Goal: Participate in discussion: Engage in conversation with other users on a specific topic

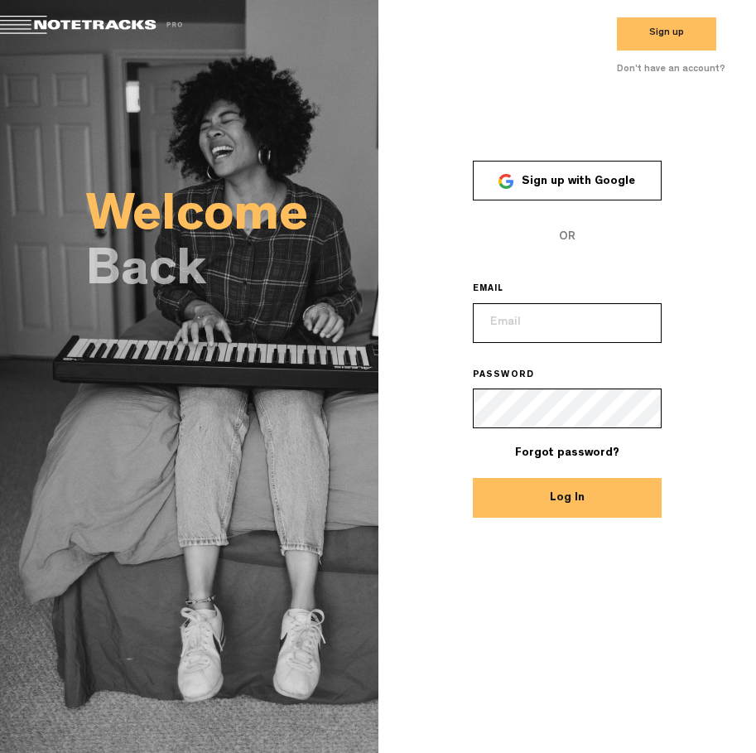
click at [593, 183] on span "Sign up with Google" at bounding box center [578, 182] width 113 height 12
click at [572, 181] on span "Sign up with Google" at bounding box center [578, 182] width 113 height 12
click at [486, 181] on link "Sign up with Google" at bounding box center [567, 181] width 189 height 40
click at [36, 26] on link at bounding box center [99, 27] width 199 height 23
drag, startPoint x: 12, startPoint y: 23, endPoint x: 62, endPoint y: 18, distance: 49.9
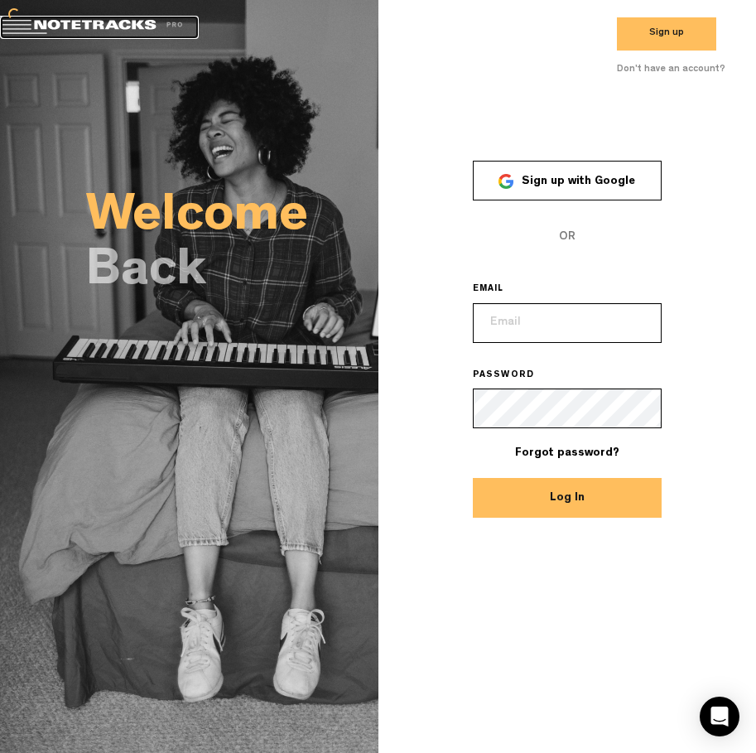
click at [13, 23] on link at bounding box center [99, 27] width 199 height 23
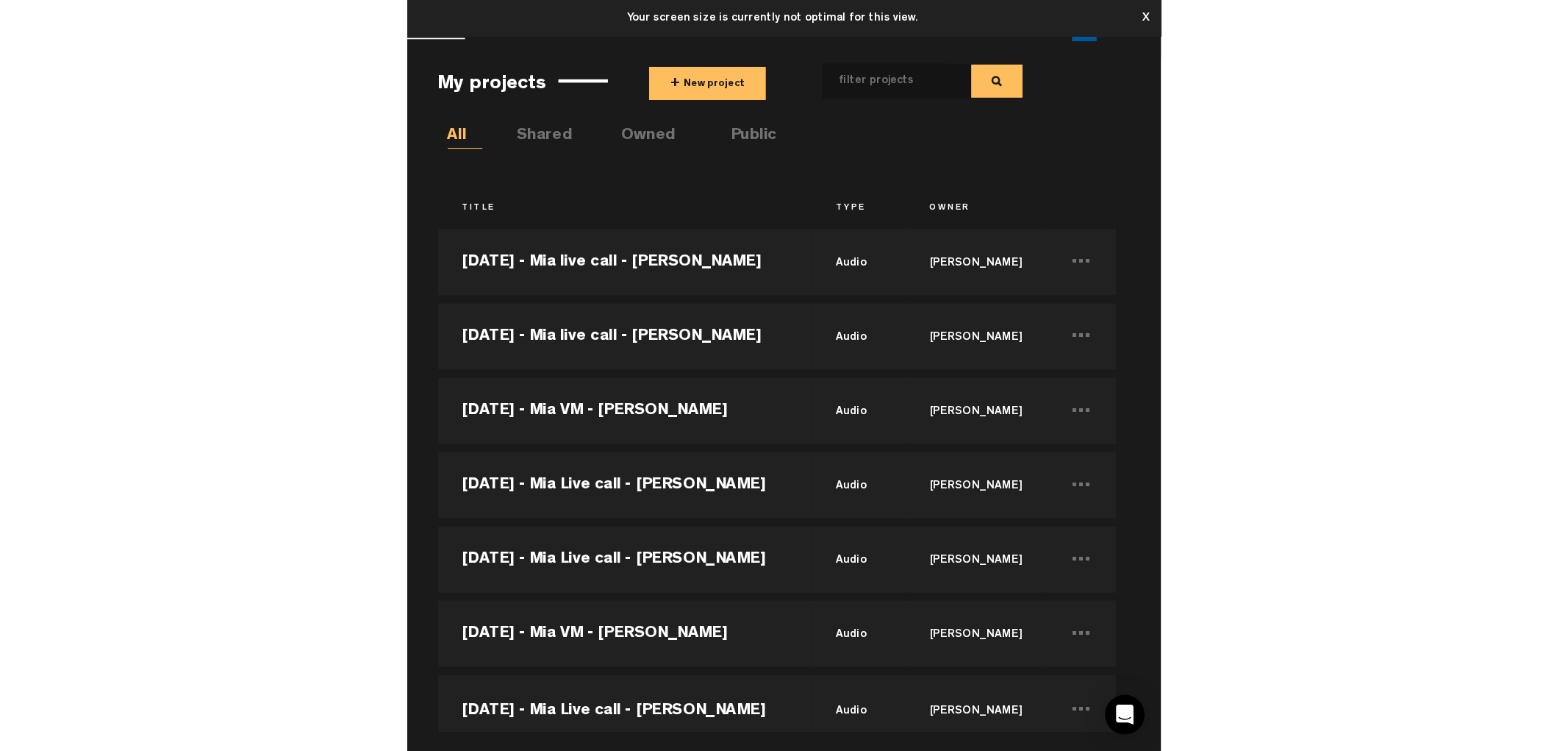
scroll to position [74, 0]
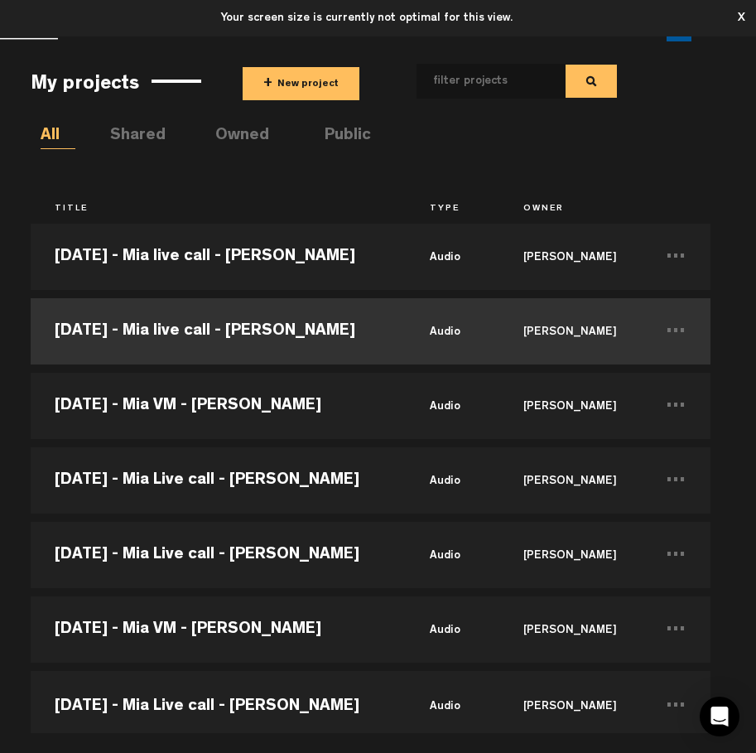
click at [97, 327] on td "[DATE] - Mia live call - [PERSON_NAME]" at bounding box center [218, 331] width 375 height 75
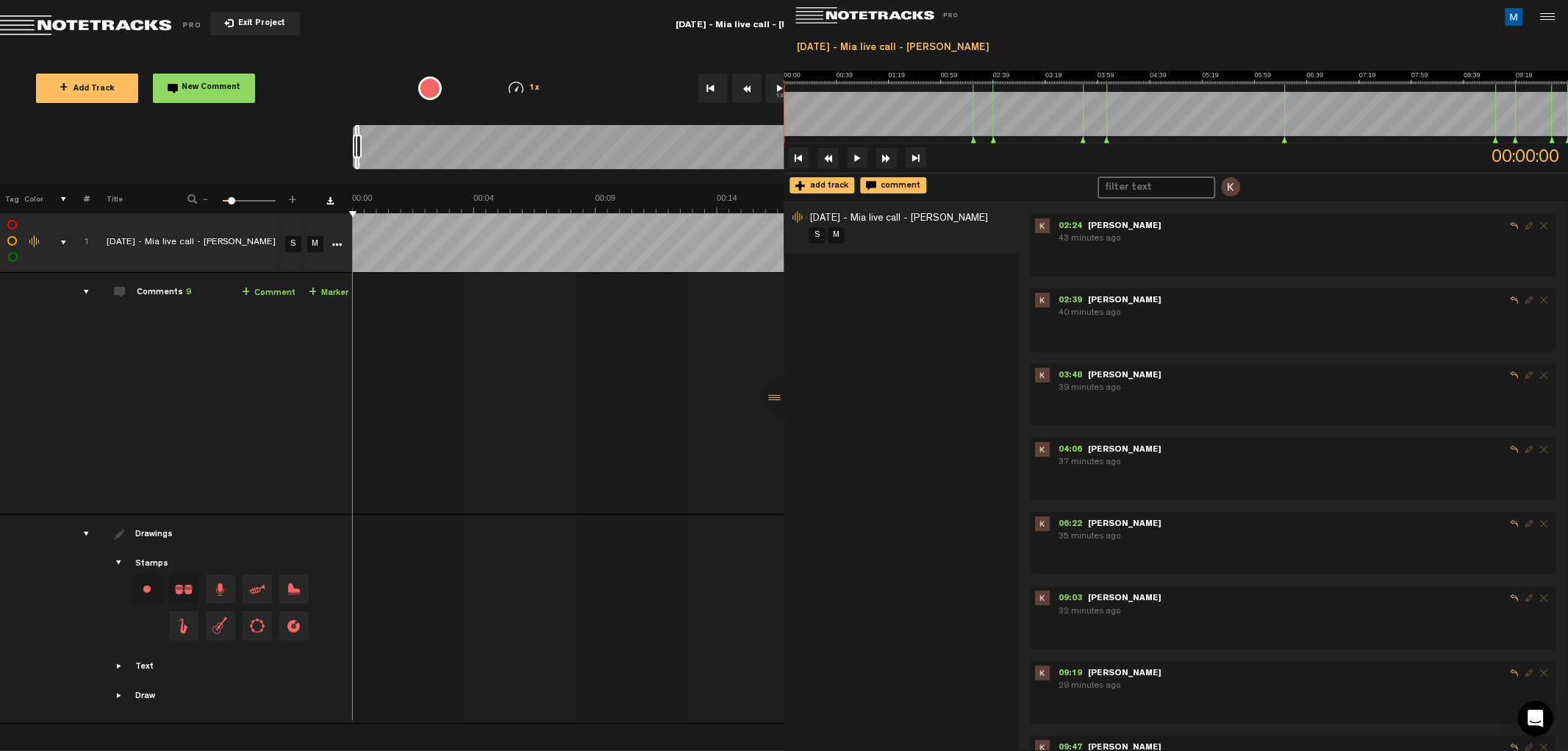
click at [670, 401] on div at bounding box center [785, 398] width 44 height 44
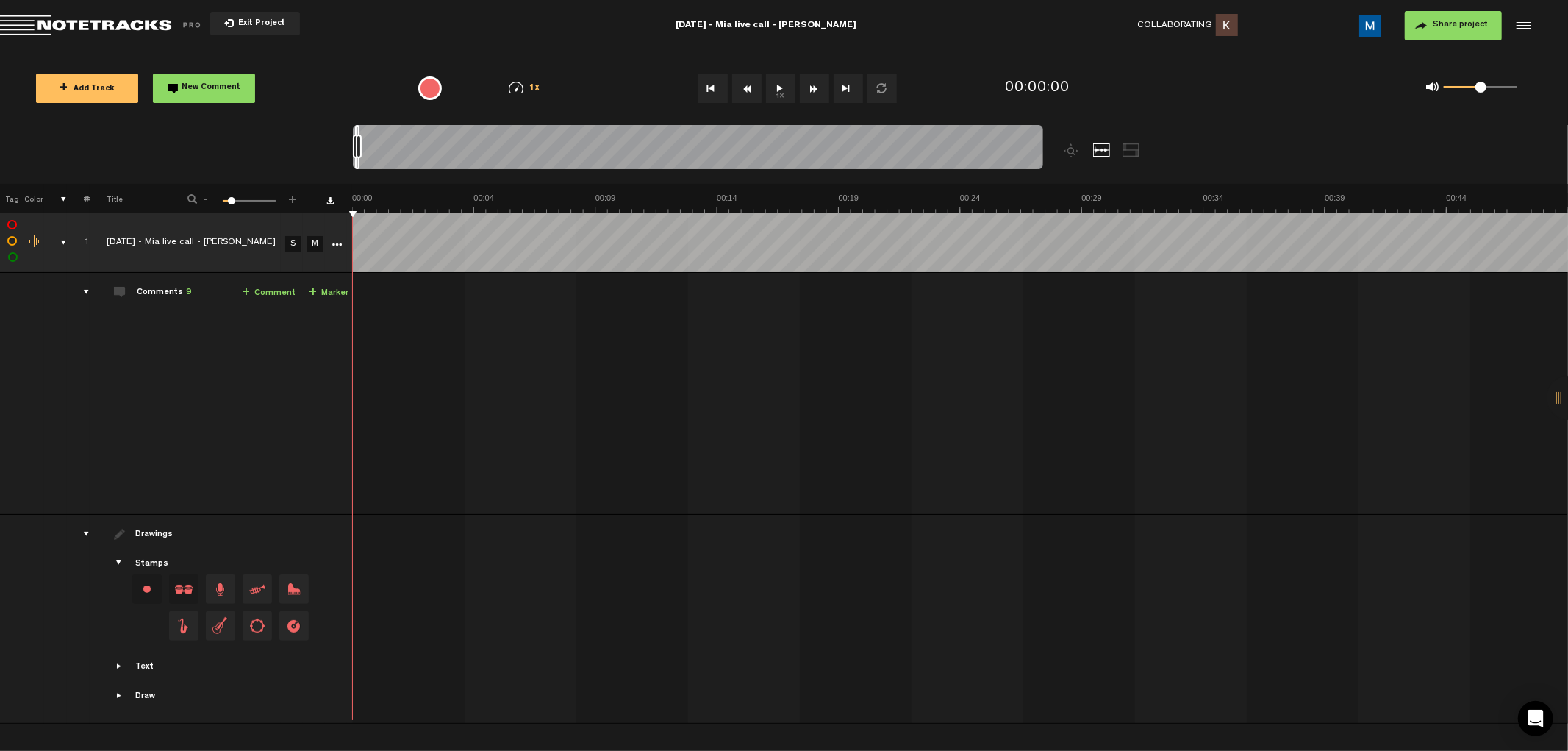
click at [670, 91] on button "1x" at bounding box center [780, 88] width 29 height 29
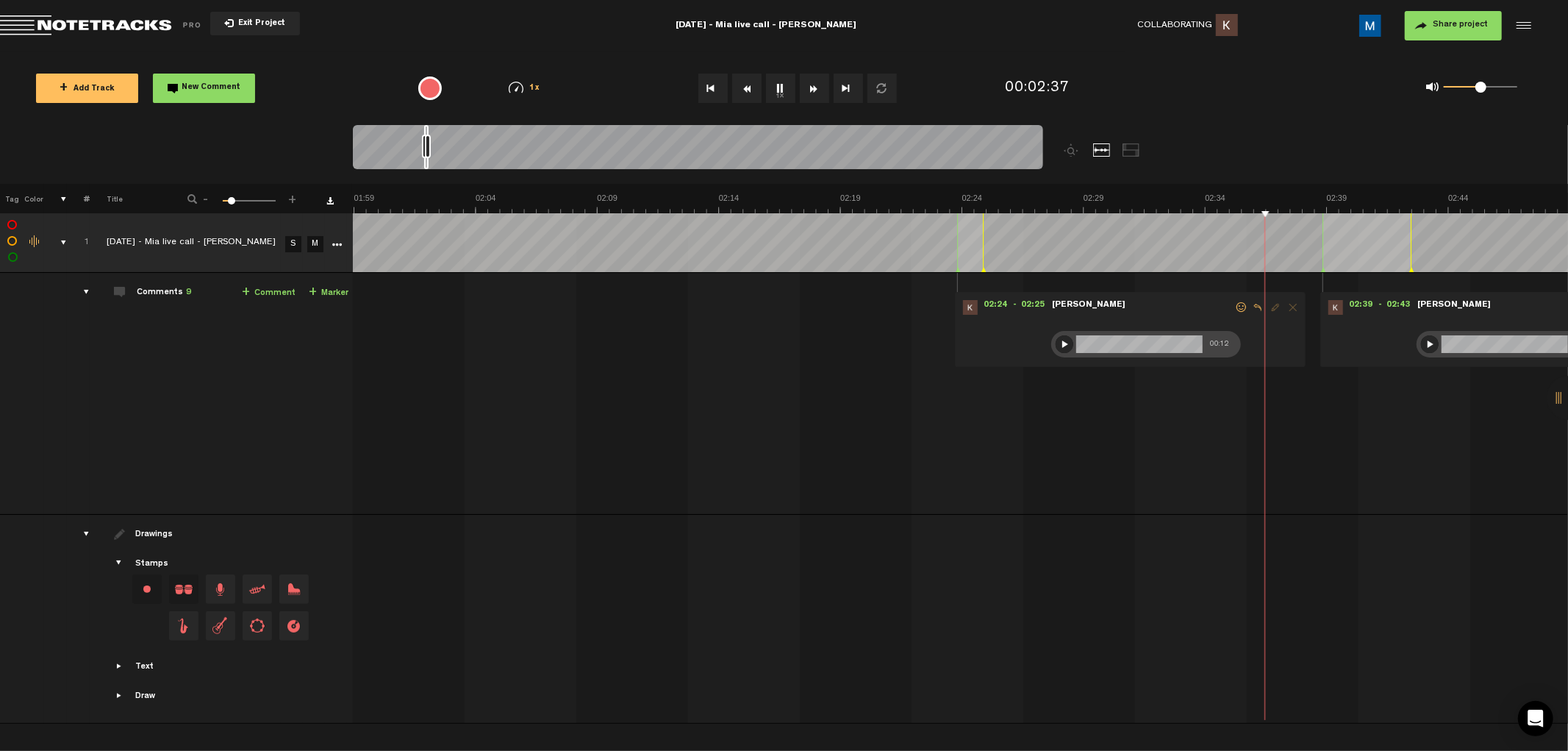
click at [670, 91] on button "1x" at bounding box center [780, 88] width 29 height 29
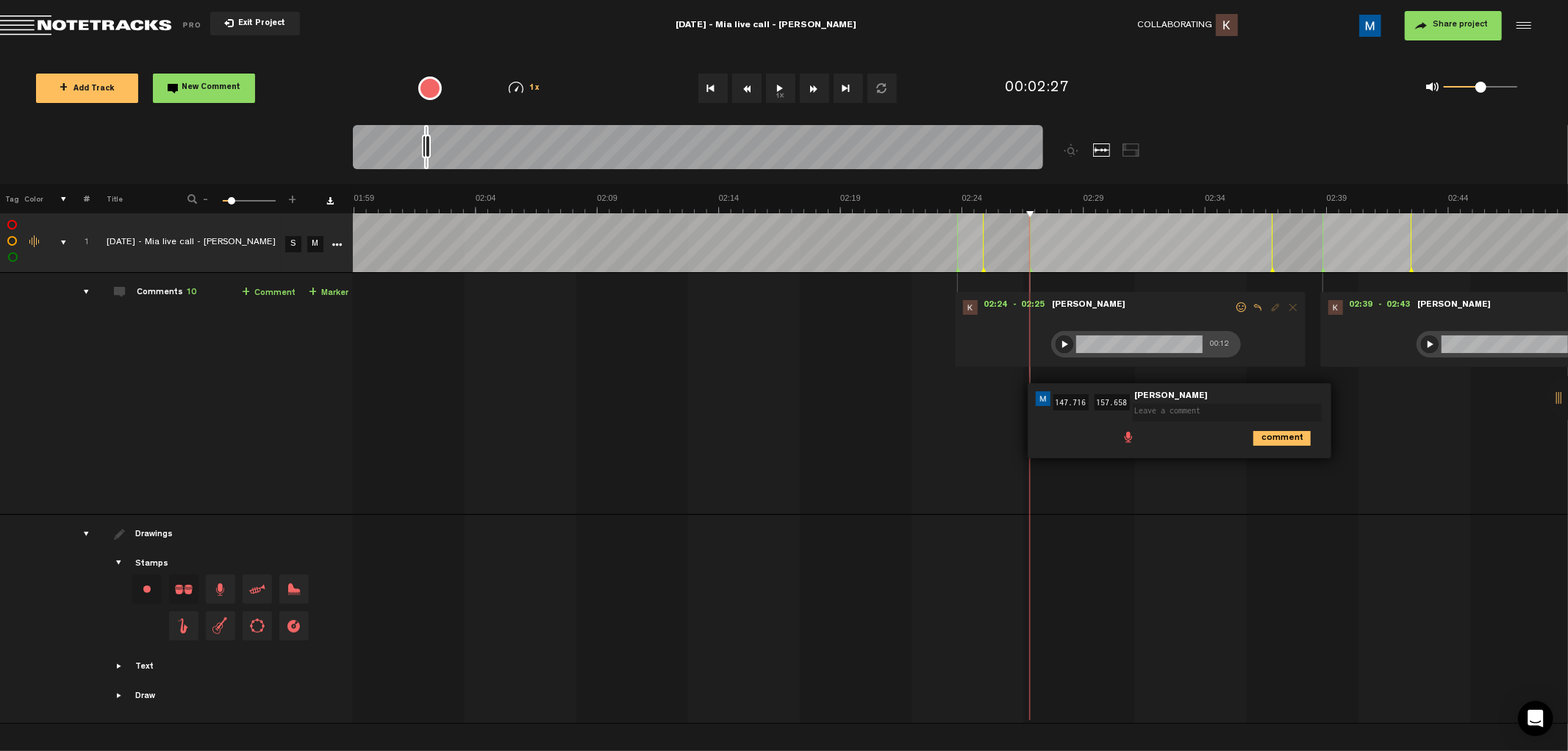
click at [670, 344] on div at bounding box center [1065, 344] width 18 height 18
click at [670, 302] on span at bounding box center [1241, 307] width 15 height 11
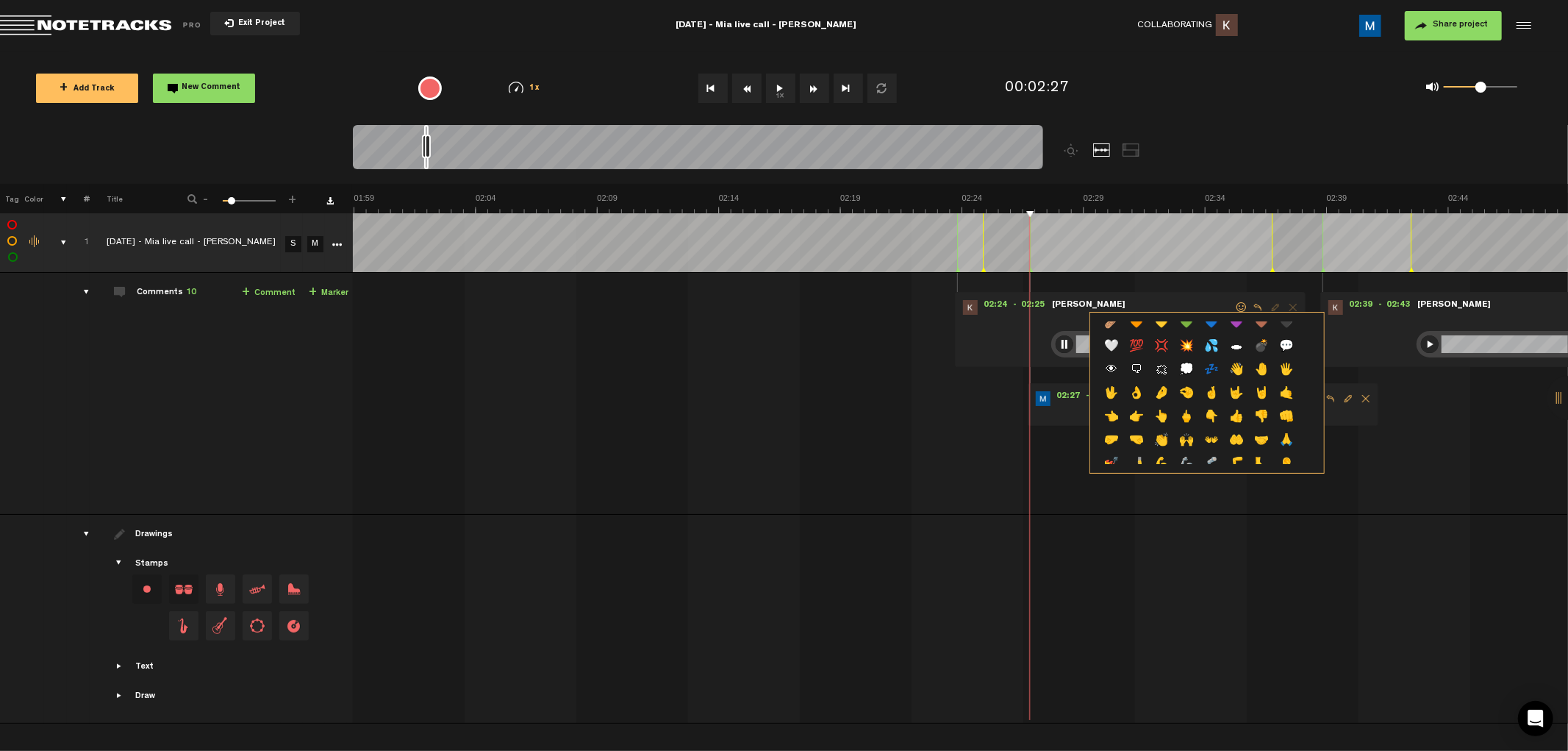
scroll to position [408, 0]
click at [670, 410] on p "👍" at bounding box center [1236, 415] width 25 height 24
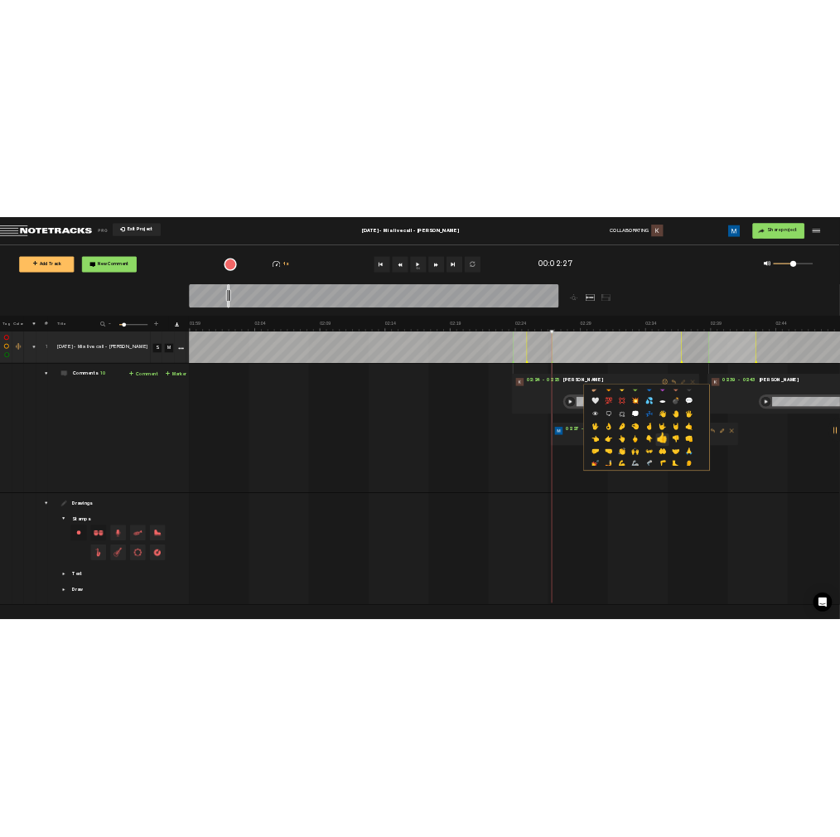
scroll to position [0, 0]
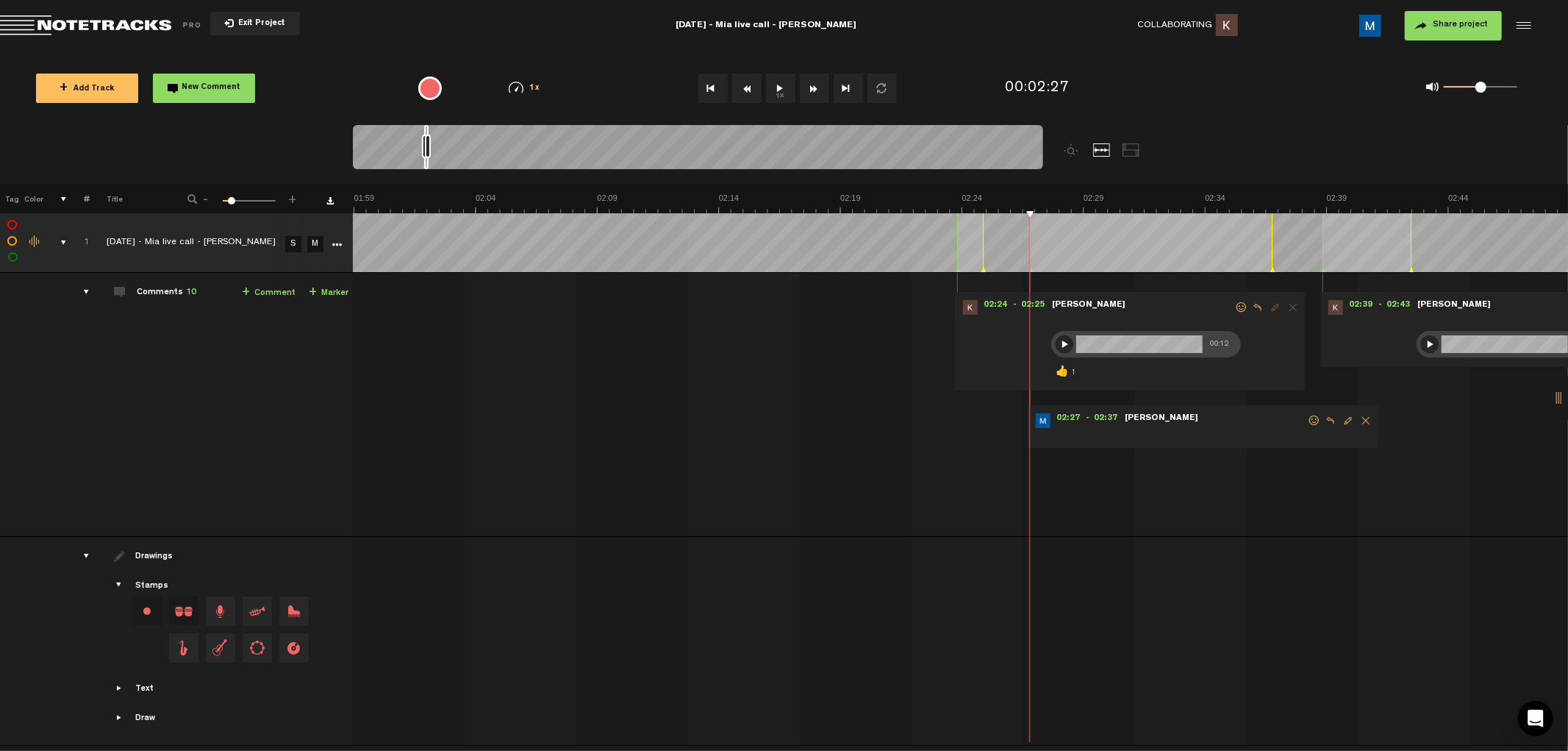
click at [670, 345] on div at bounding box center [1065, 344] width 18 height 18
click at [670, 430] on span at bounding box center [1215, 433] width 184 height 16
click at [670, 419] on span "Edit comment" at bounding box center [1348, 421] width 18 height 11
click at [670, 453] on span at bounding box center [1128, 458] width 15 height 15
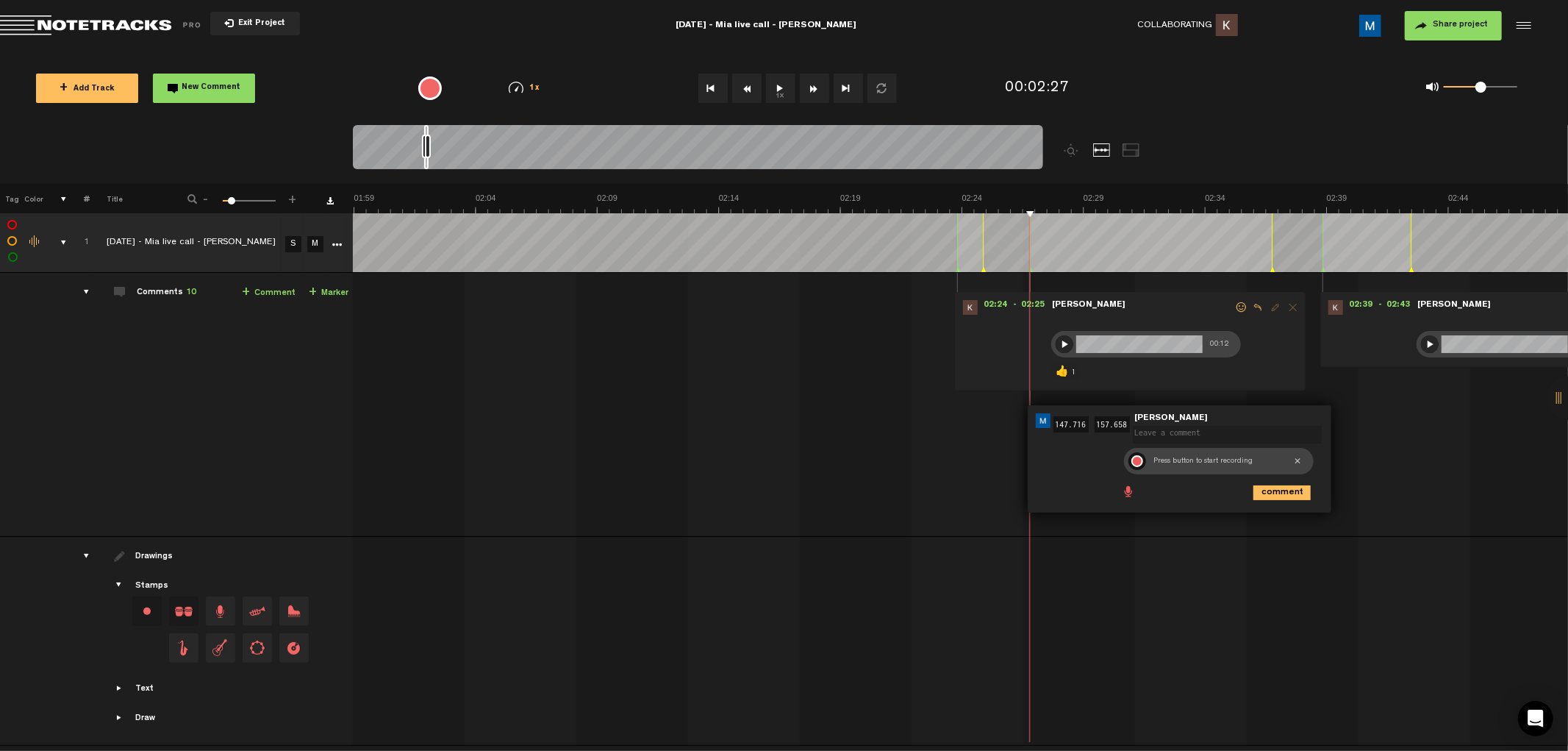
click at [670, 460] on div at bounding box center [1137, 461] width 12 height 12
click at [670, 462] on div at bounding box center [1138, 461] width 18 height 18
click at [670, 460] on div at bounding box center [1158, 461] width 18 height 18
click at [670, 461] on div at bounding box center [1138, 461] width 18 height 18
click at [670, 456] on span at bounding box center [1128, 458] width 15 height 15
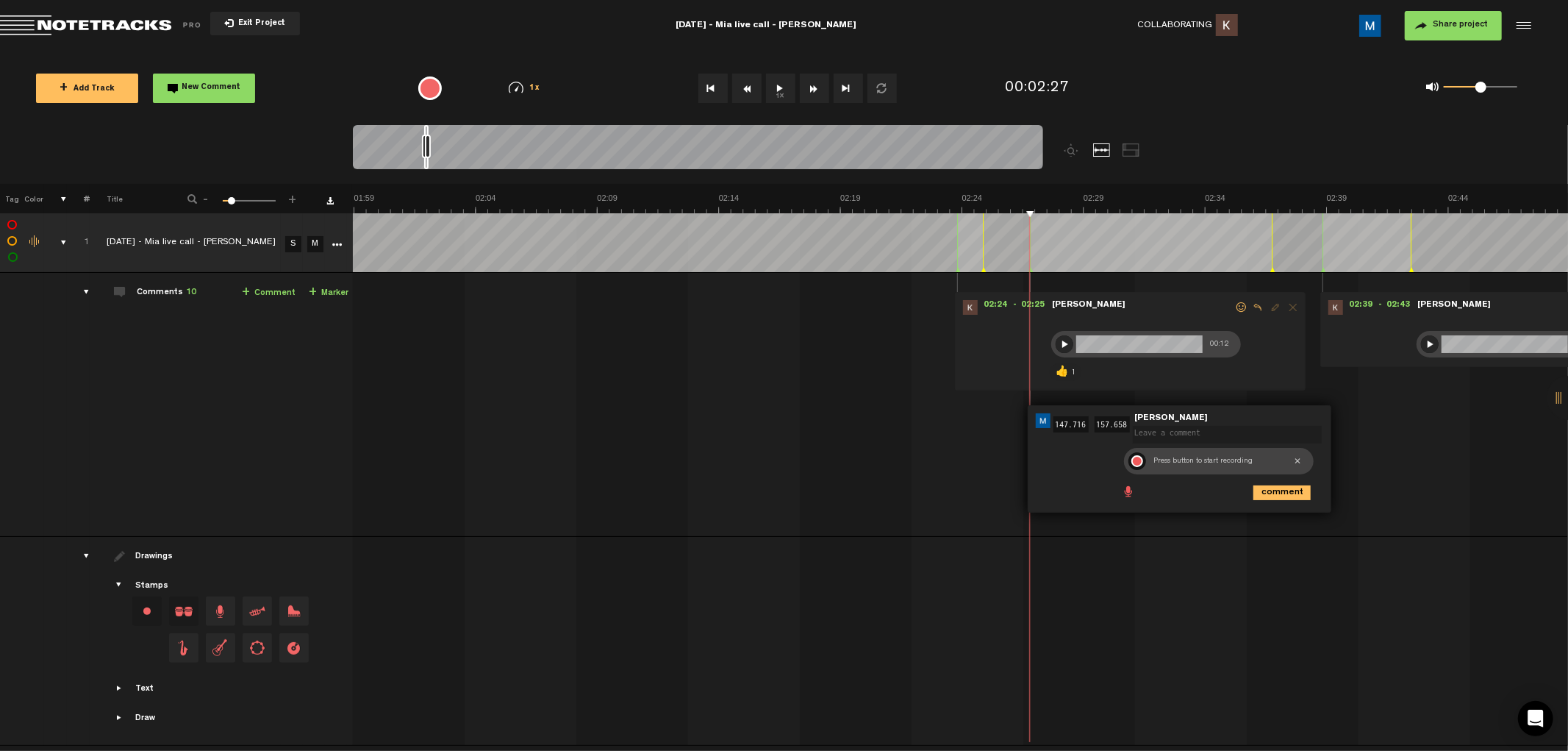
click at [670, 461] on div at bounding box center [1137, 461] width 12 height 12
click at [670, 462] on div at bounding box center [1138, 461] width 18 height 18
click at [670, 460] on div at bounding box center [1158, 461] width 18 height 18
click at [670, 461] on div at bounding box center [1138, 461] width 18 height 18
click at [670, 344] on div at bounding box center [1065, 344] width 18 height 18
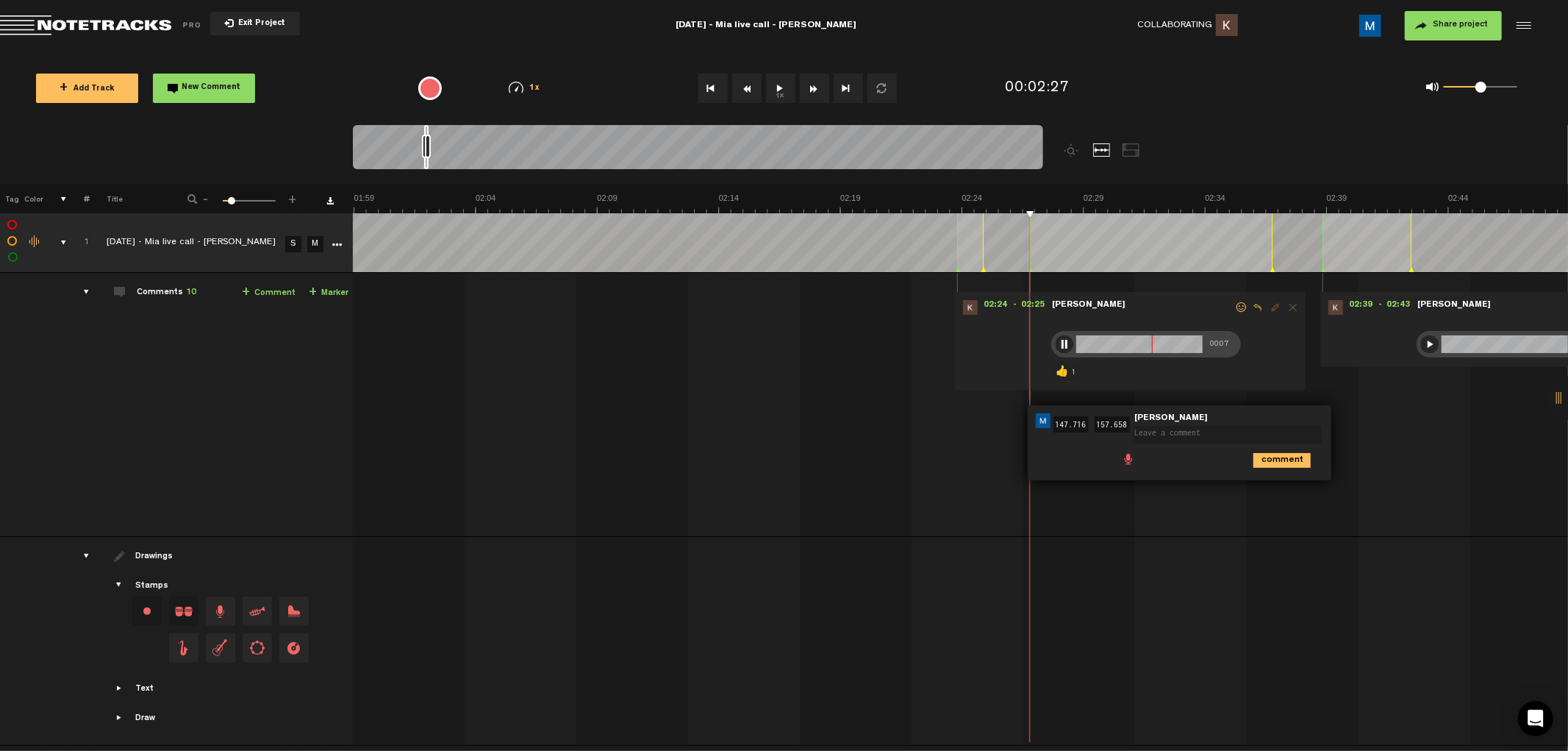
click at [670, 452] on span at bounding box center [1128, 458] width 15 height 15
click at [670, 461] on div at bounding box center [1137, 461] width 12 height 12
click at [670, 461] on div at bounding box center [1138, 461] width 18 height 18
click at [670, 462] on div at bounding box center [1138, 461] width 18 height 18
click at [670, 459] on ul "comment" at bounding box center [1220, 459] width 200 height 17
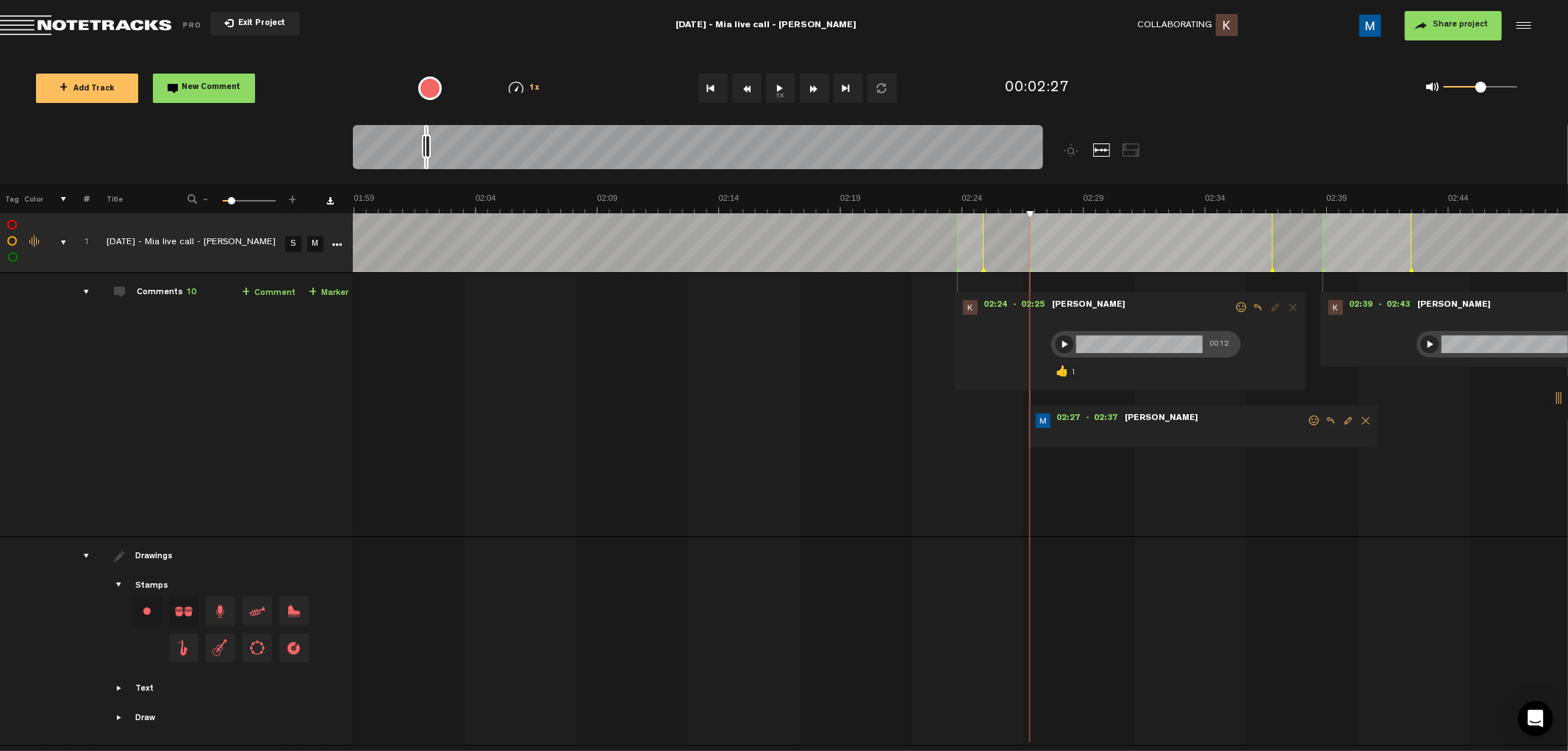
click at [670, 419] on span "Edit comment" at bounding box center [1348, 421] width 18 height 11
click at [670, 458] on span at bounding box center [1128, 458] width 15 height 15
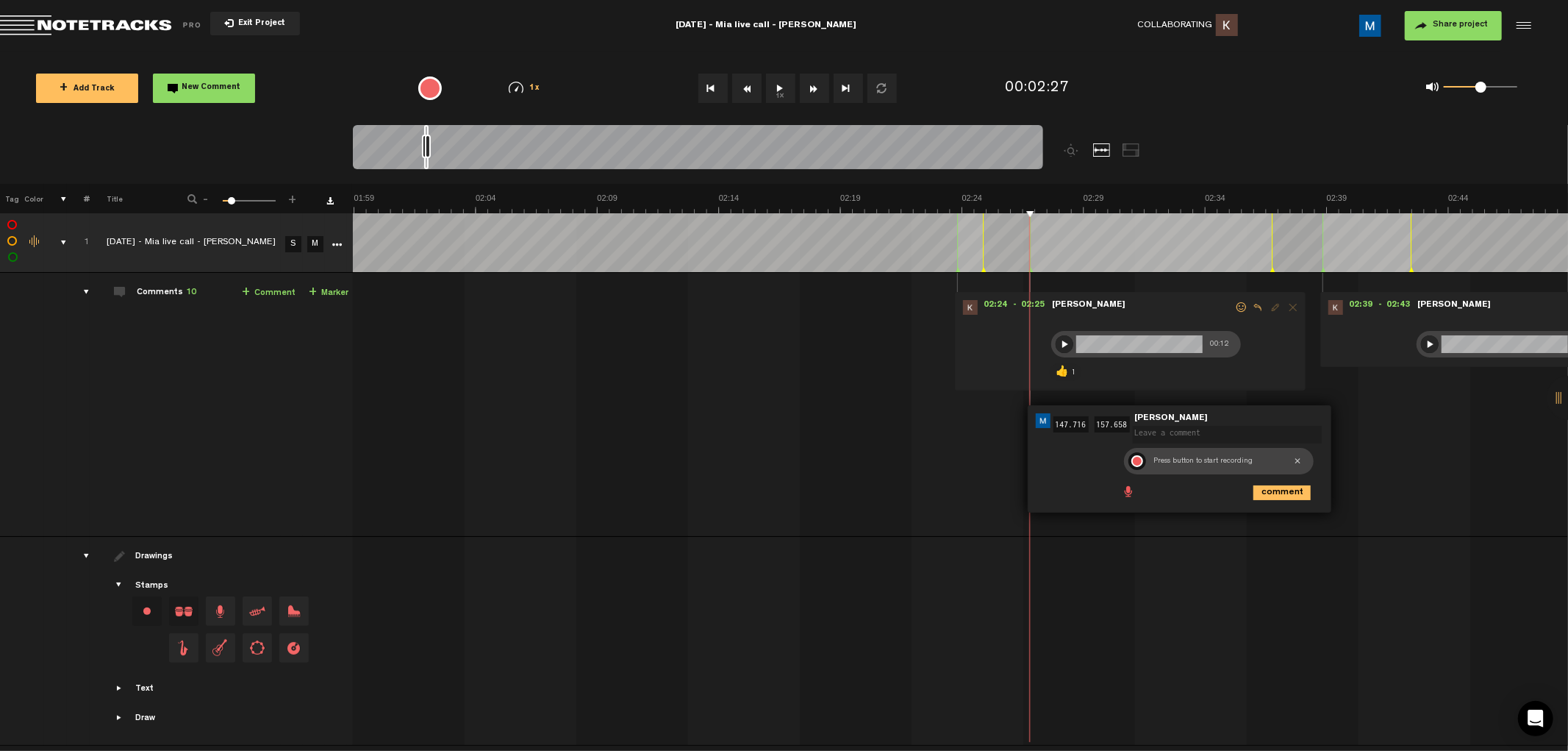
click at [670, 461] on div at bounding box center [1137, 461] width 12 height 12
click at [670, 459] on div at bounding box center [1138, 461] width 18 height 18
click at [670, 459] on span at bounding box center [1128, 458] width 15 height 15
click at [670, 461] on div at bounding box center [1137, 461] width 12 height 12
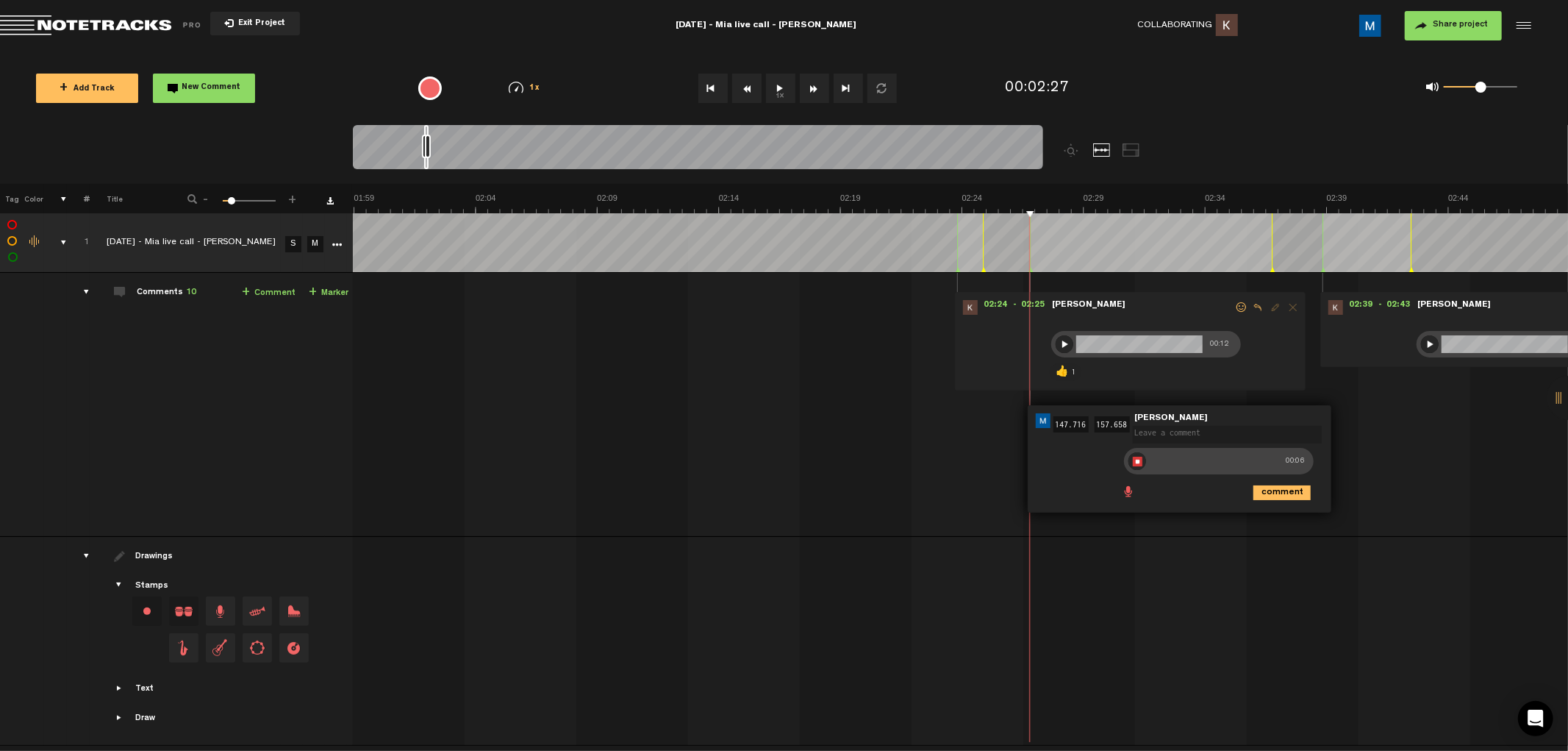
click at [670, 461] on div at bounding box center [1138, 461] width 18 height 18
click at [670, 461] on div at bounding box center [1158, 461] width 18 height 18
click at [670, 458] on div at bounding box center [1138, 461] width 18 height 18
click at [670, 345] on div at bounding box center [1065, 344] width 18 height 18
click at [670, 457] on span at bounding box center [1128, 458] width 15 height 15
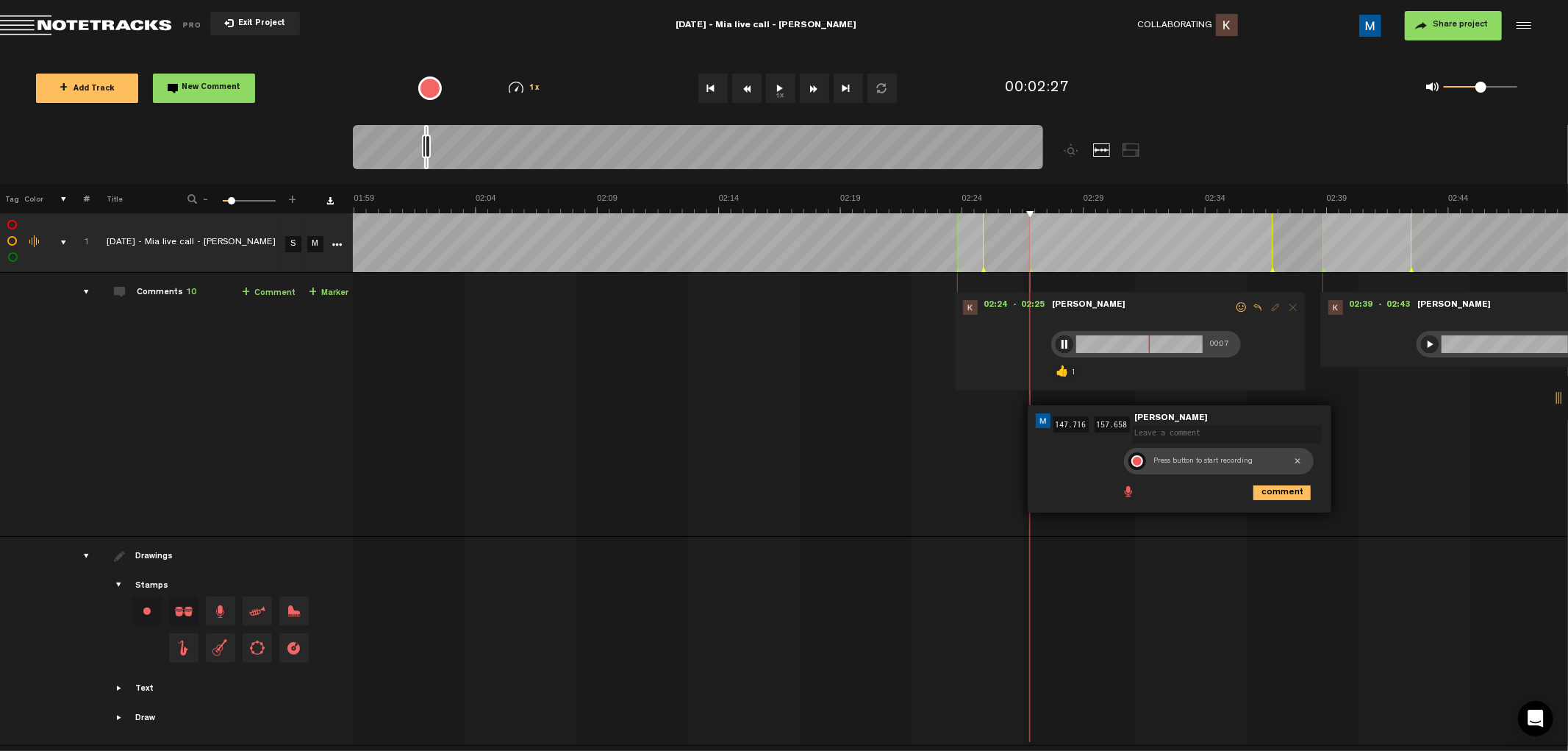
click at [670, 457] on div at bounding box center [1137, 461] width 12 height 12
click at [670, 462] on div at bounding box center [1138, 461] width 18 height 18
click at [670, 461] on div at bounding box center [1158, 461] width 18 height 18
click at [670, 462] on div at bounding box center [1138, 461] width 18 height 18
click at [670, 460] on span at bounding box center [1128, 458] width 15 height 15
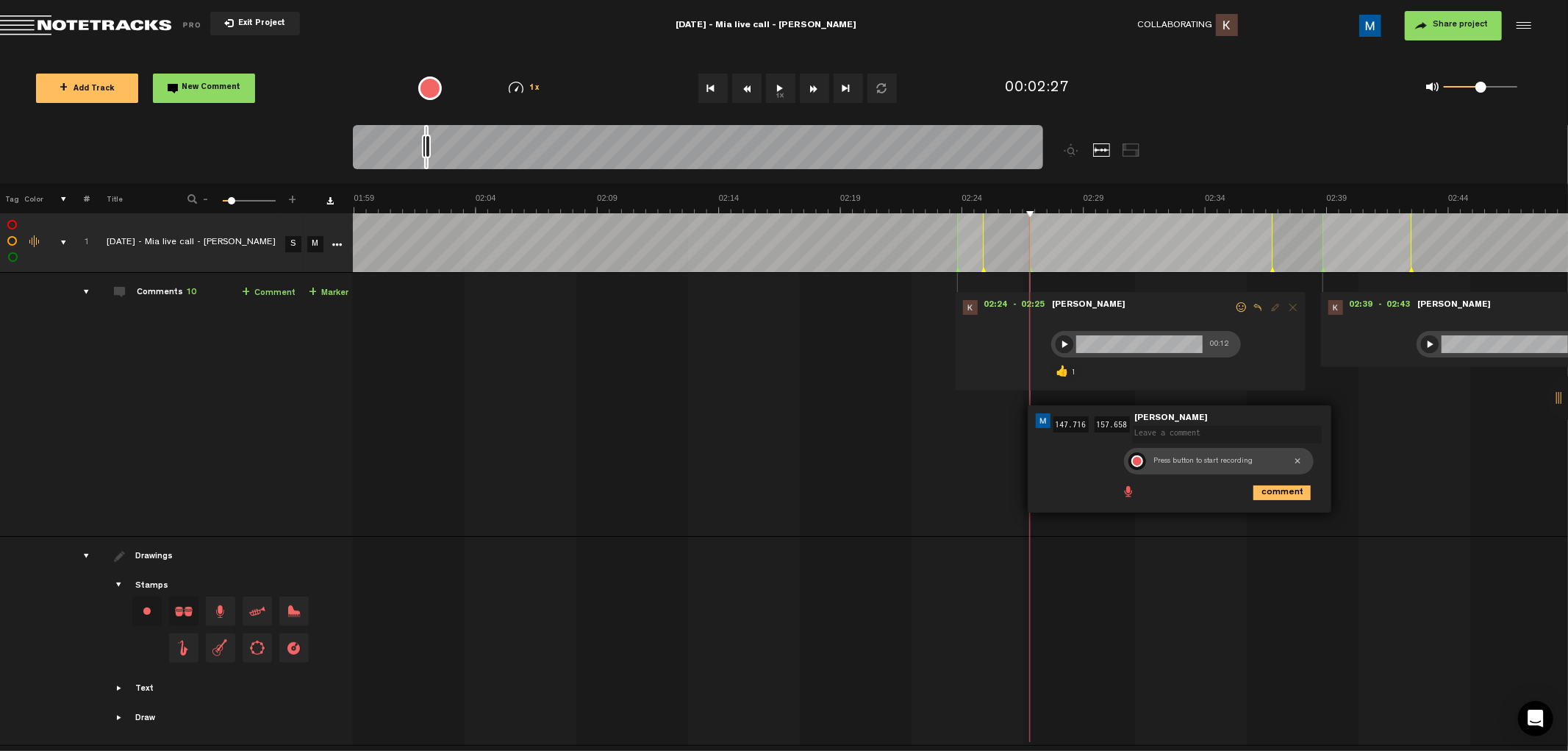
click at [670, 459] on div at bounding box center [1137, 461] width 12 height 12
click at [670, 461] on div at bounding box center [1138, 461] width 18 height 18
click at [670, 457] on span at bounding box center [1128, 458] width 15 height 15
click at [670, 457] on div at bounding box center [1137, 461] width 12 height 12
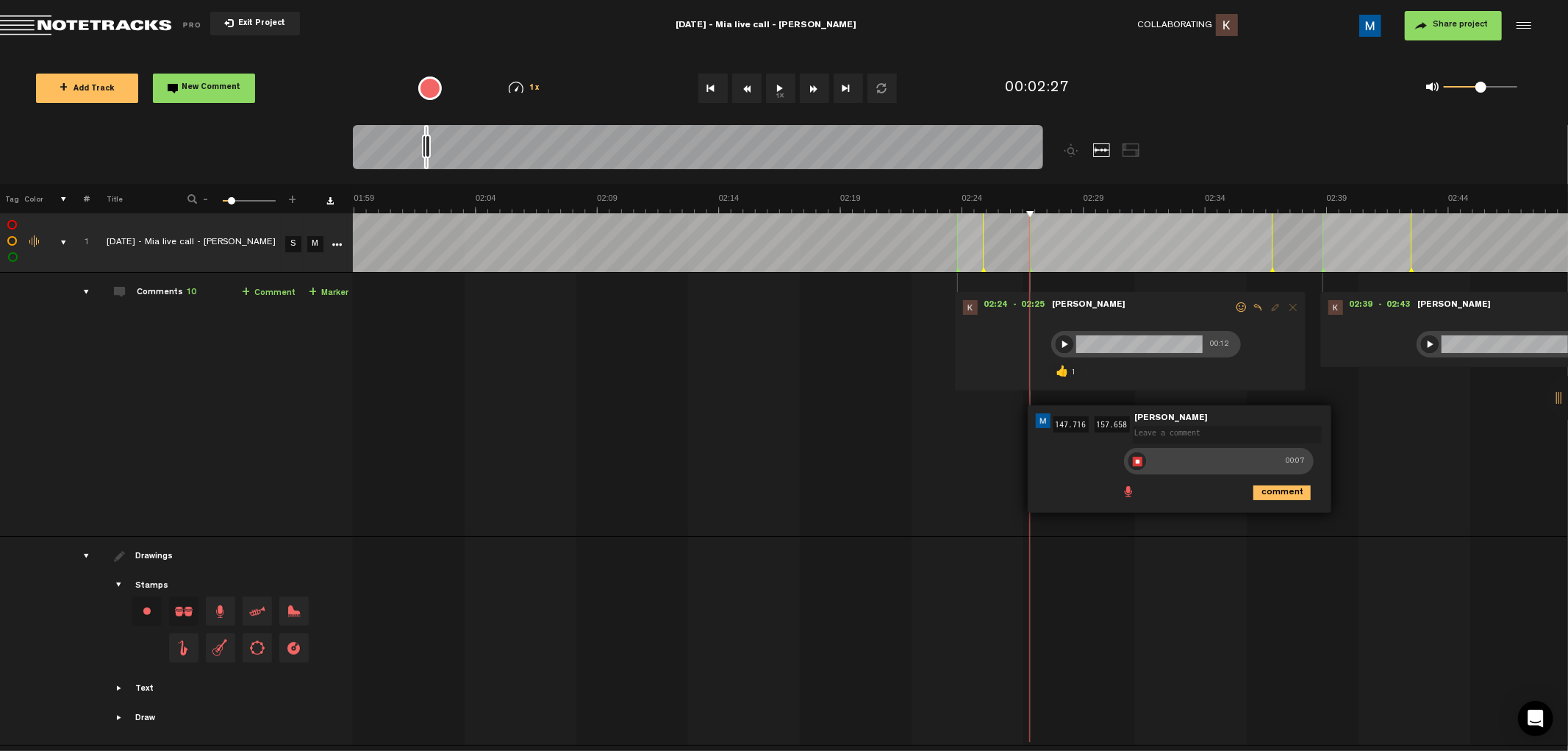
click at [670, 463] on div at bounding box center [1138, 461] width 18 height 18
click at [670, 464] on div at bounding box center [1158, 461] width 18 height 18
click at [670, 462] on div at bounding box center [1138, 461] width 18 height 18
click at [670, 458] on span at bounding box center [1128, 458] width 15 height 15
click at [670, 460] on div at bounding box center [1137, 461] width 12 height 12
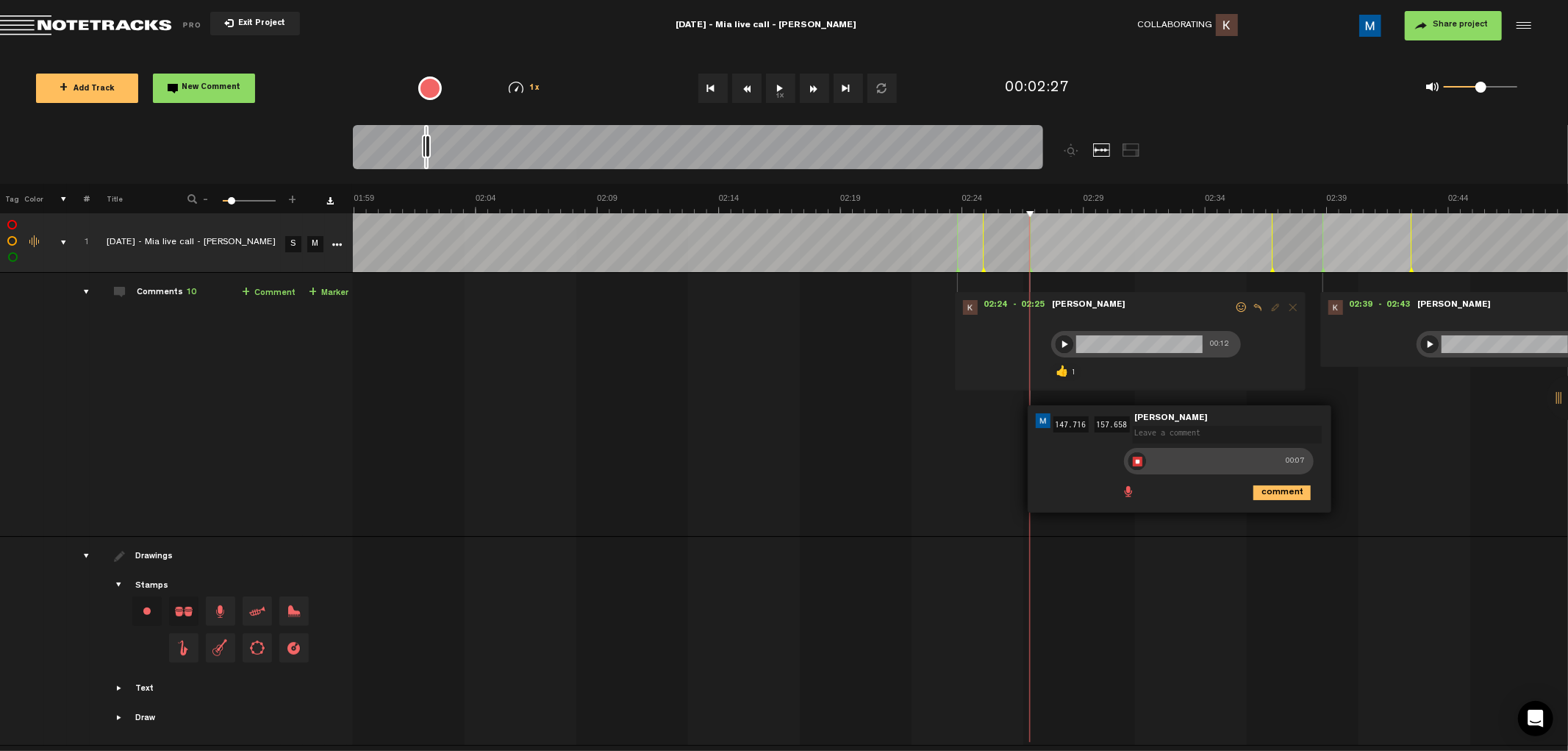
click at [670, 461] on div at bounding box center [1138, 461] width 18 height 18
click at [670, 460] on div at bounding box center [1158, 461] width 18 height 18
click at [670, 463] on div at bounding box center [1138, 461] width 18 height 18
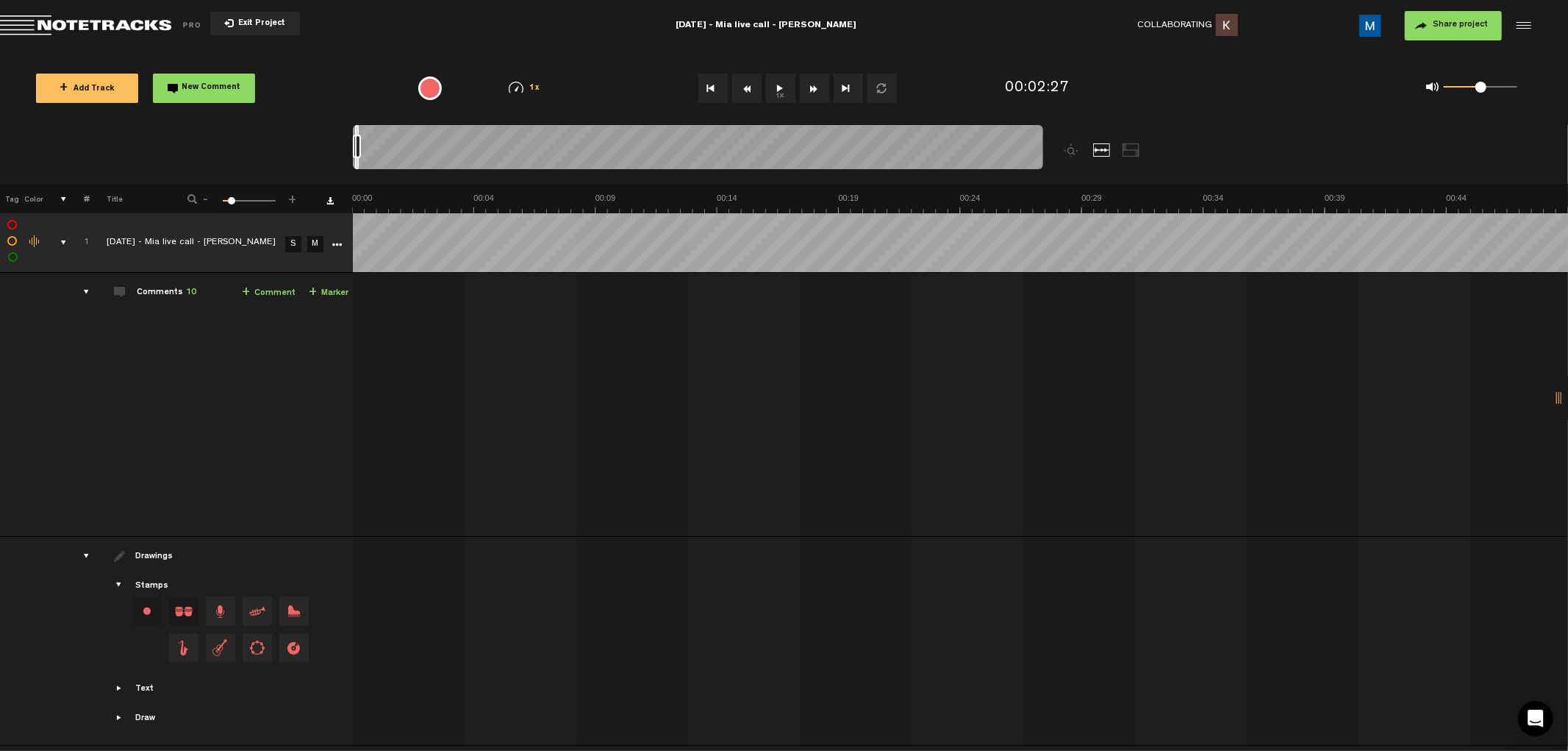
click at [670, 86] on button "1x" at bounding box center [780, 88] width 29 height 29
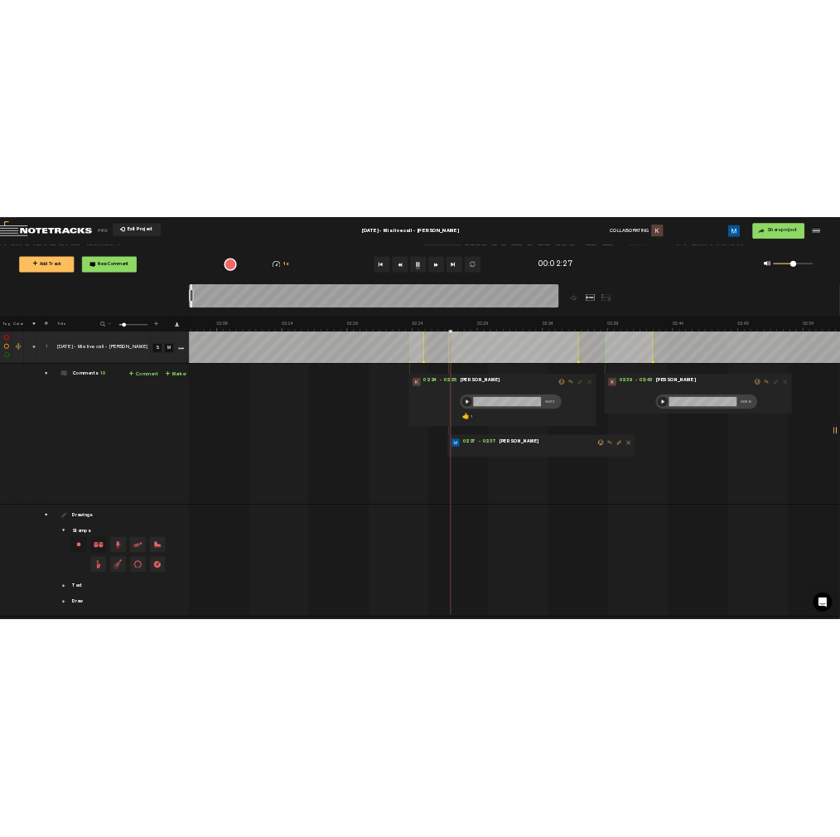
scroll to position [0, 3502]
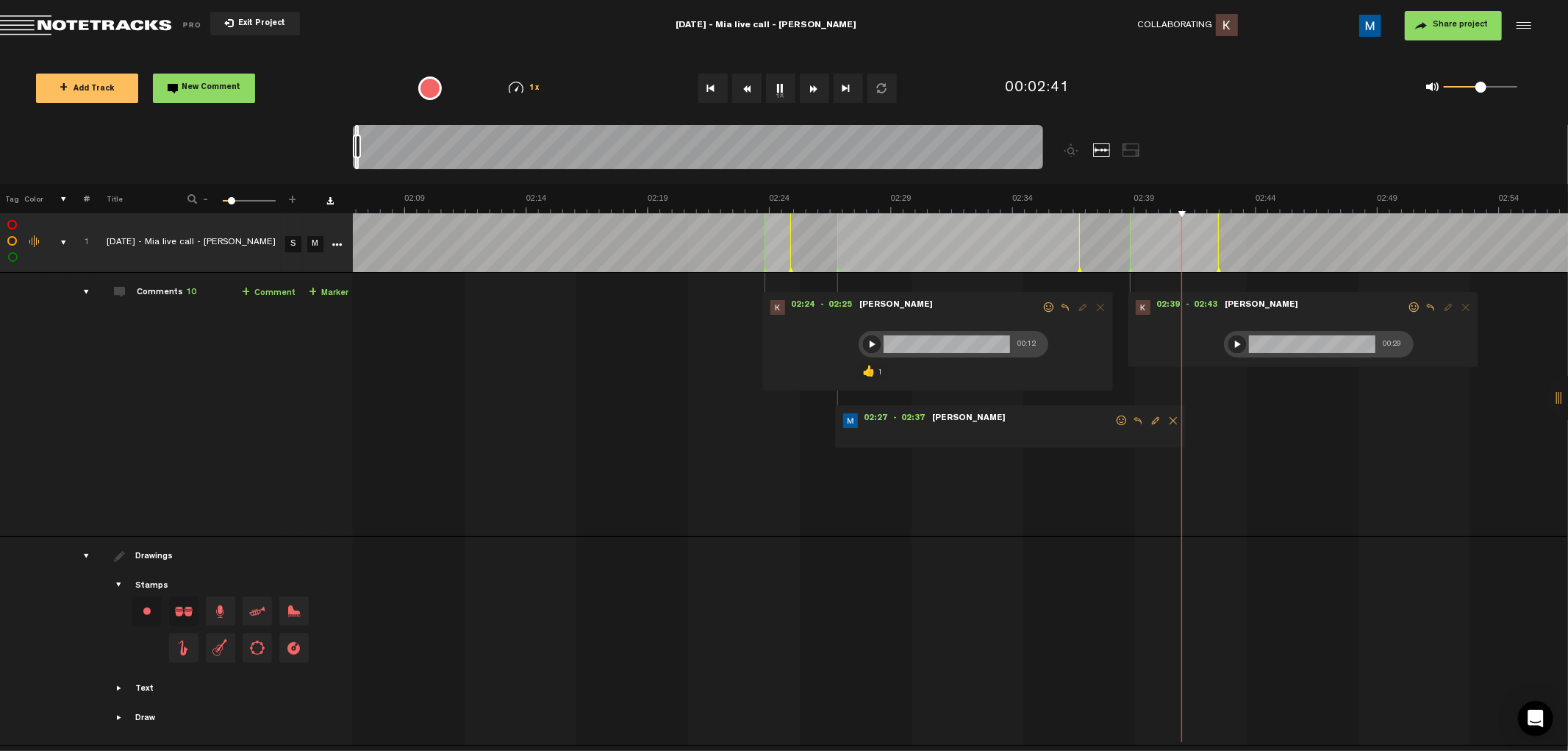
click at [670, 84] on button "1x" at bounding box center [780, 88] width 29 height 29
click at [670, 342] on div at bounding box center [1237, 344] width 18 height 18
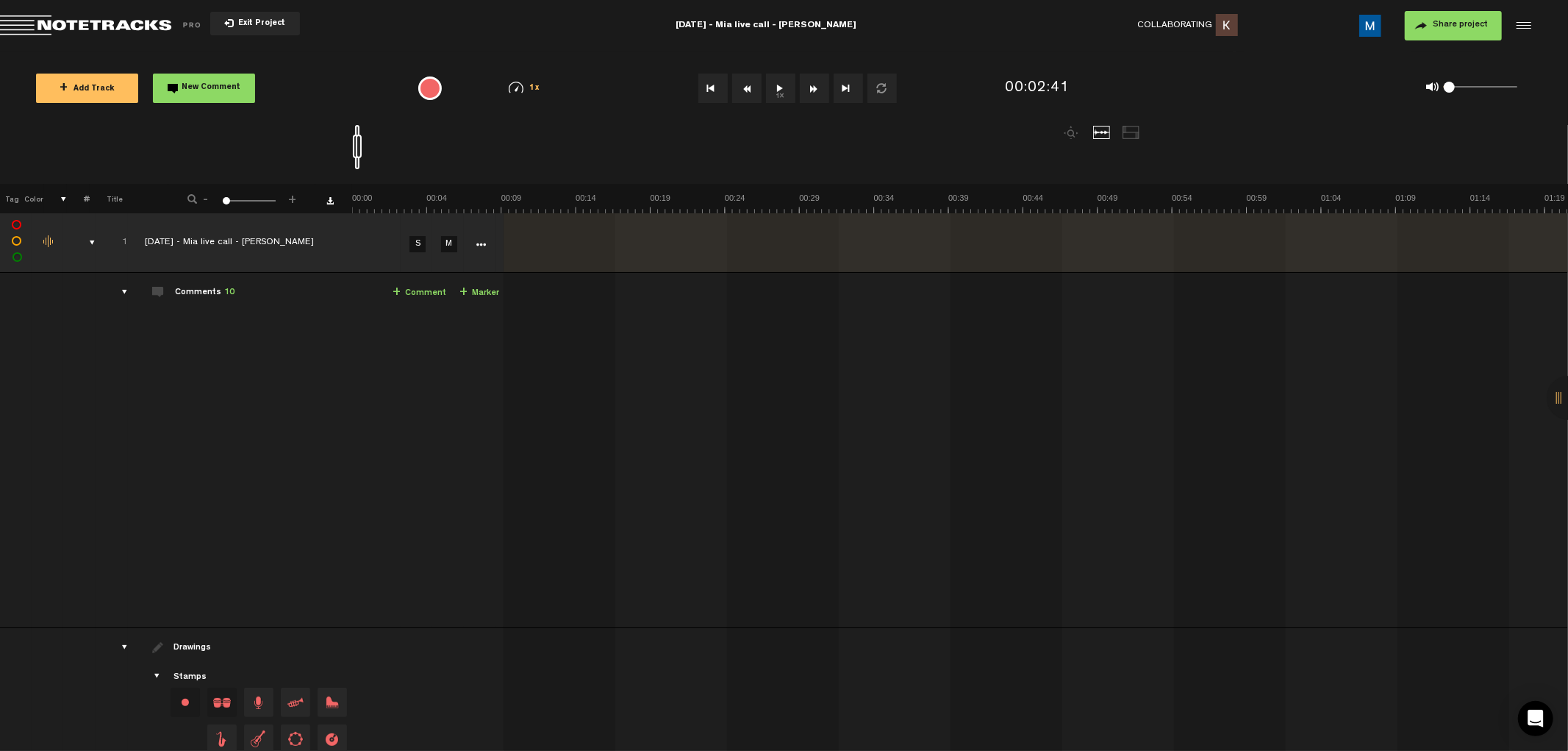
scroll to position [0, 0]
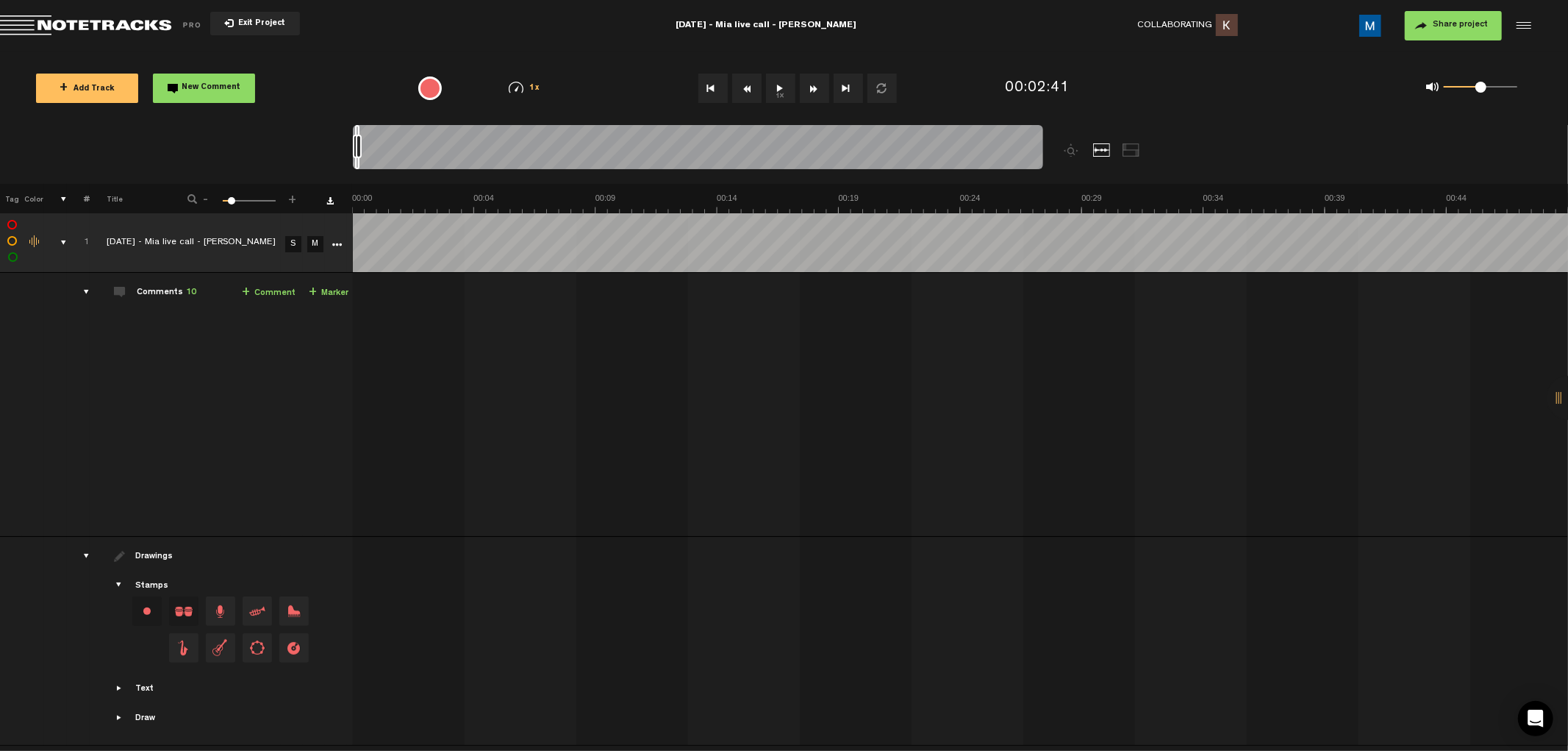
drag, startPoint x: 1049, startPoint y: 321, endPoint x: 768, endPoint y: 328, distance: 281.1
click at [670, 327] on div "02:24 - 02:25 • [PERSON_NAME]: "" [PERSON_NAME] 00:12 👍 1 02:27 - 02:37 • [PERS…" at bounding box center [962, 410] width 1214 height 251
drag, startPoint x: 687, startPoint y: 328, endPoint x: 920, endPoint y: 333, distance: 233.1
click at [670, 333] on div "02:24 - 02:25 • [PERSON_NAME]: "" [PERSON_NAME] 00:12 👍 1 02:27 - 02:37 • [PERS…" at bounding box center [962, 410] width 1214 height 251
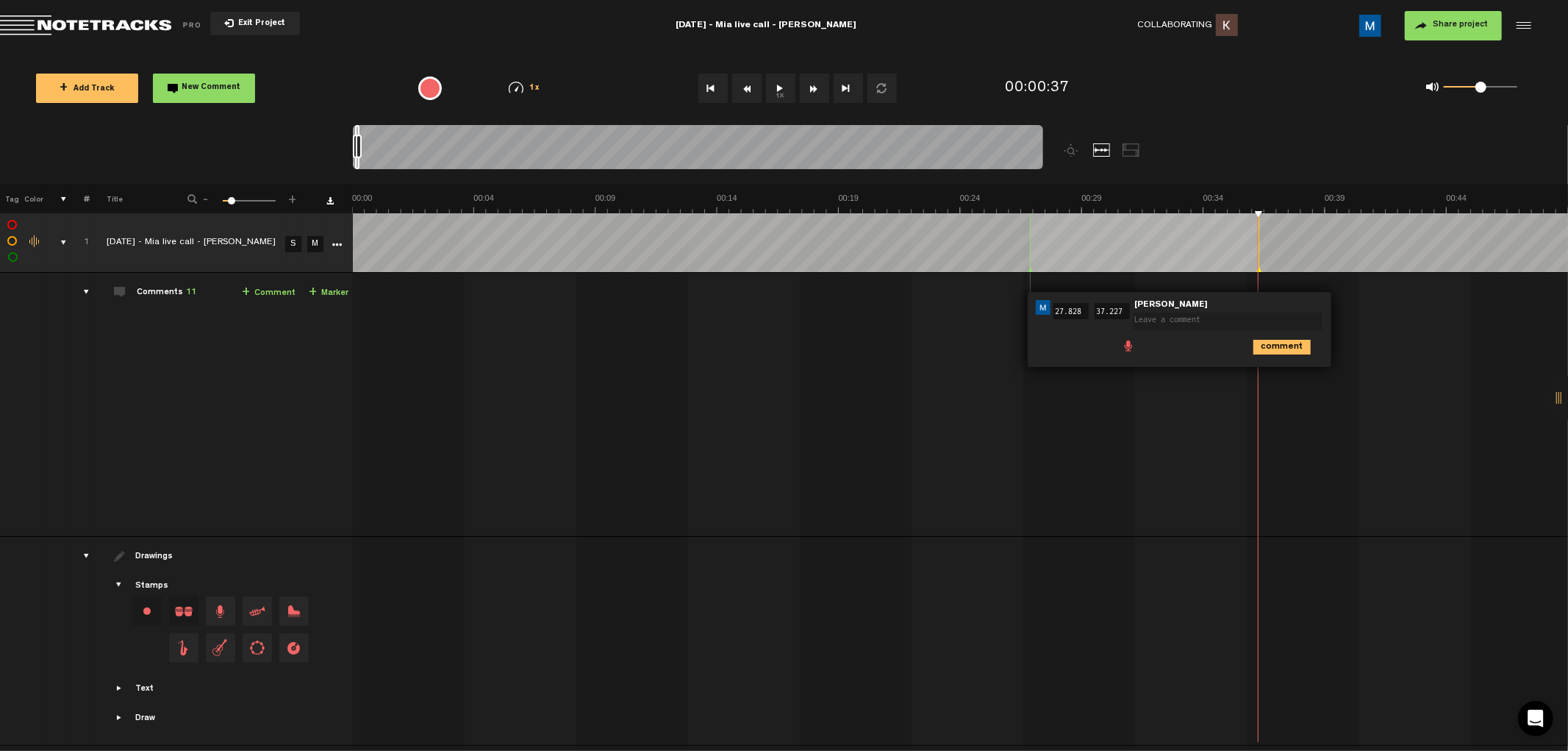
click at [670, 356] on div "00:27 27.828 - 00:37 37.227 • [PERSON_NAME]: "" [PERSON_NAME] comment 02:24 - 0…" at bounding box center [962, 410] width 1214 height 251
click at [670, 356] on div "00:27 - 00:37 • [PERSON_NAME]: "" [PERSON_NAME] 02:24 - 02:25 • [PERSON_NAME]: …" at bounding box center [962, 410] width 1214 height 251
click at [670, 306] on span "Delete comment" at bounding box center [1366, 307] width 18 height 11
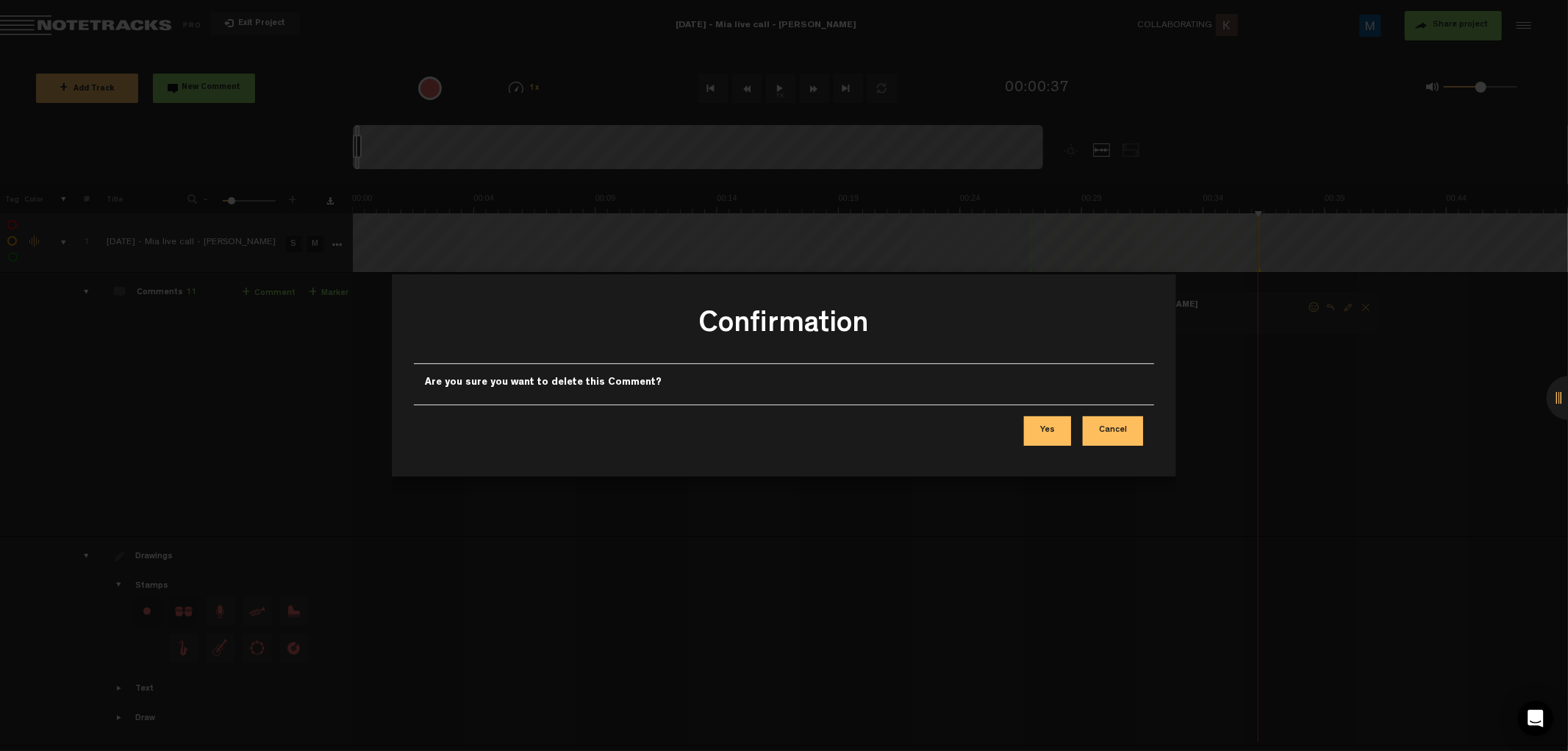
click at [670, 431] on button "Yes" at bounding box center [1047, 431] width 47 height 29
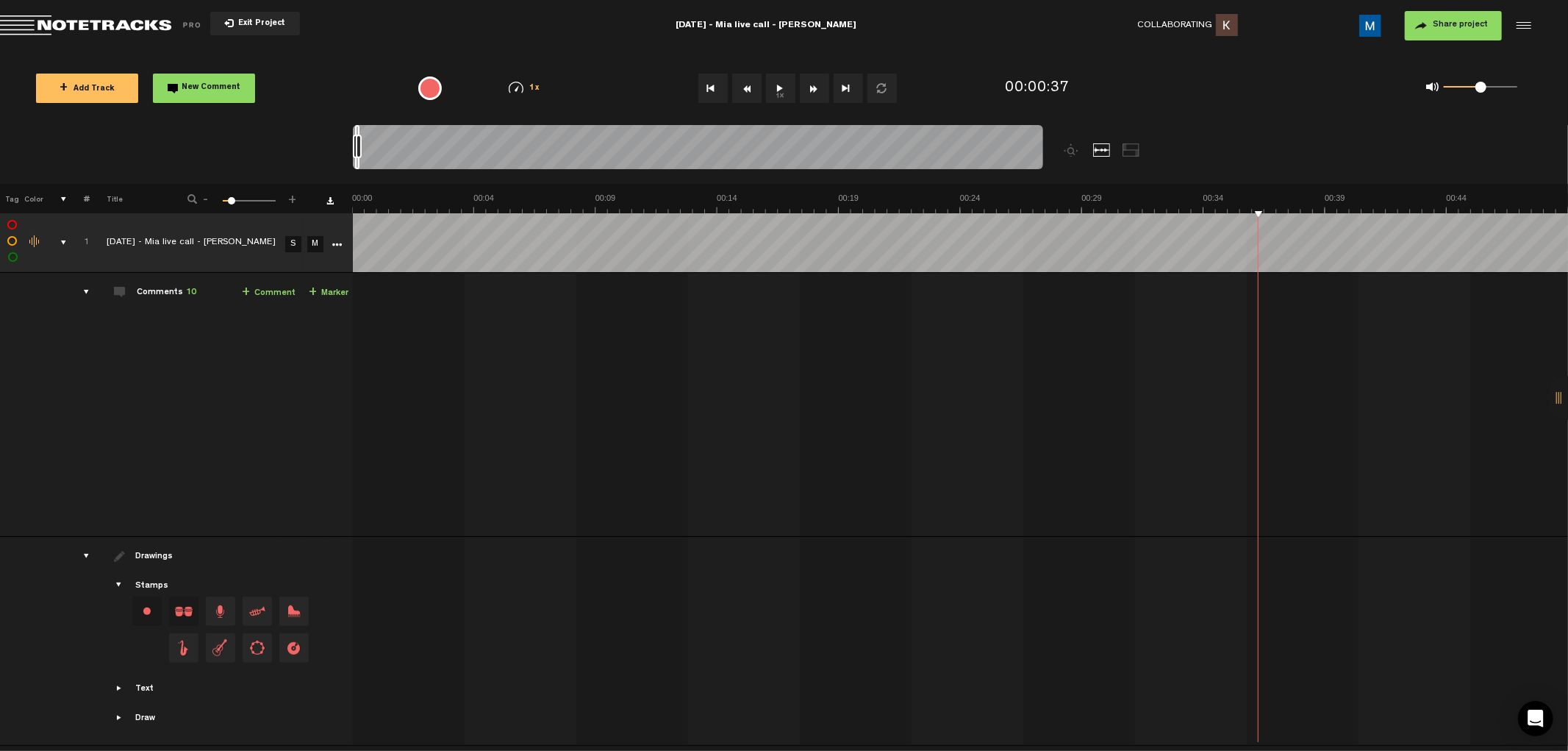
scroll to position [0, 11]
drag, startPoint x: 427, startPoint y: 739, endPoint x: 532, endPoint y: 740, distance: 105.0
click at [509, 668] on div "+ New drawing Tag Color # Title - 1 100 12 + 1 [DATE] - Mia live call - [PERSON…" at bounding box center [784, 467] width 1568 height 567
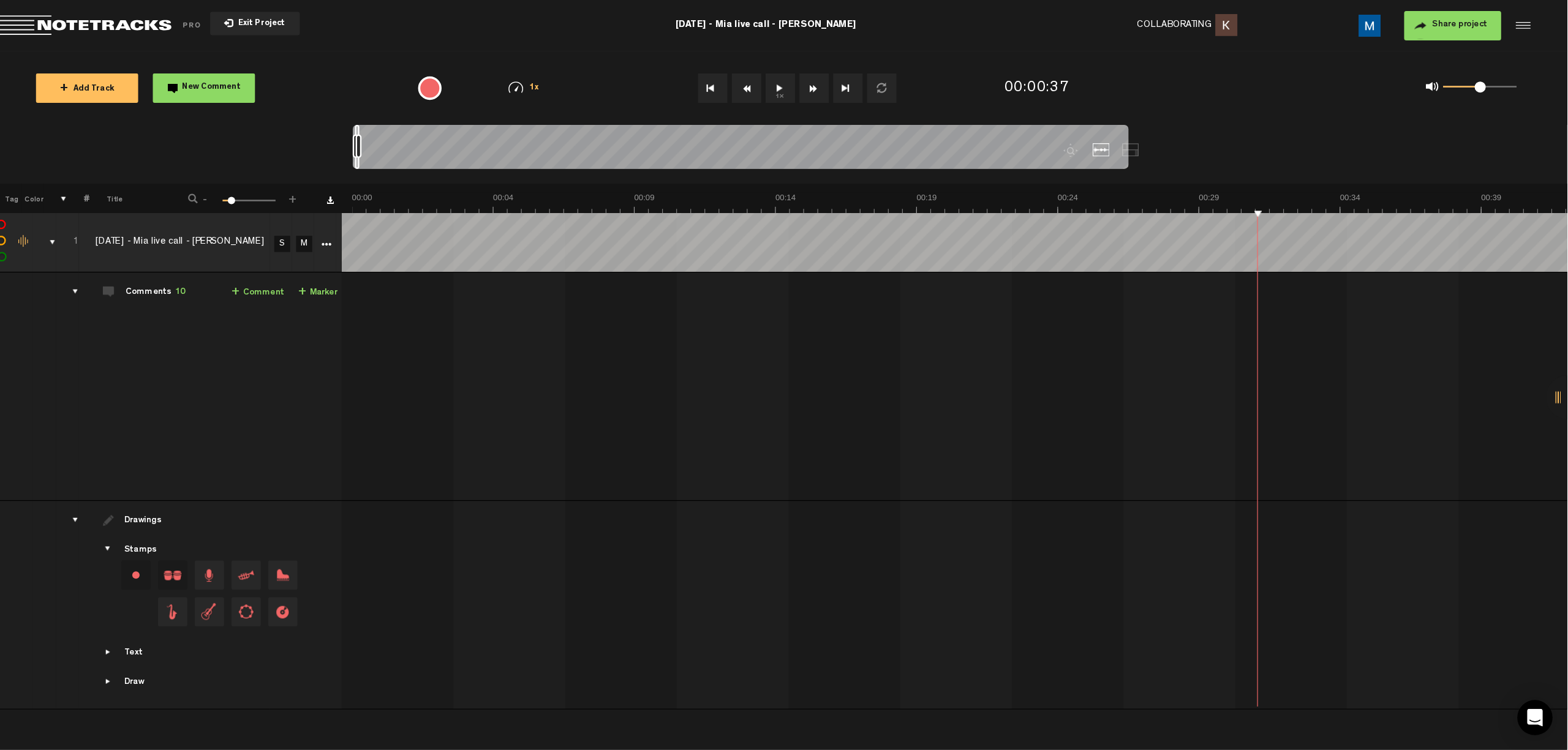
scroll to position [0, 0]
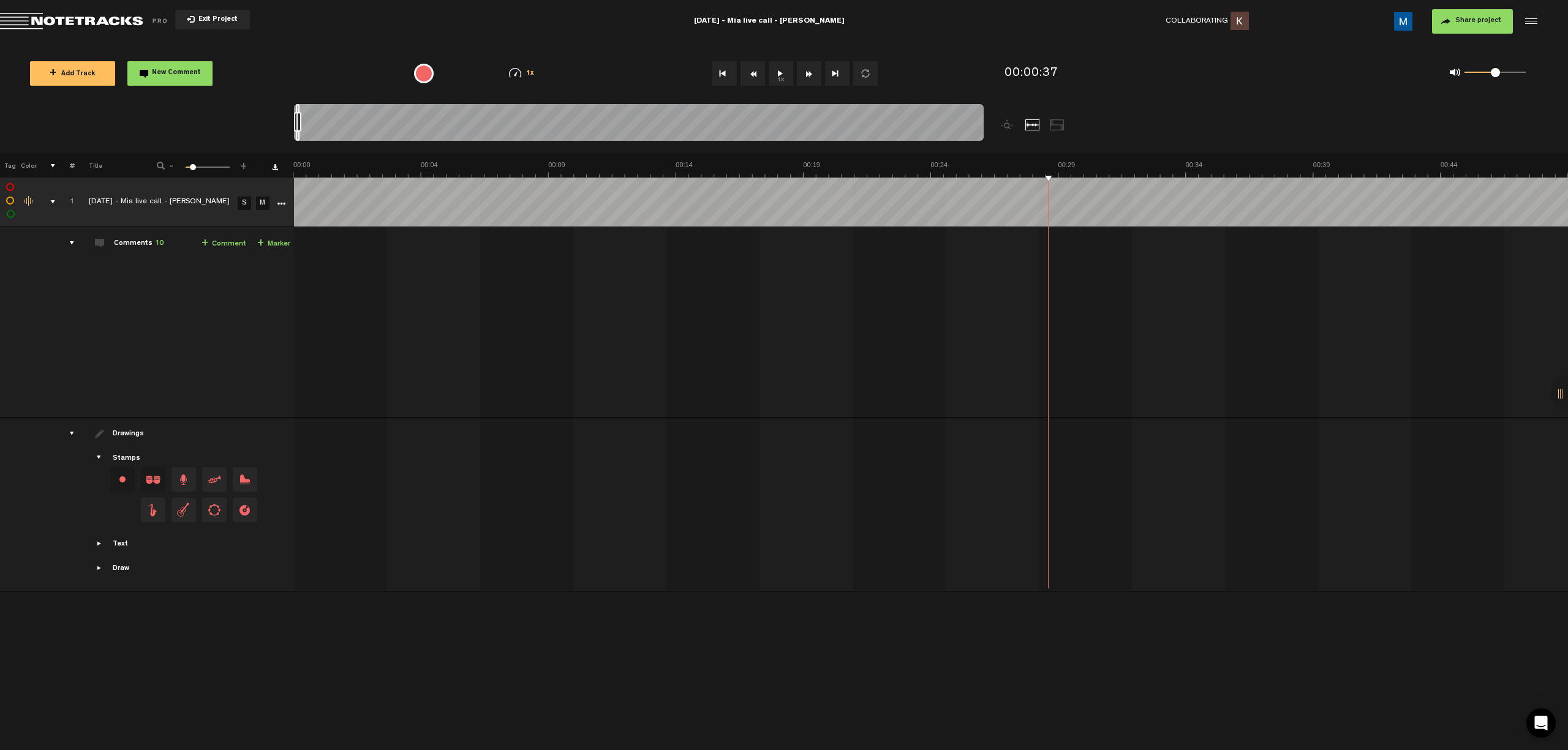
drag, startPoint x: 999, startPoint y: 3, endPoint x: 1047, endPoint y: 612, distance: 610.9
click at [558, 556] on div "+ New drawing Tag Color # Title - 1 100 12 + 1 [DATE] - Mia live call - [PERSON…" at bounding box center [784, 451] width 1568 height 597
click at [558, 72] on button "1x" at bounding box center [781, 73] width 24 height 24
click at [558, 267] on textarea at bounding box center [1211, 267] width 157 height 15
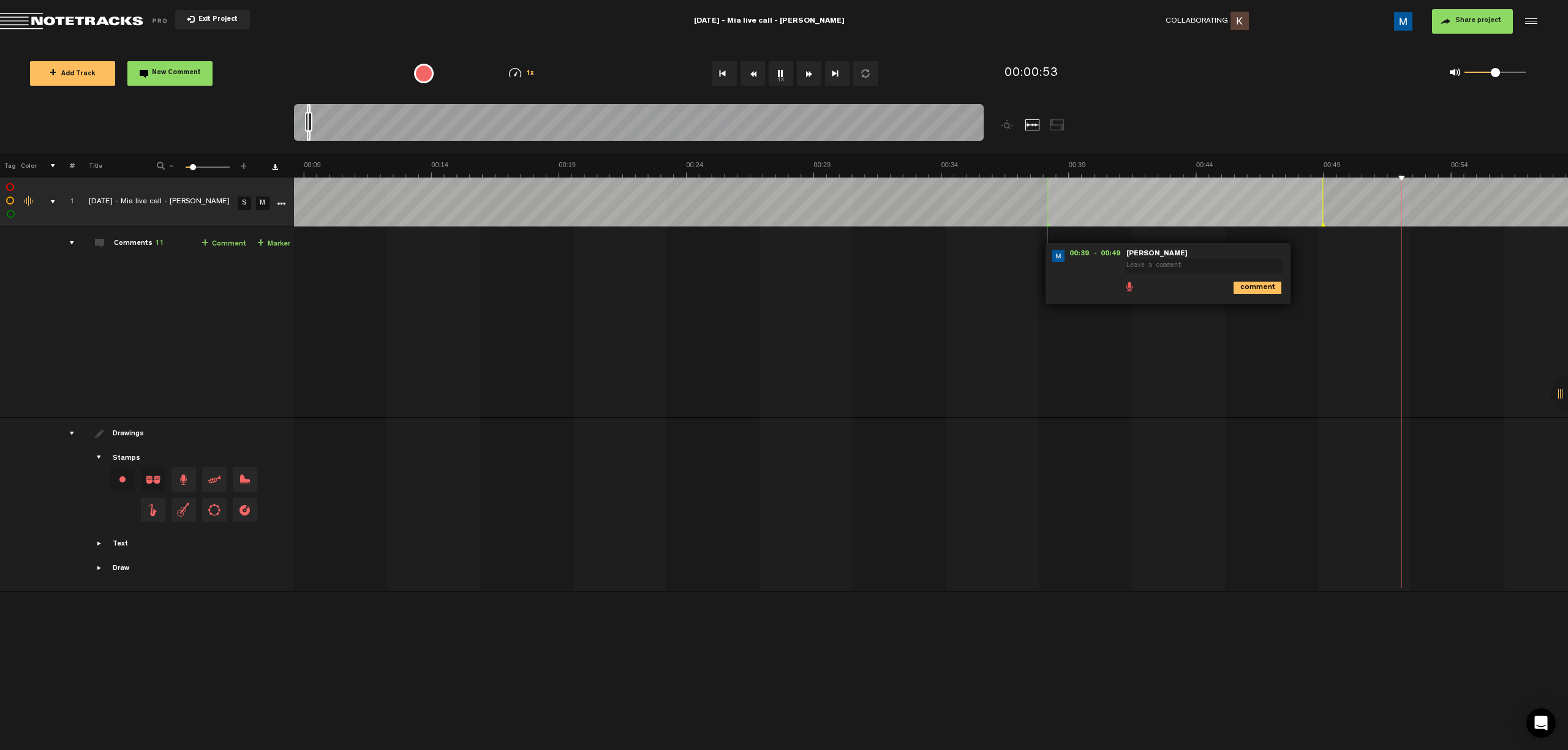
click at [558, 250] on form at bounding box center [1206, 262] width 163 height 25
click at [558, 299] on td "[PHONE_NUMBER][DATE] - [PERSON_NAME] live call - [PERSON_NAME] [PERSON_NAME] [D…" at bounding box center [931, 322] width 1275 height 191
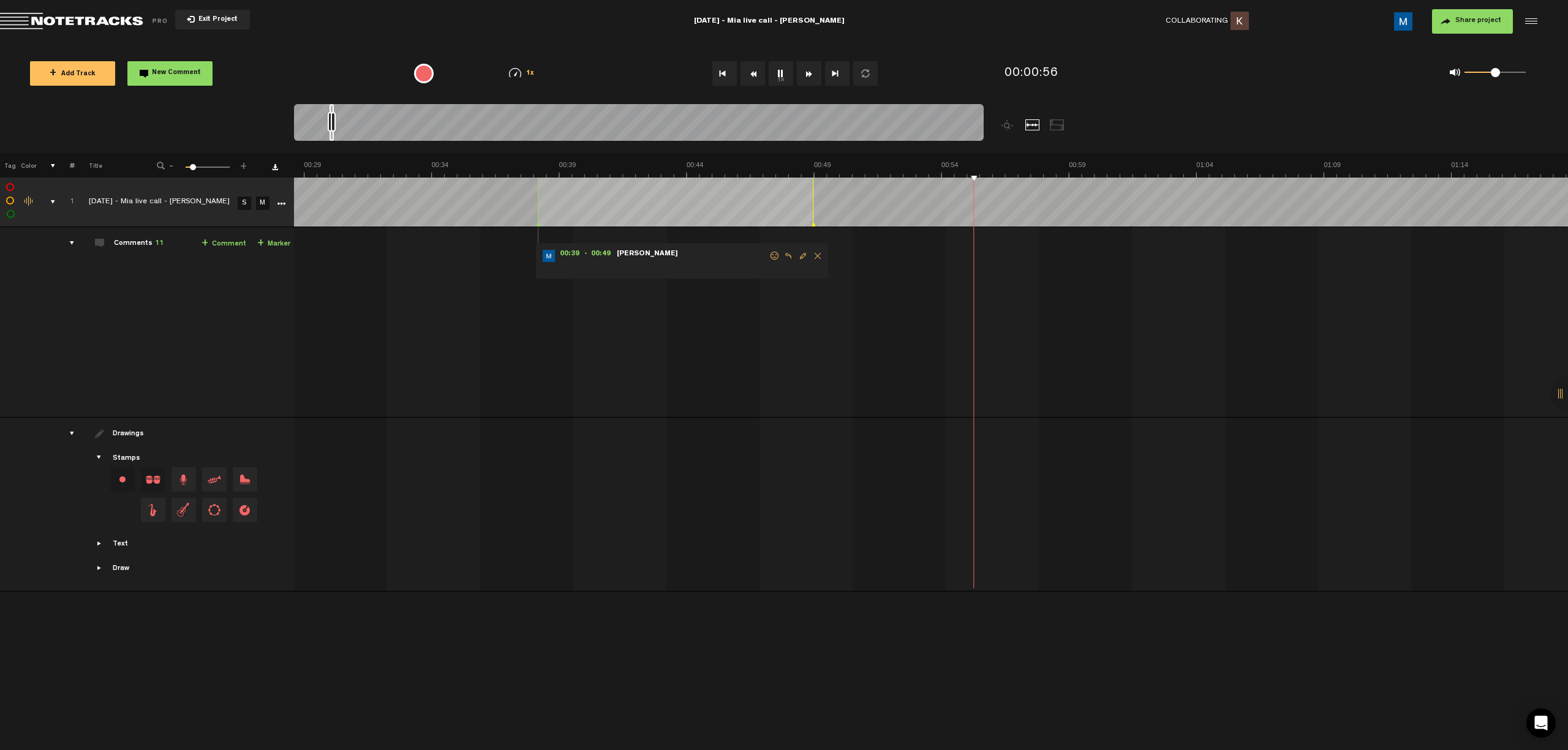
click at [558, 253] on span "Delete comment" at bounding box center [818, 256] width 15 height 9
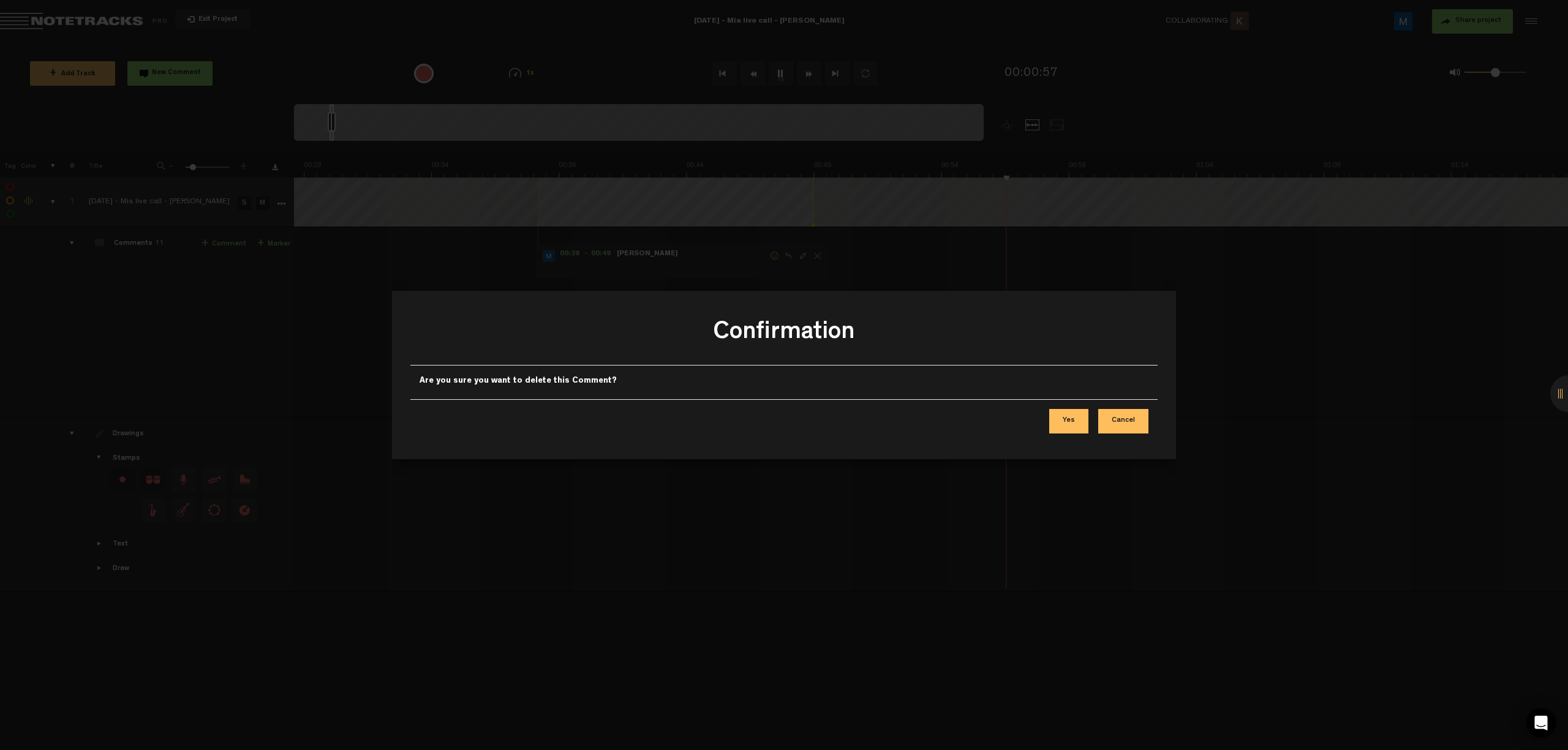
click at [558, 420] on button "Yes" at bounding box center [1068, 420] width 39 height 24
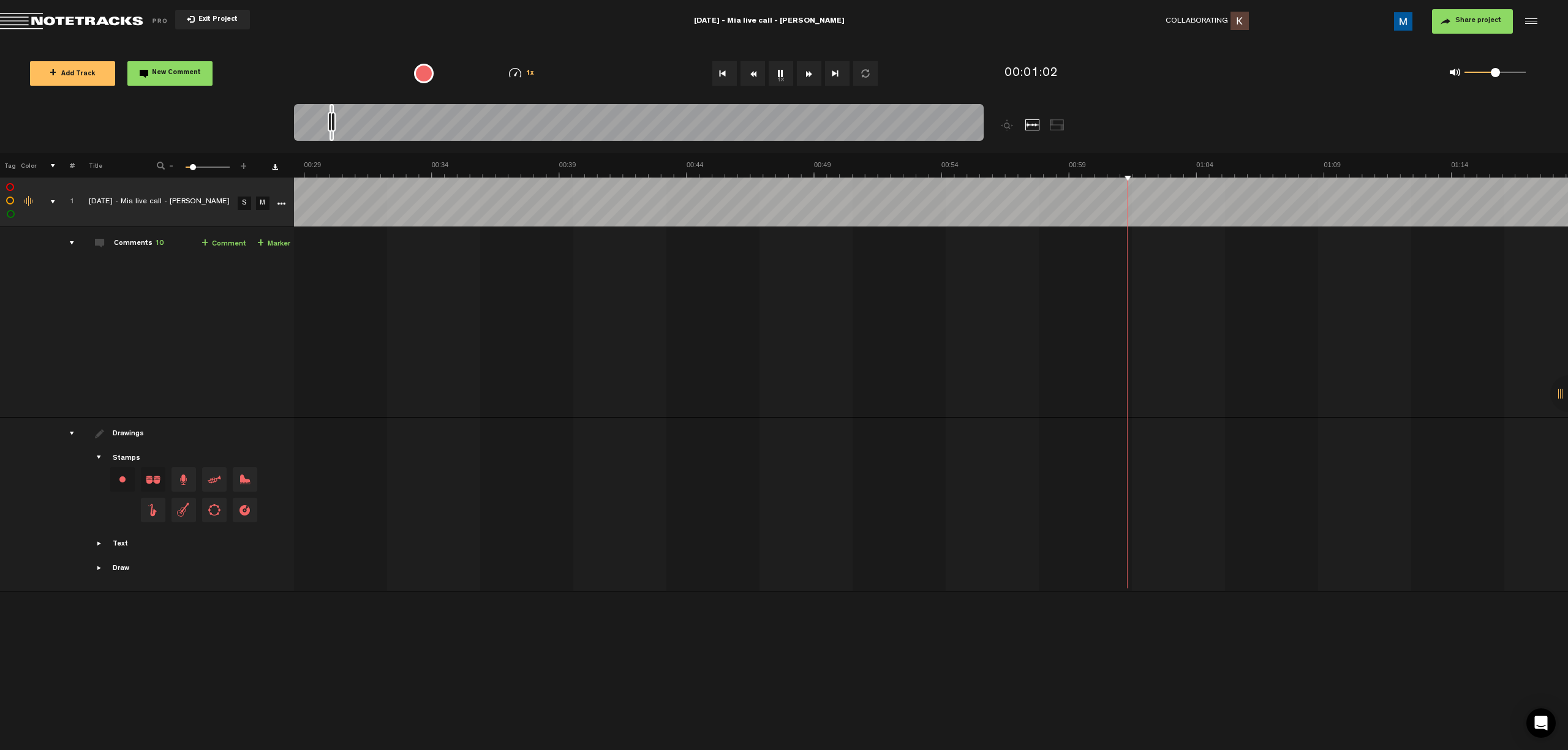
click at [558, 69] on button "1x" at bounding box center [781, 73] width 24 height 24
click at [558, 75] on button "Fast Forward" at bounding box center [809, 73] width 24 height 24
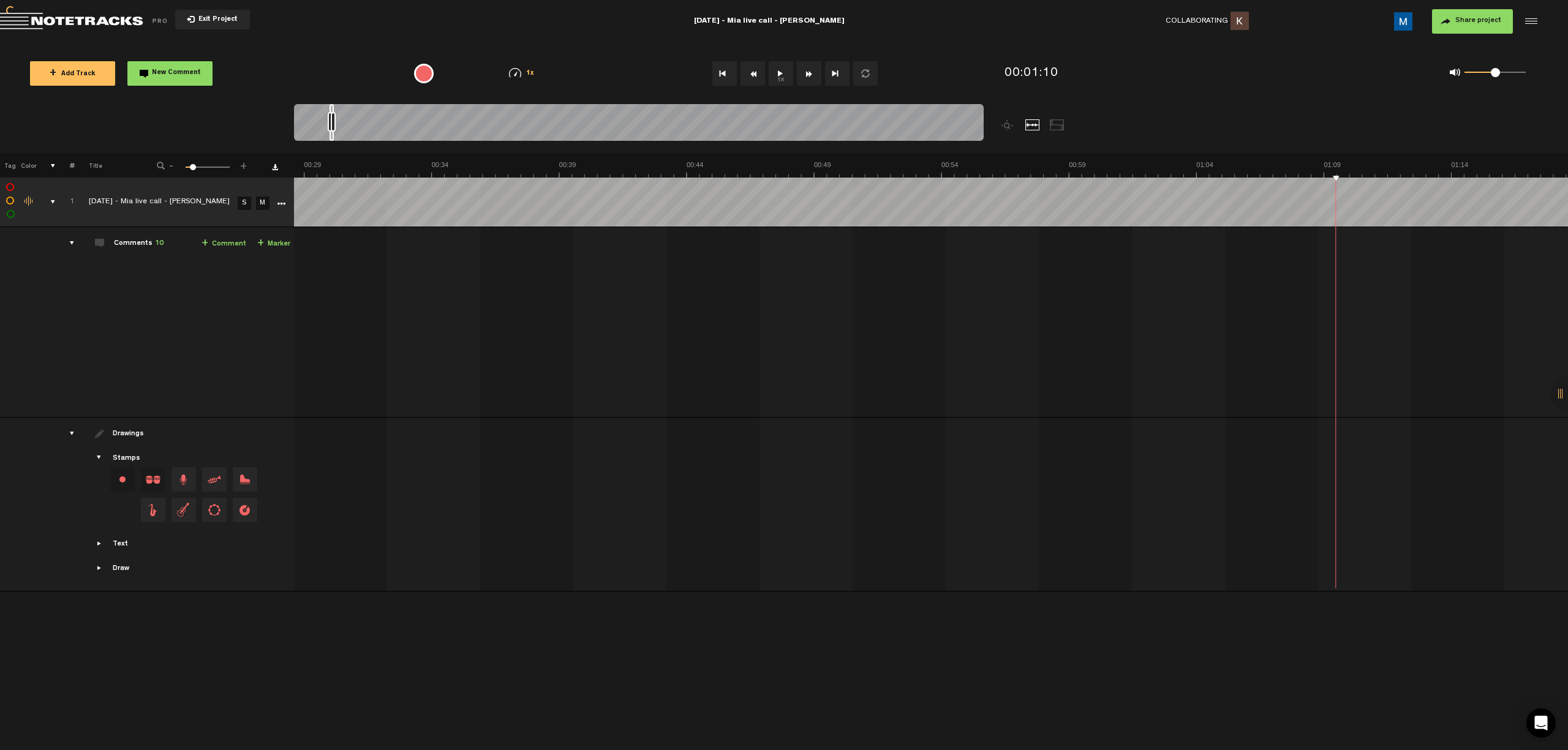
click at [558, 75] on button "Fast Forward" at bounding box center [809, 73] width 24 height 24
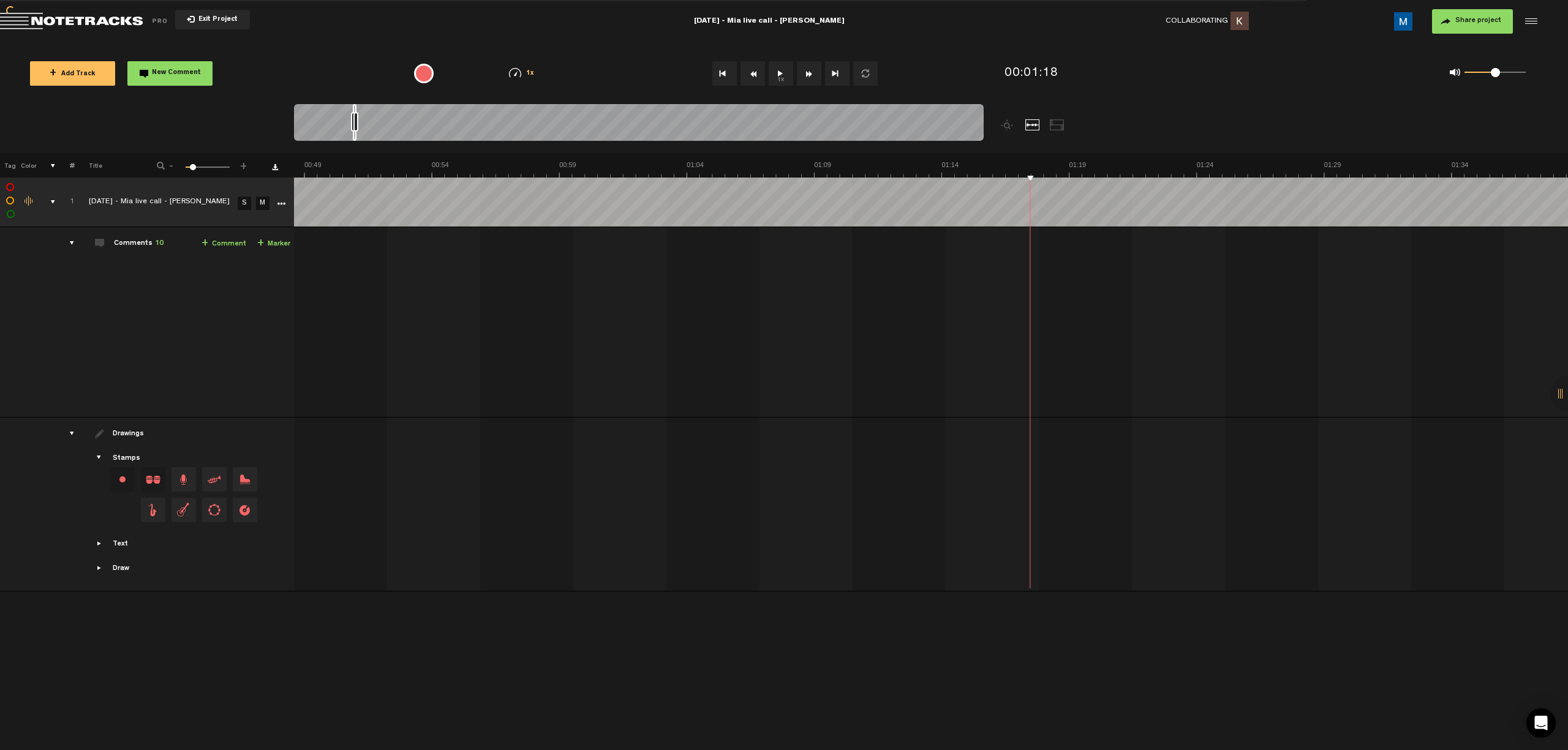
click at [558, 75] on button "Fast Forward" at bounding box center [809, 73] width 24 height 24
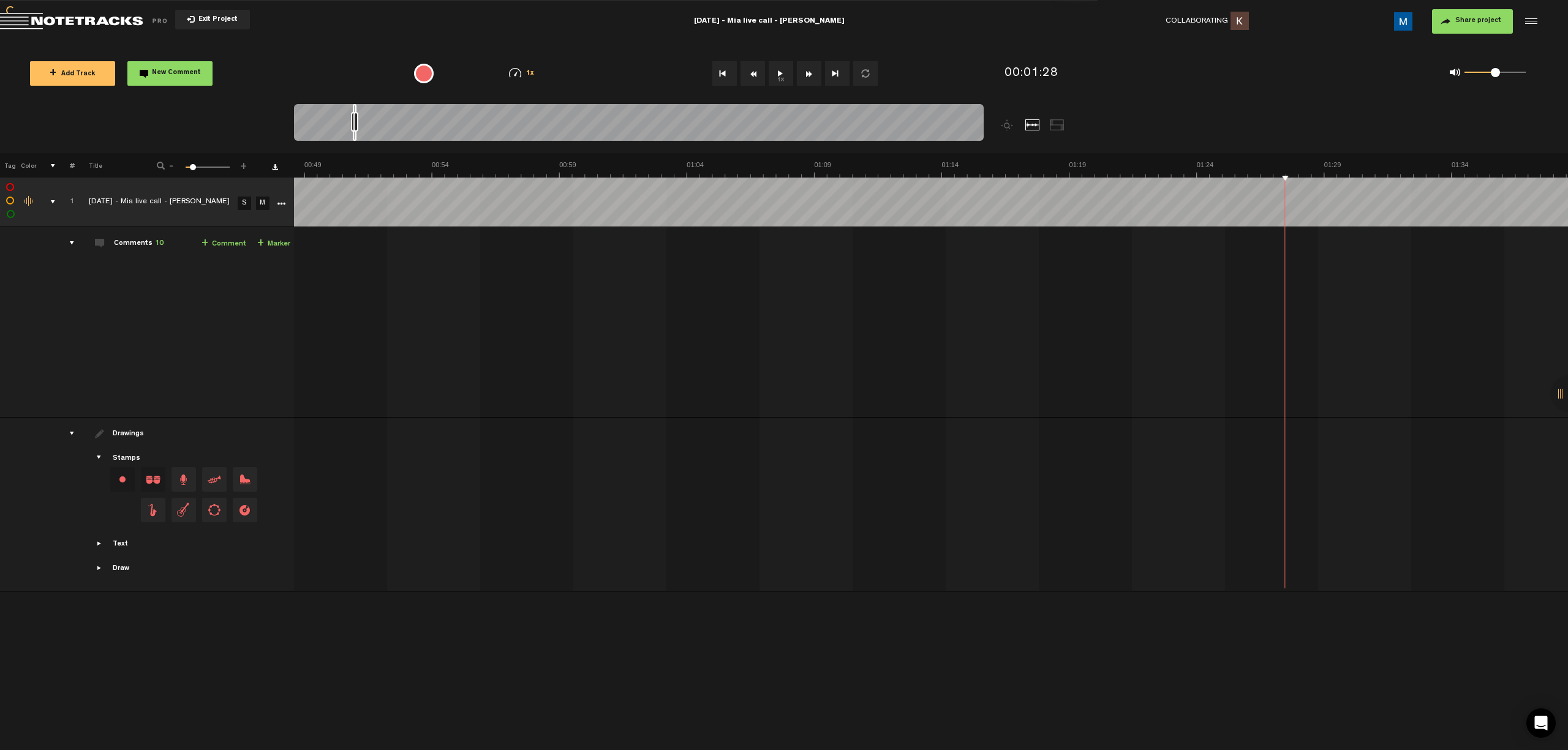
click at [558, 75] on button "Fast Forward" at bounding box center [809, 73] width 24 height 24
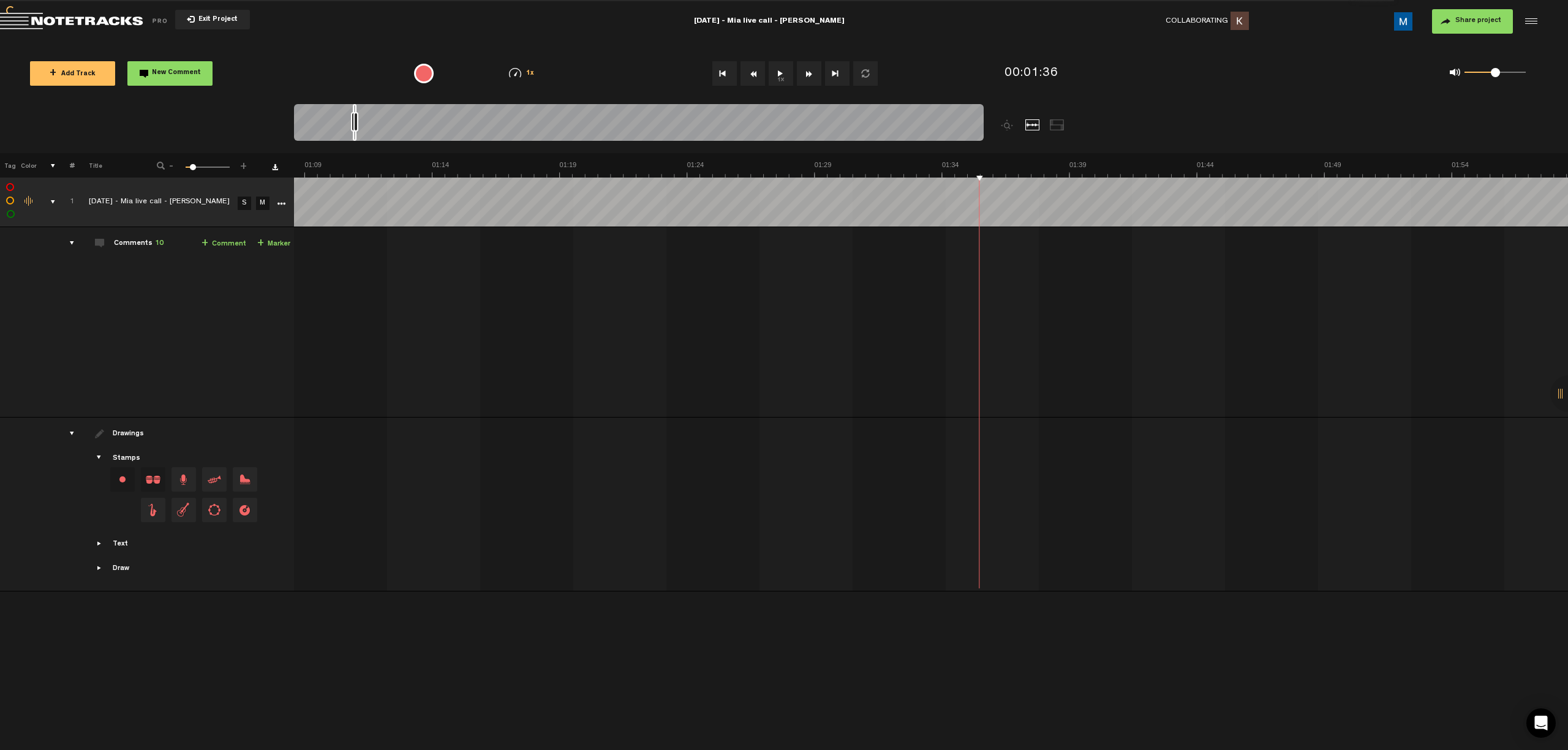
click at [558, 75] on button "Fast Forward" at bounding box center [809, 73] width 24 height 24
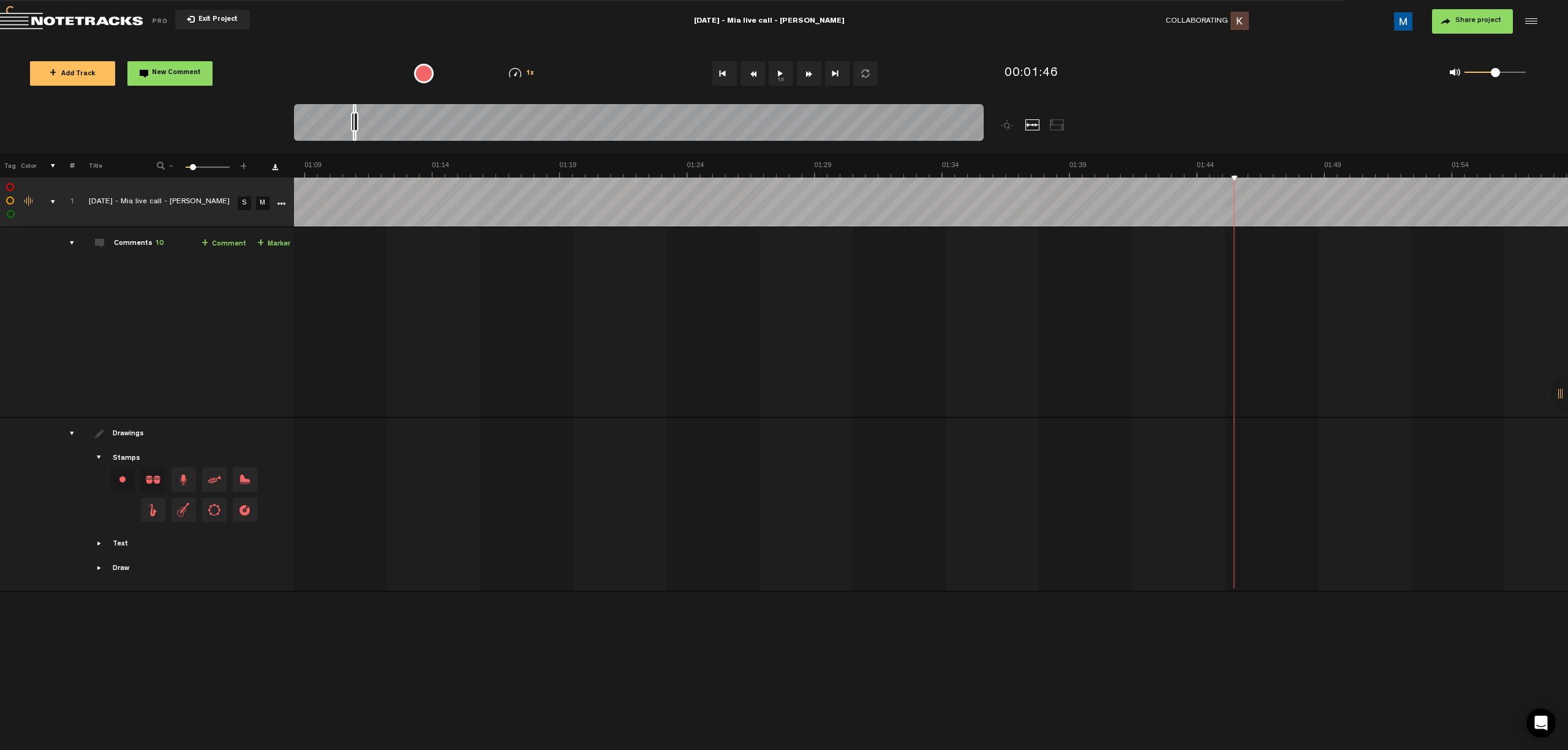
click at [558, 75] on button "Fast Forward" at bounding box center [809, 73] width 24 height 24
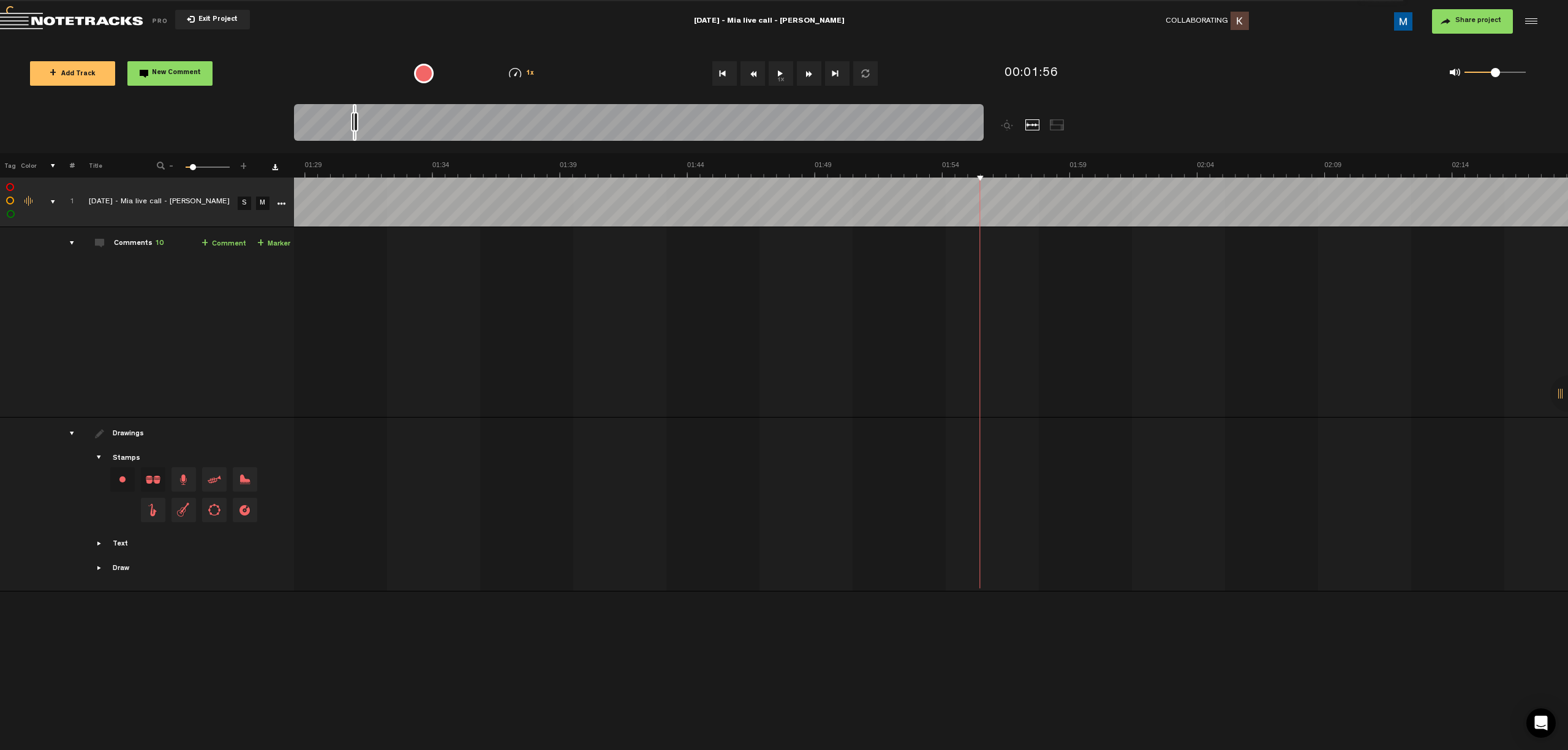
scroll to position [0, 2281]
click at [558, 75] on button "Fast Forward" at bounding box center [809, 73] width 24 height 24
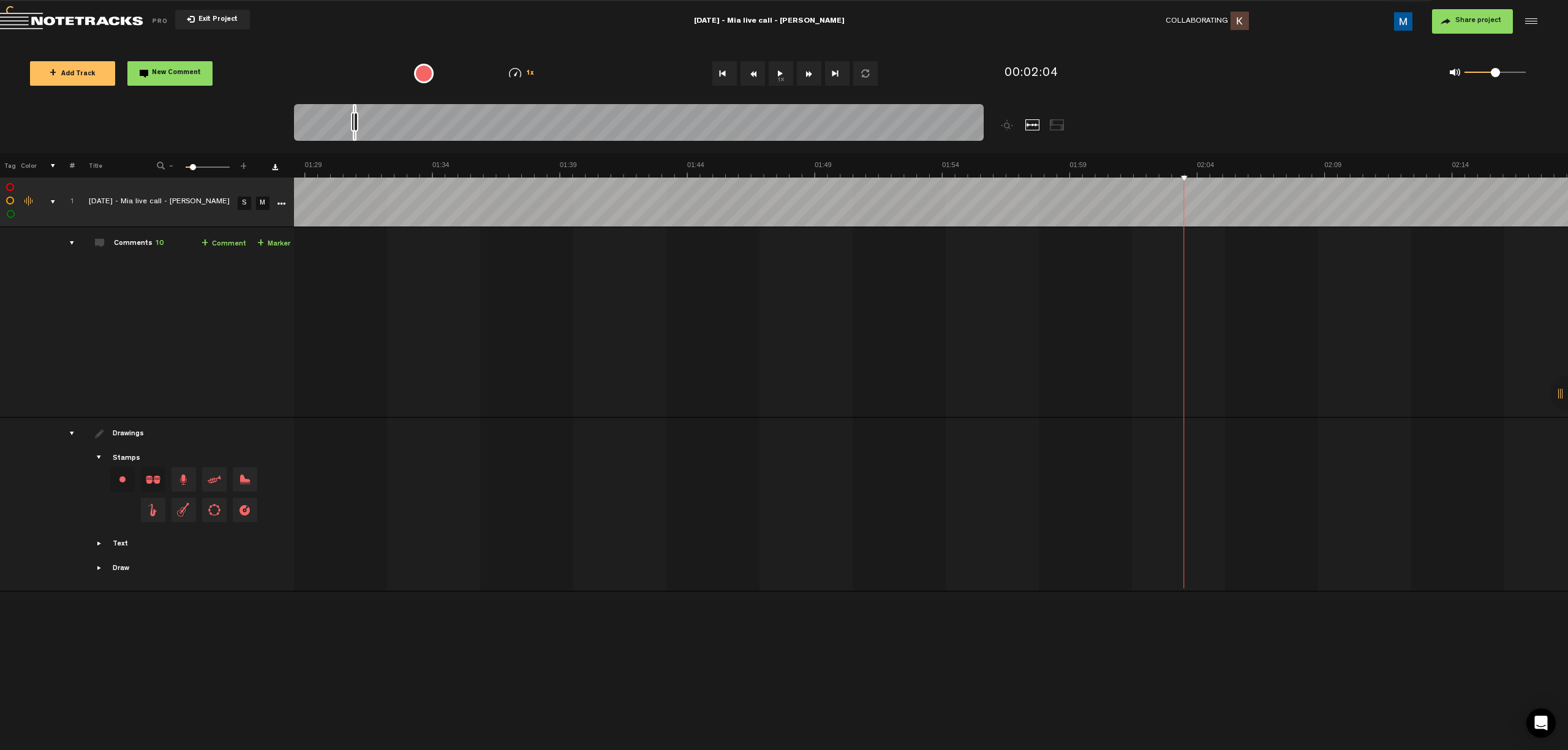
click at [558, 75] on button "Fast Forward" at bounding box center [809, 73] width 24 height 24
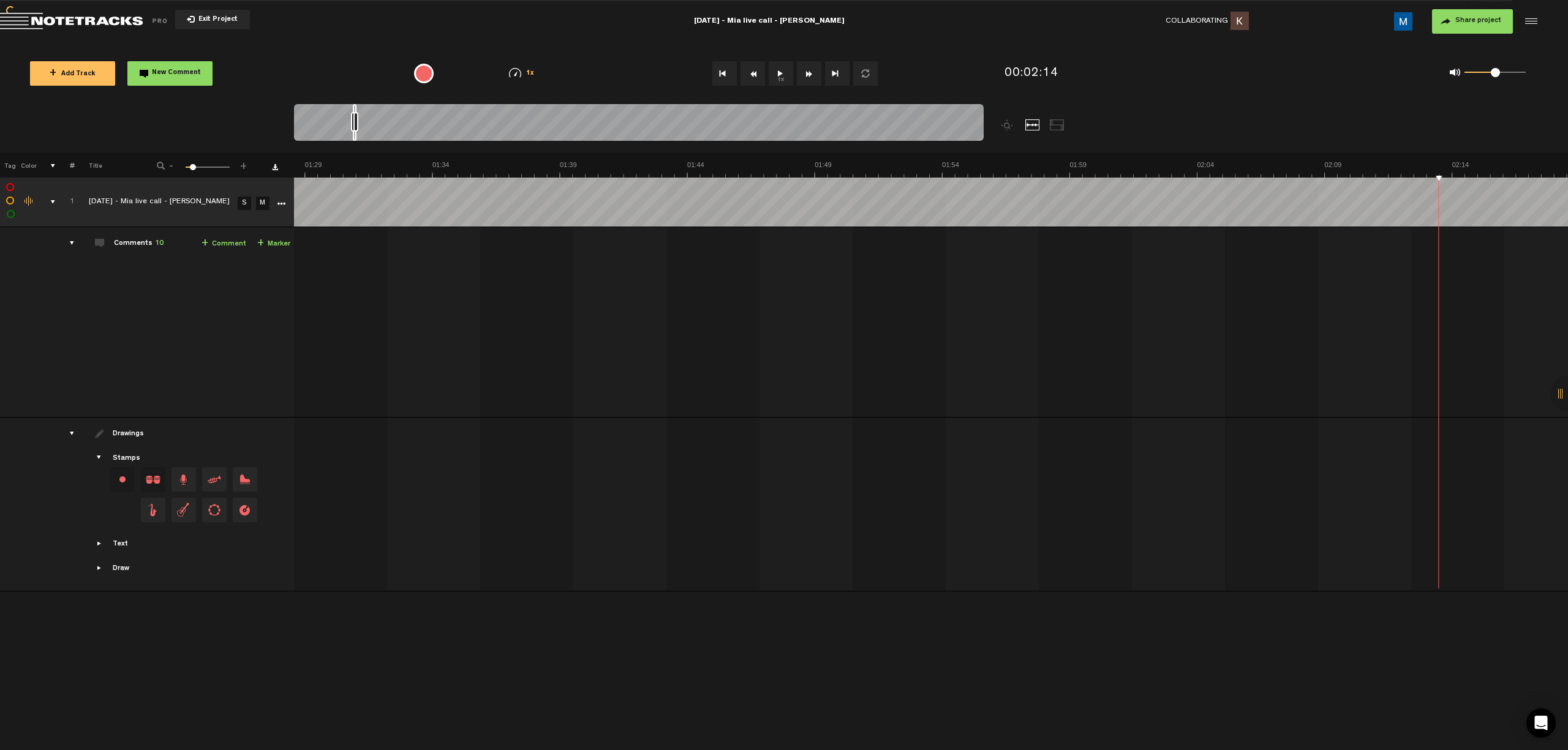
click at [558, 75] on button "Fast Forward" at bounding box center [809, 73] width 24 height 24
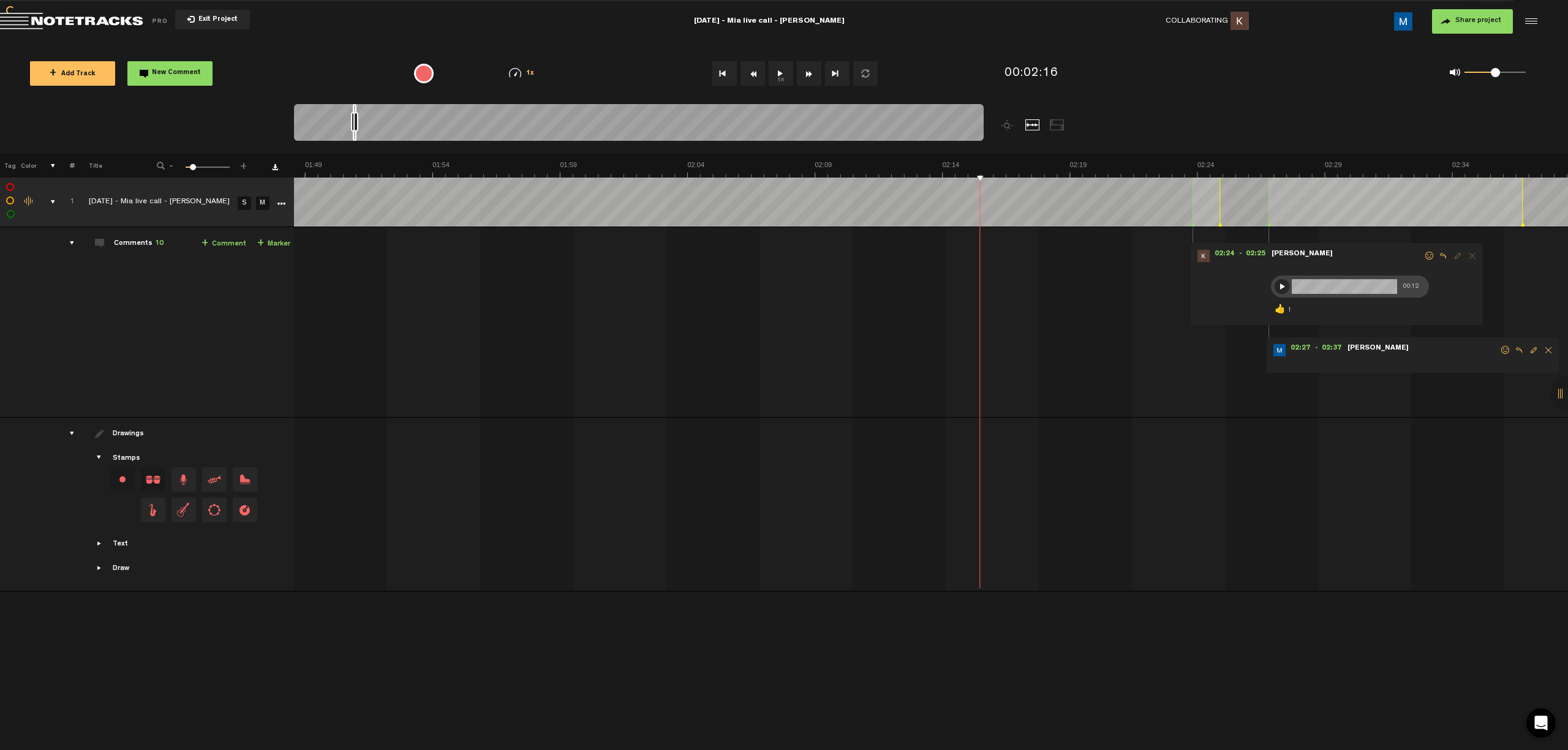
click at [558, 75] on button "Fast Forward" at bounding box center [809, 73] width 24 height 24
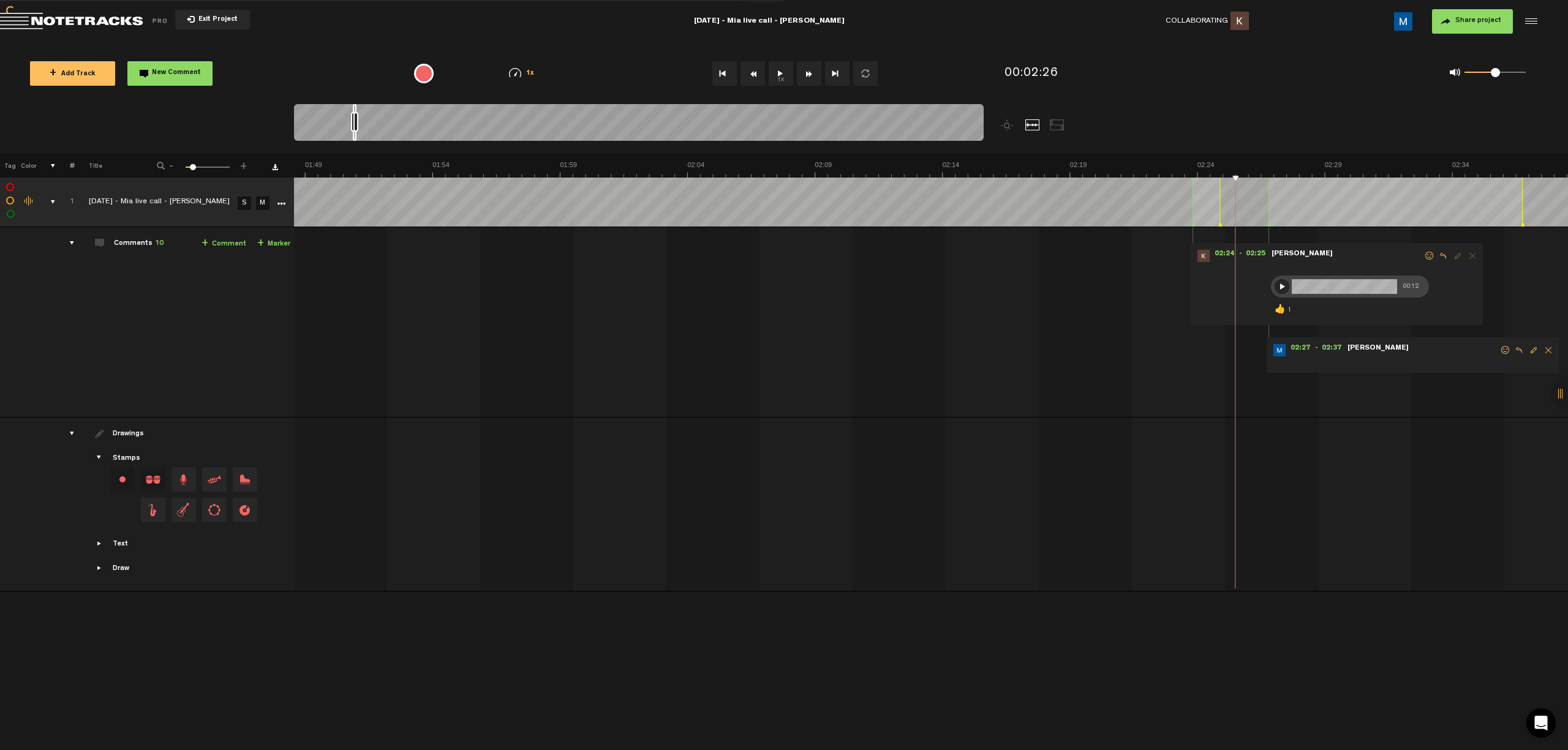
click at [558, 75] on button "Fast Forward" at bounding box center [809, 73] width 24 height 24
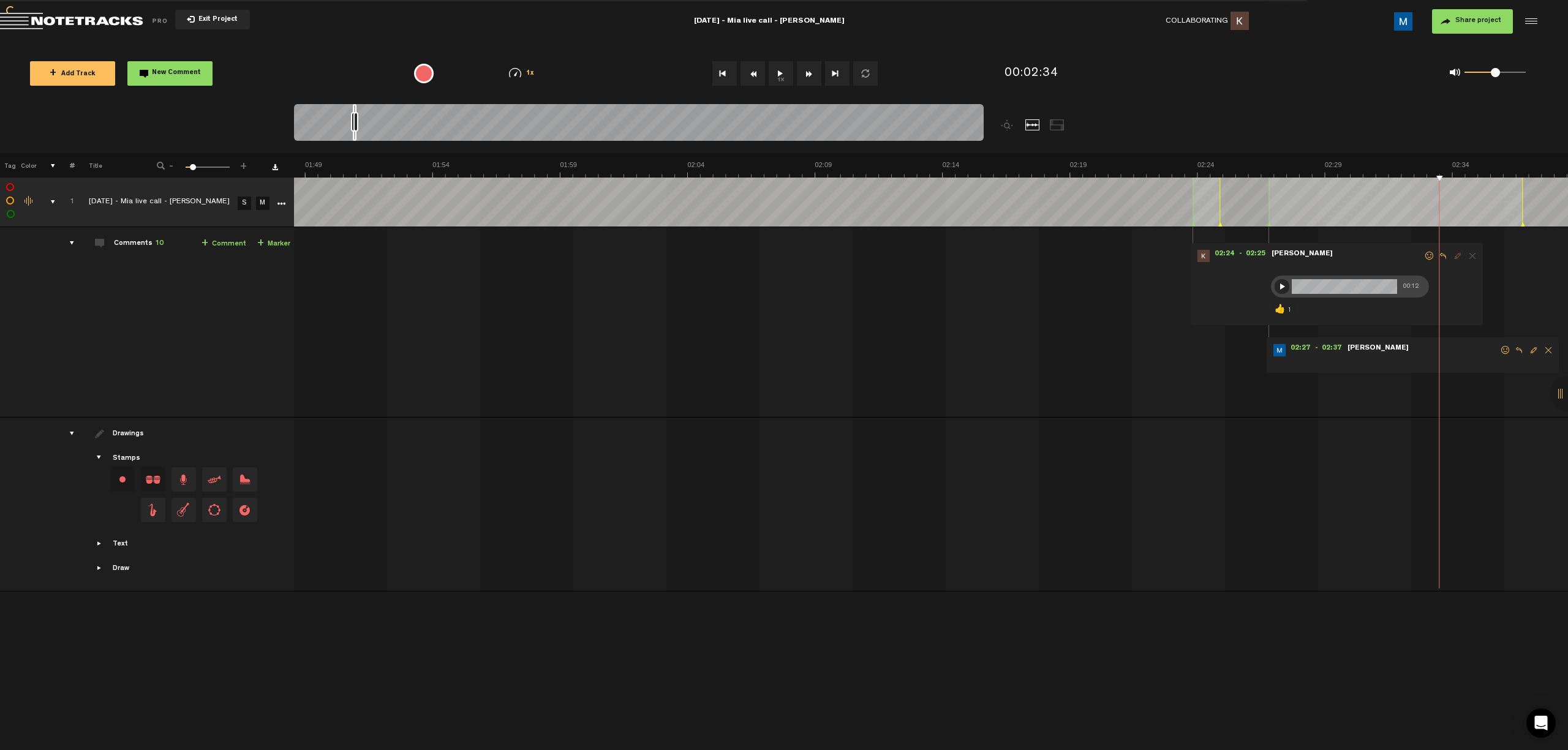
scroll to position [0, 3301]
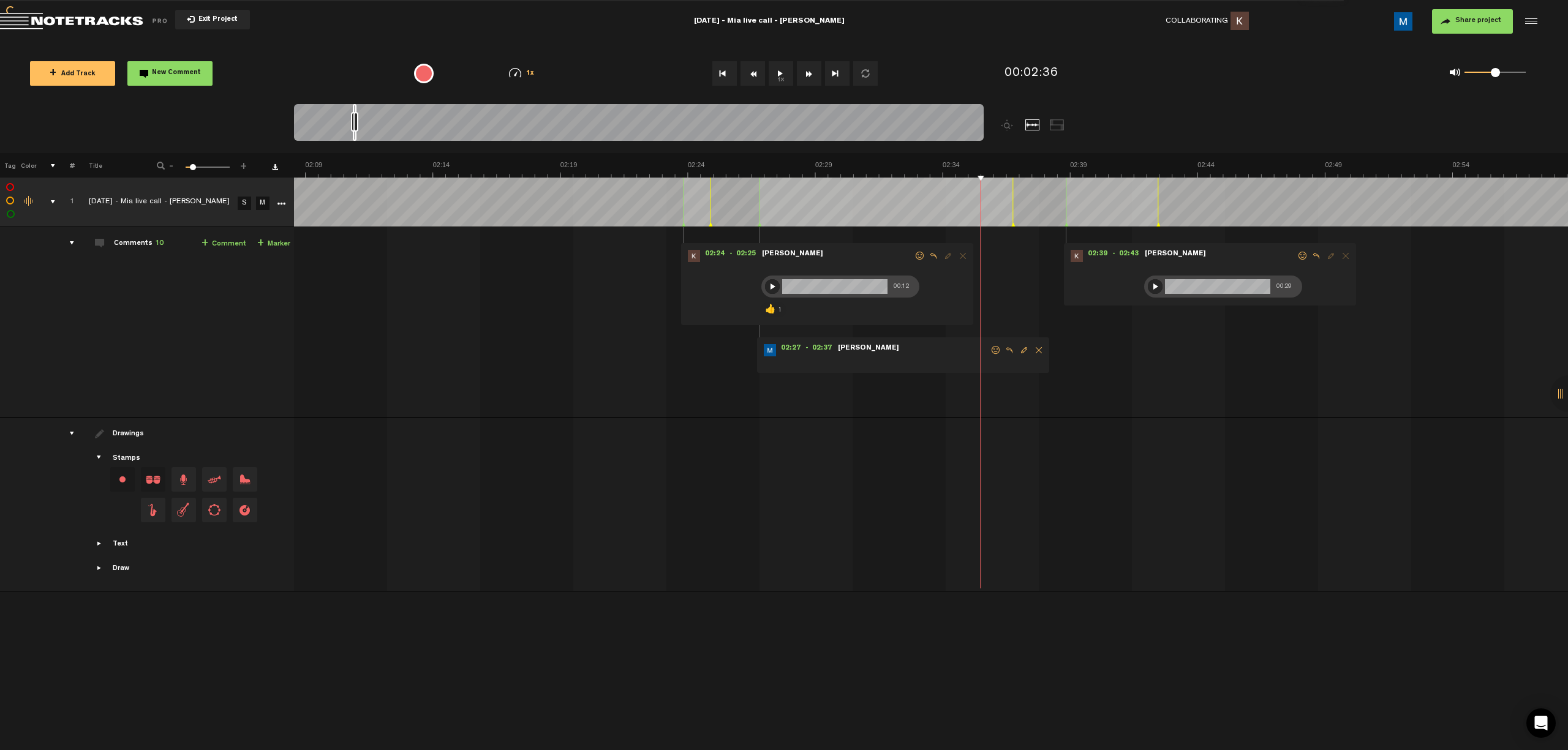
click at [558, 75] on button "Fast Forward" at bounding box center [809, 73] width 24 height 24
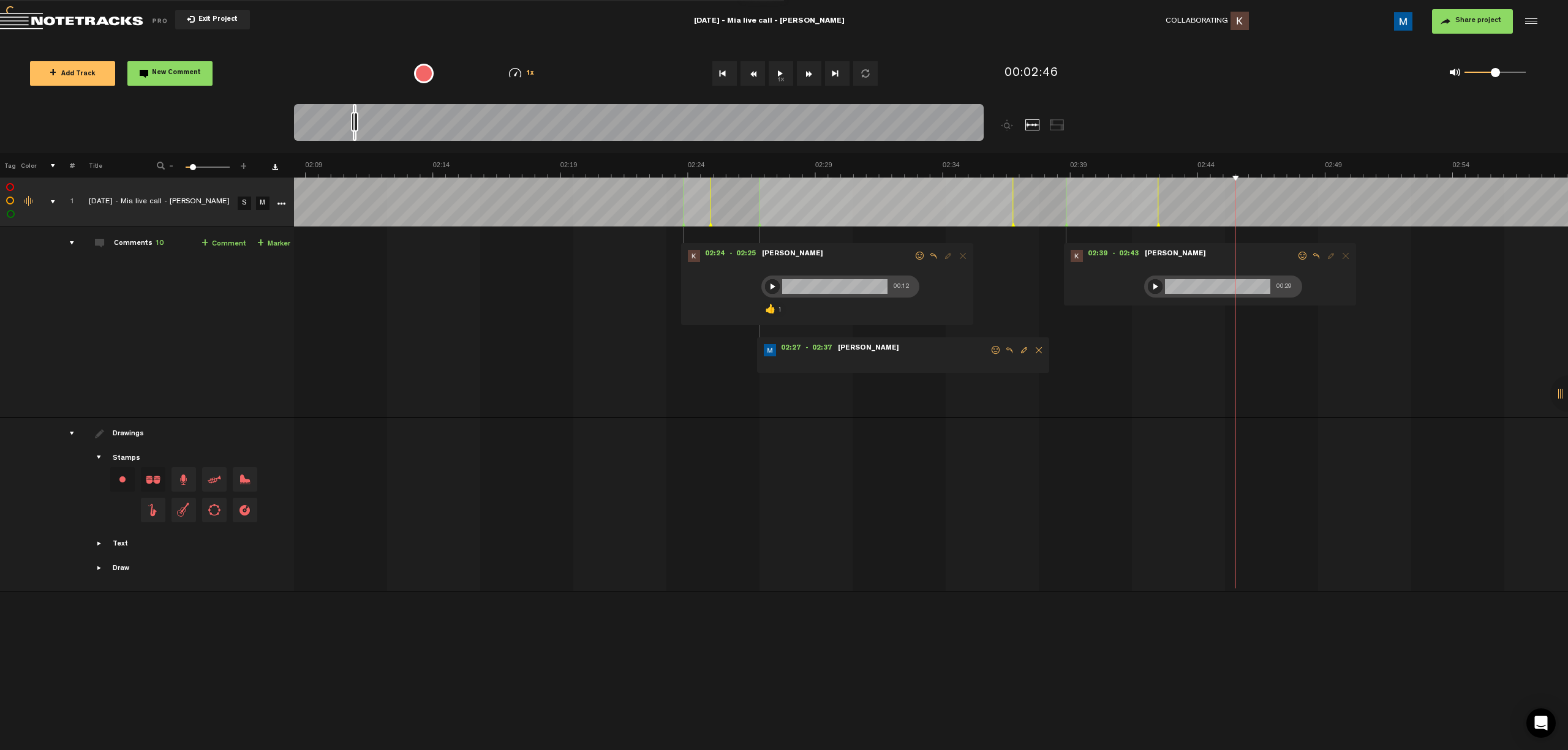
click at [558, 75] on button "Fast Forward" at bounding box center [809, 73] width 24 height 24
click at [558, 255] on span at bounding box center [1303, 256] width 13 height 9
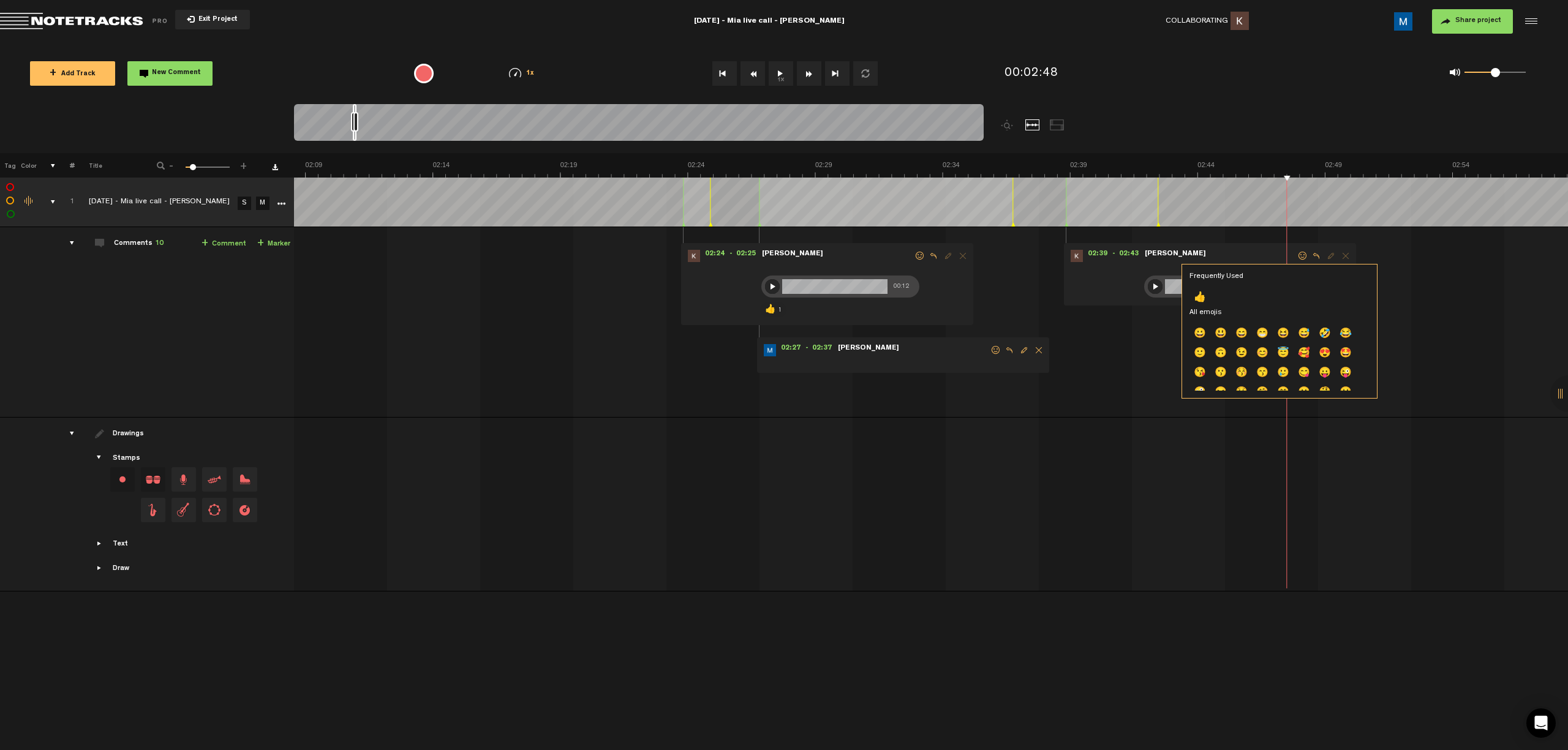
click at [558, 556] on p "👍" at bounding box center [1303, 726] width 21 height 20
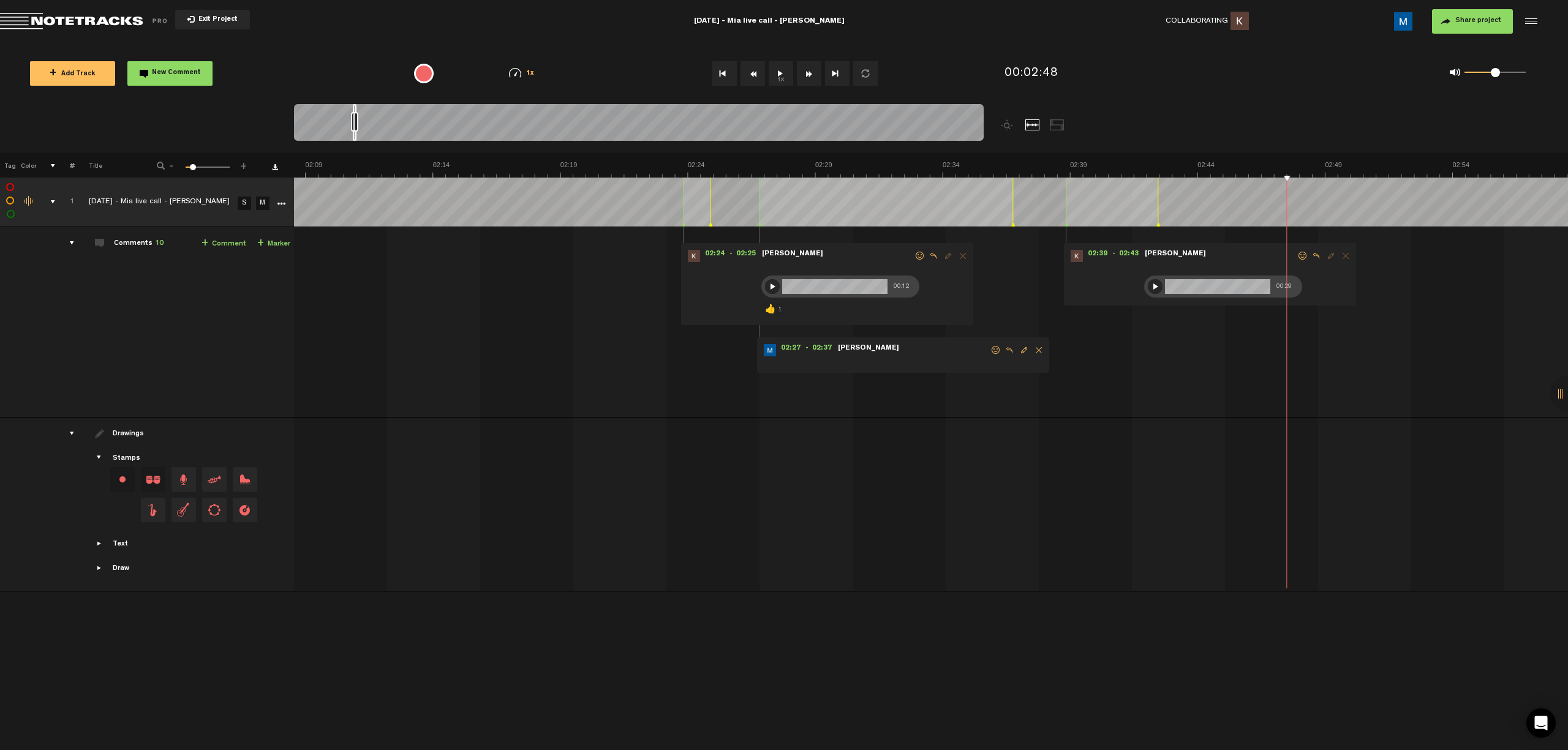
click at [558, 255] on span at bounding box center [1303, 256] width 13 height 9
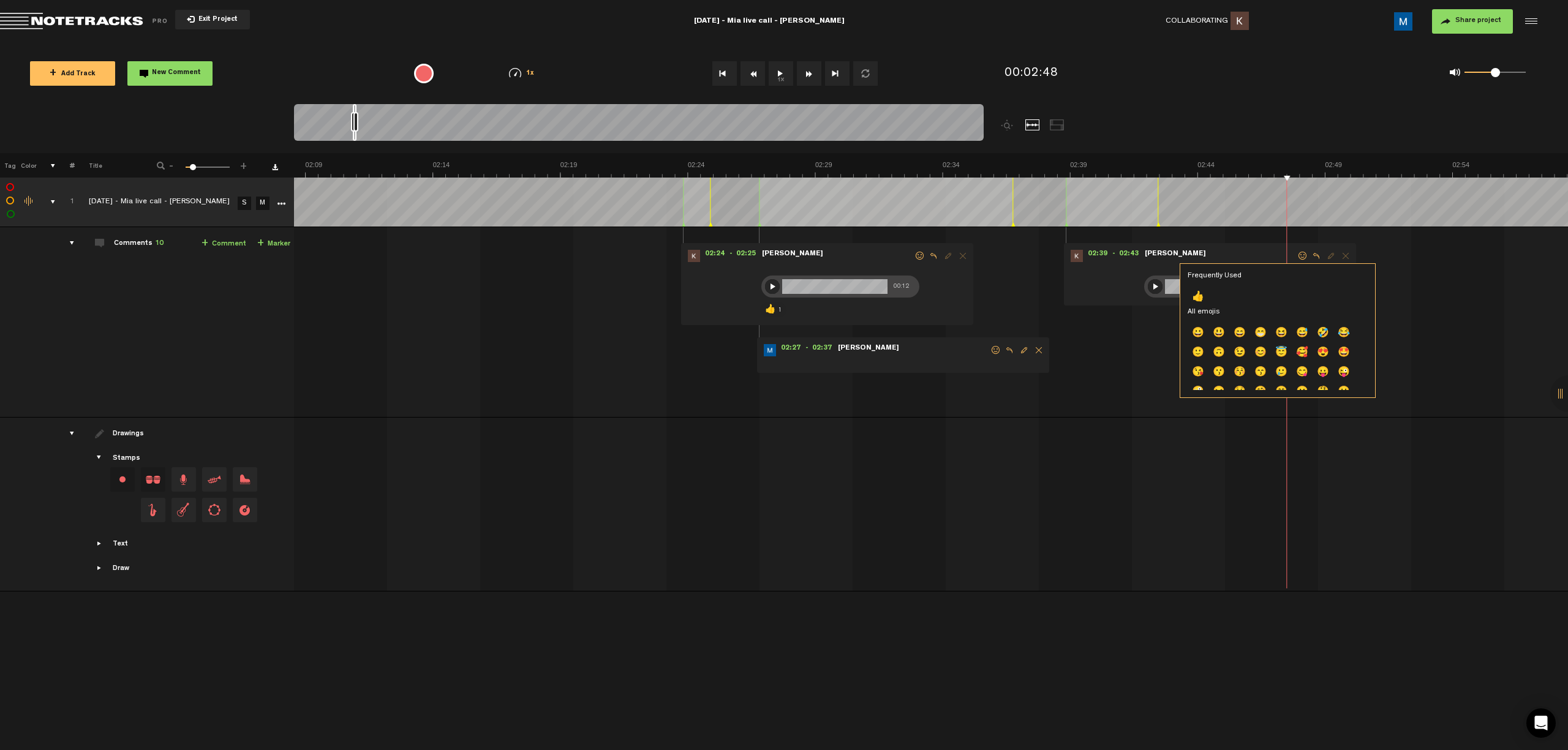
click at [558, 556] on p "👍" at bounding box center [1302, 725] width 21 height 20
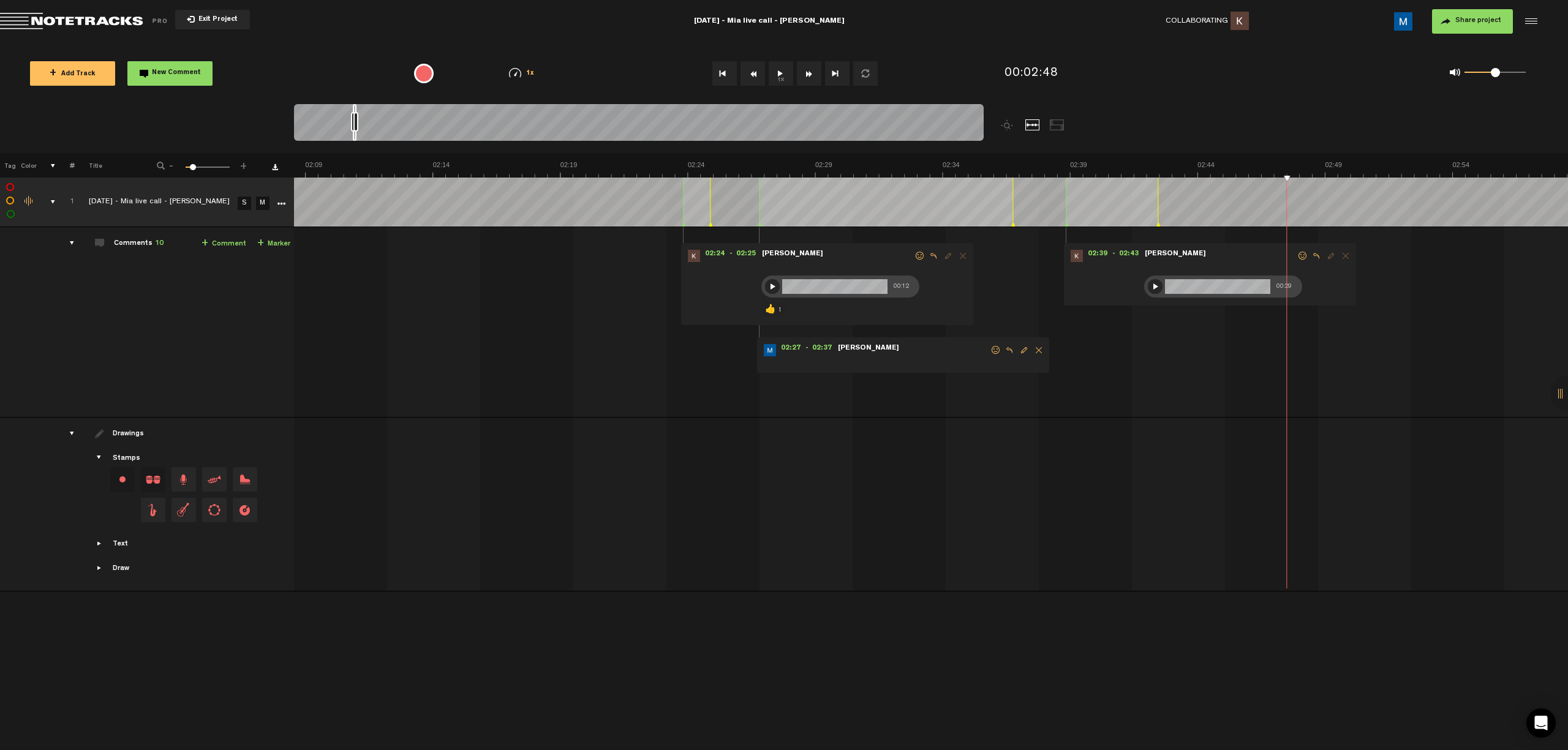
click at [558, 74] on button "Fast Forward" at bounding box center [809, 73] width 24 height 24
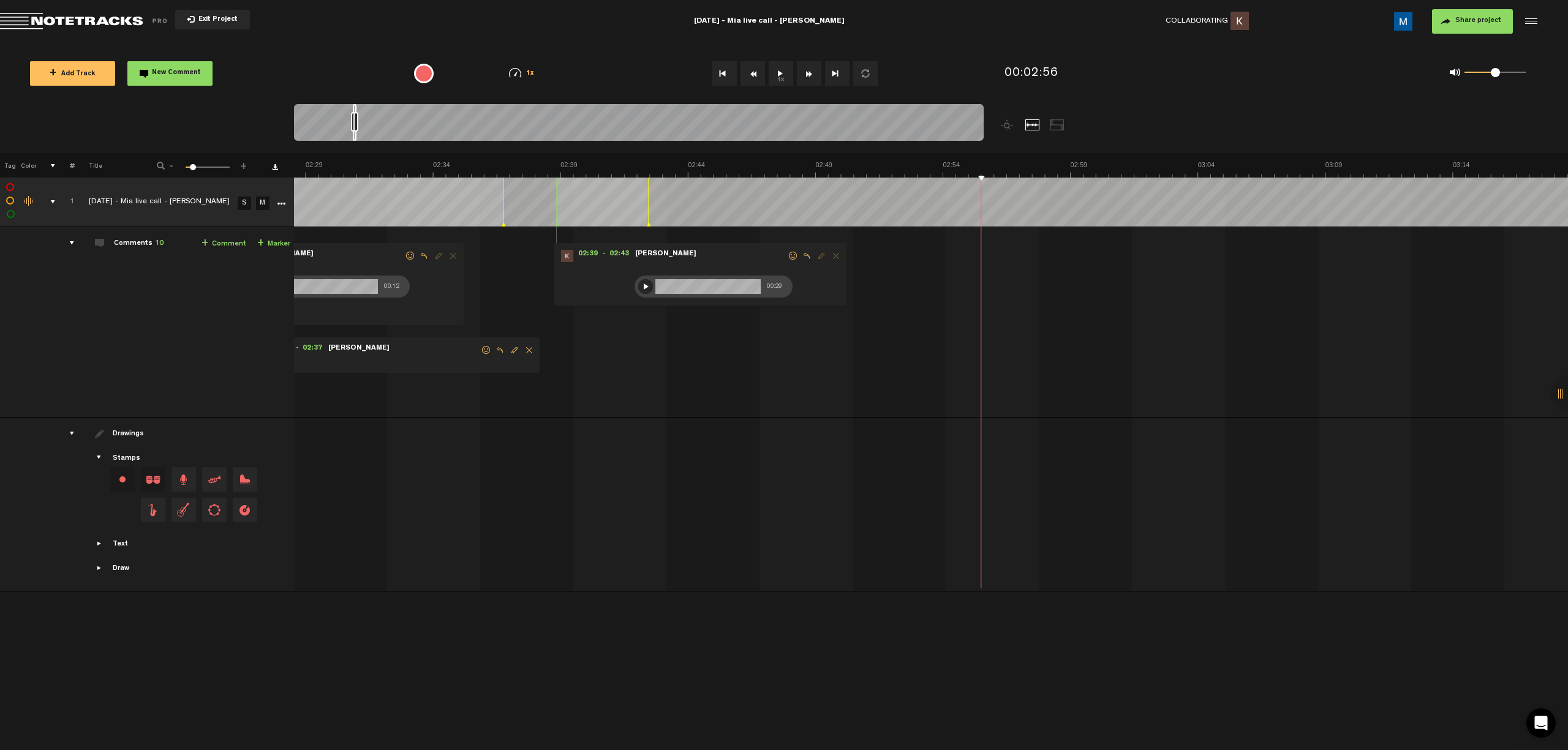
click at [558, 289] on div at bounding box center [645, 287] width 15 height 15
click at [558, 255] on span at bounding box center [793, 256] width 13 height 9
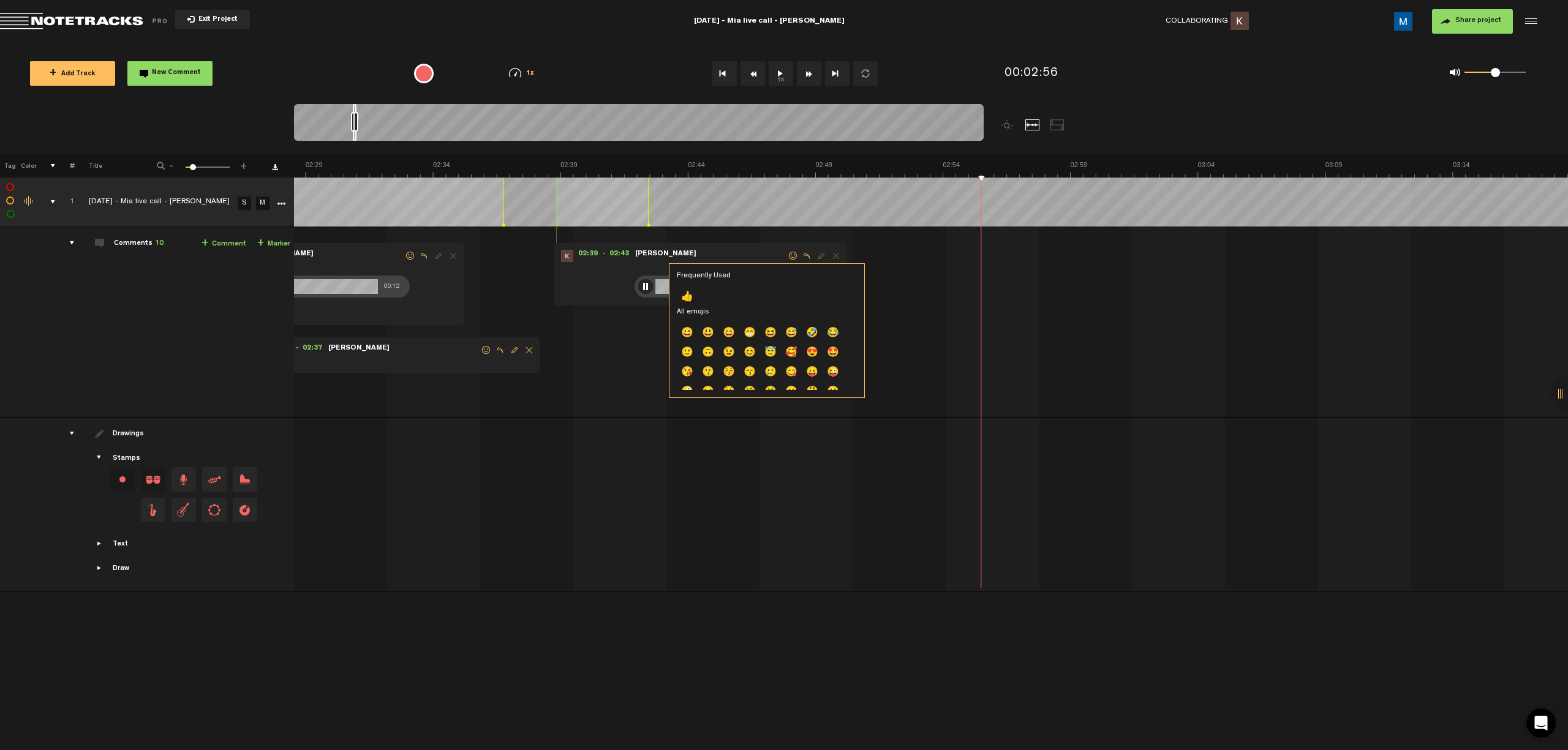
click at [558, 556] on p "👍" at bounding box center [791, 725] width 21 height 20
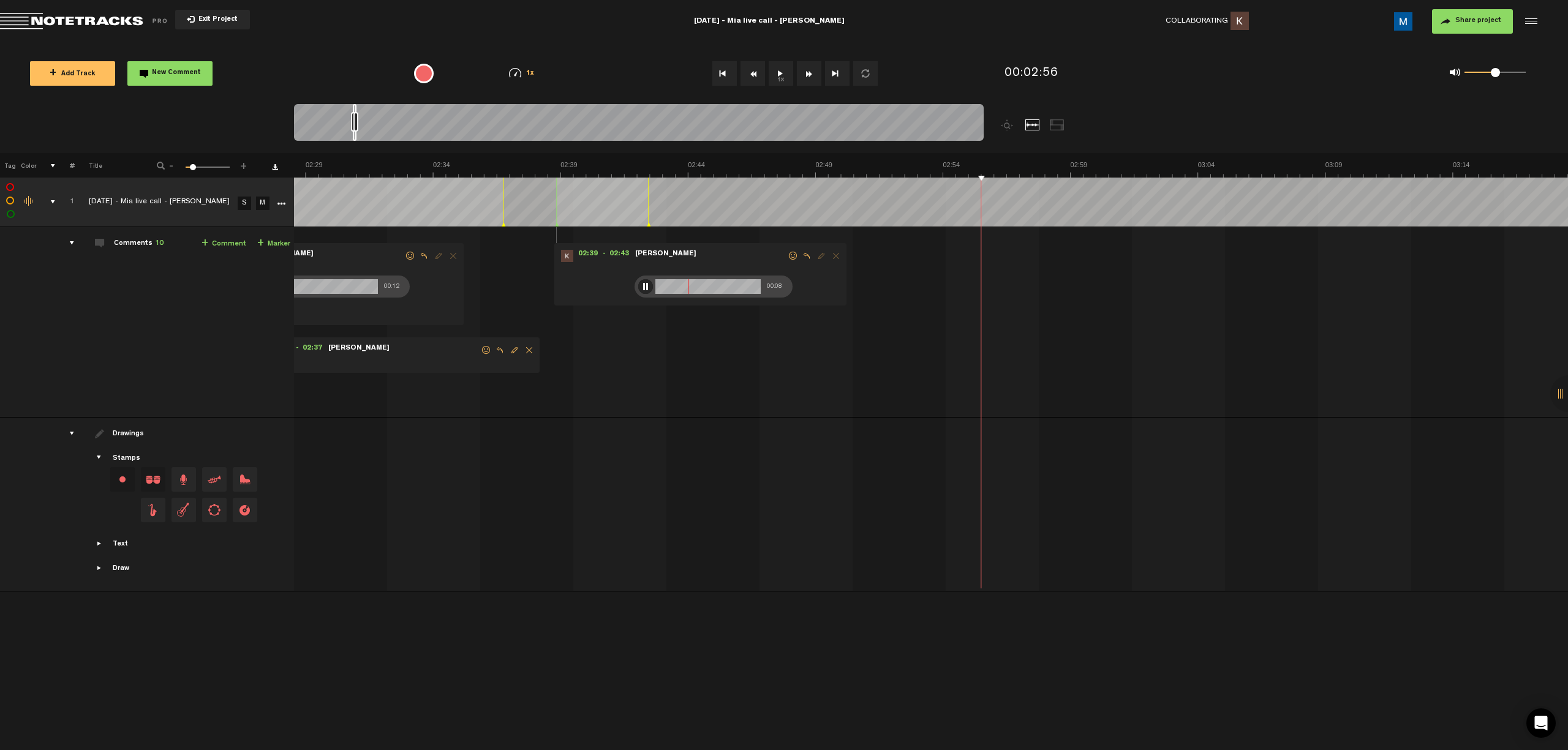
click at [558, 284] on div at bounding box center [645, 287] width 15 height 15
click at [558, 78] on button "1x" at bounding box center [781, 73] width 24 height 24
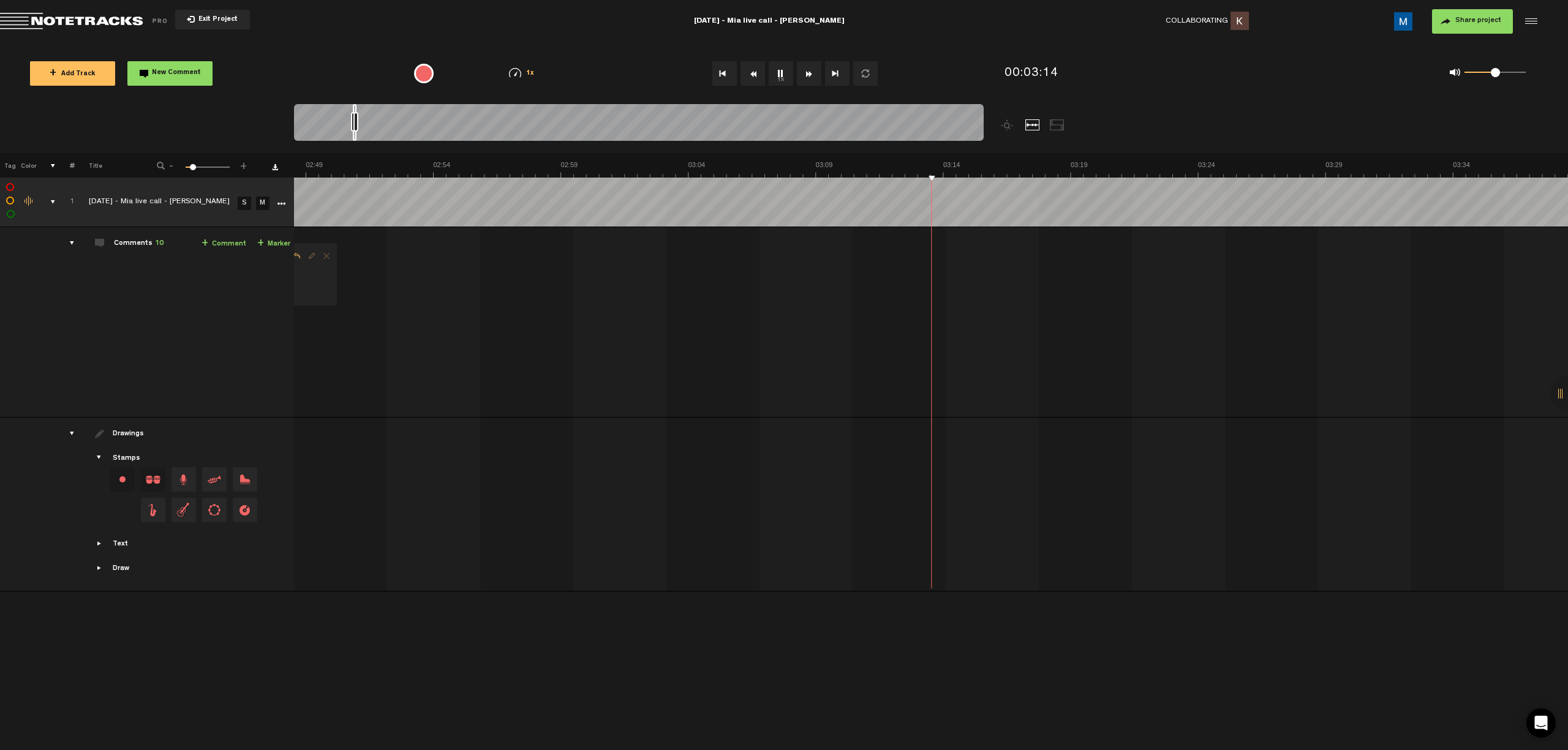
scroll to position [0, 4320]
click at [558, 75] on button "Fast Forward" at bounding box center [809, 73] width 24 height 24
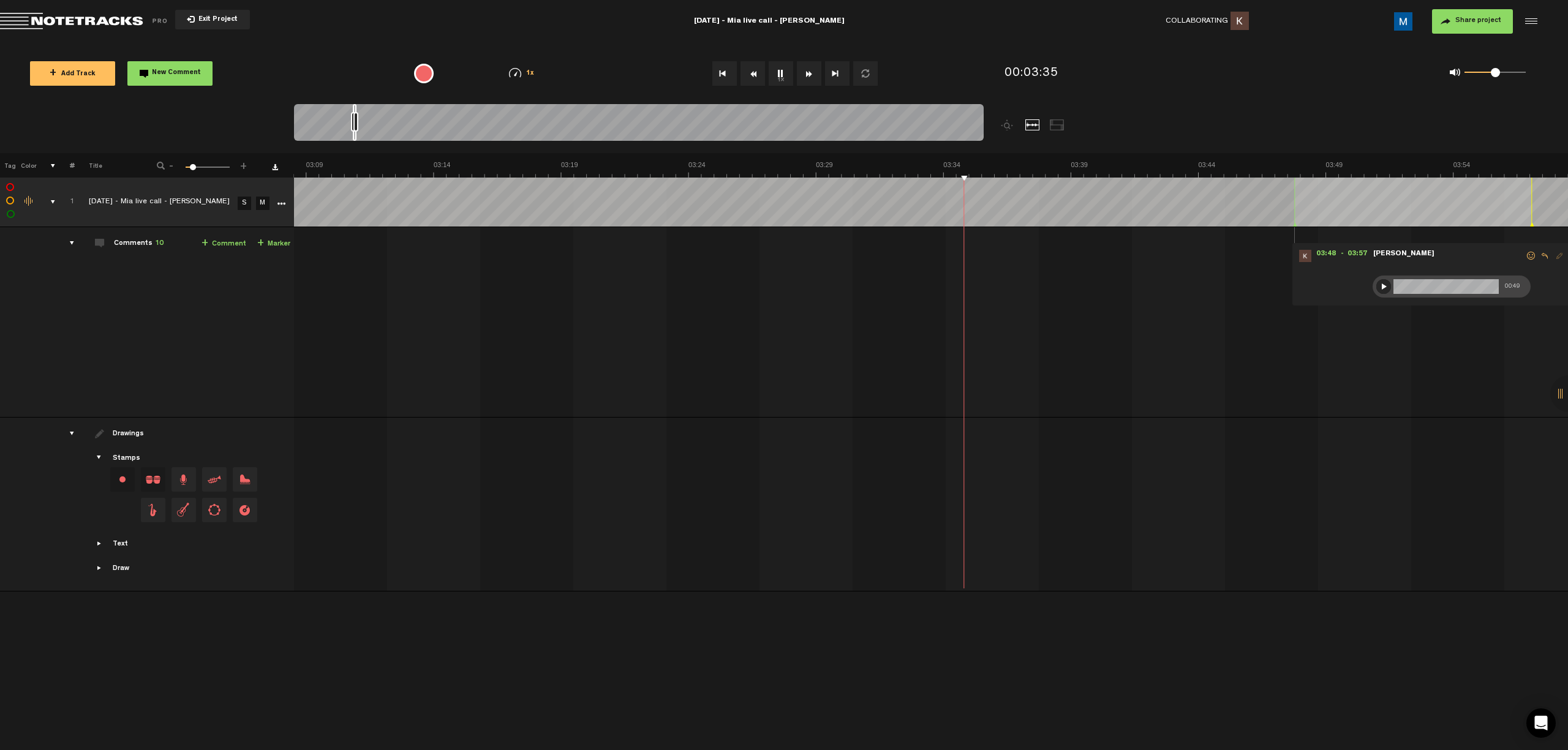
scroll to position [0, 4829]
click at [558, 75] on button "Fast Forward" at bounding box center [809, 73] width 24 height 24
click at [558, 78] on button "1x" at bounding box center [781, 73] width 24 height 24
click at [558, 287] on div at bounding box center [1383, 287] width 15 height 15
click at [558, 259] on span at bounding box center [1531, 256] width 13 height 9
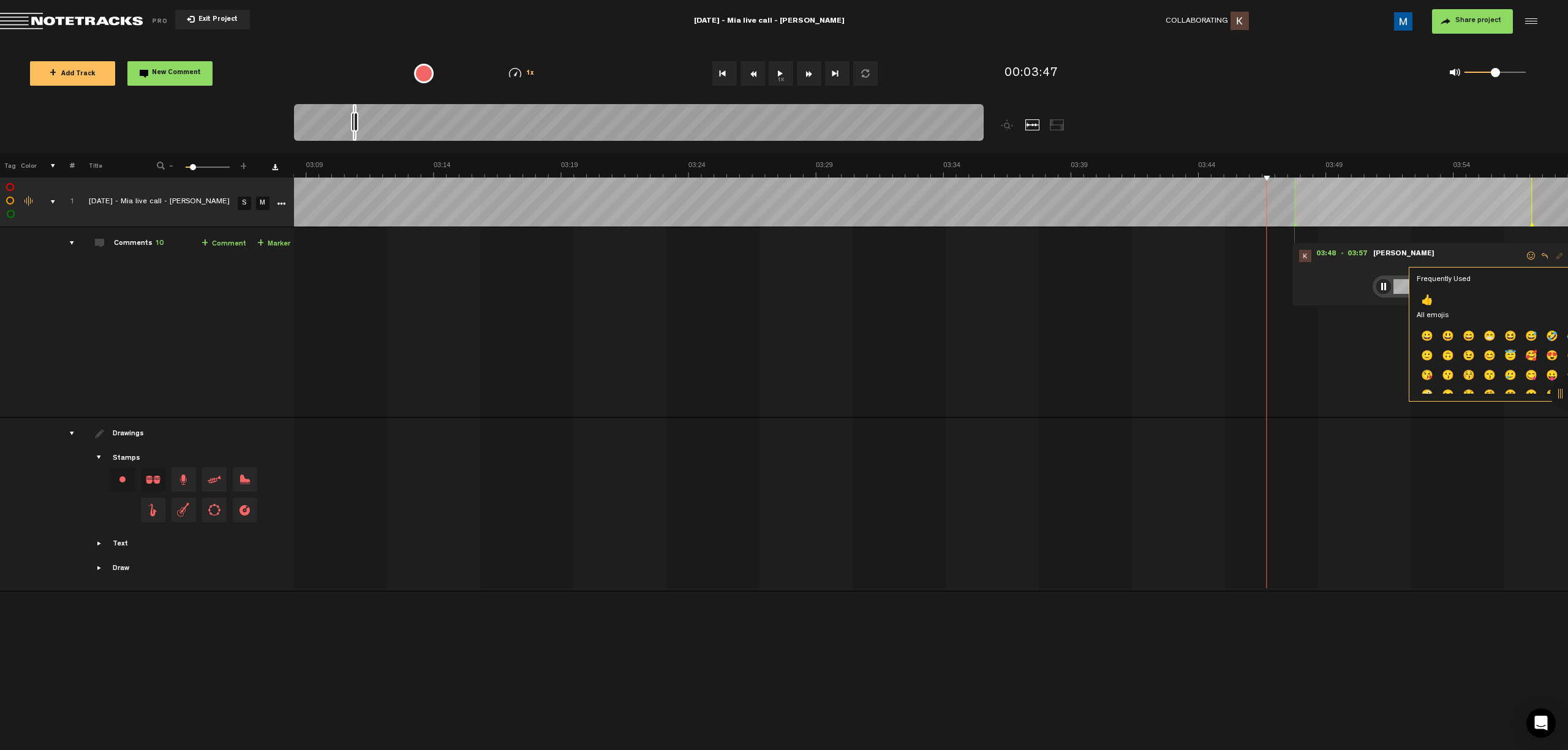
click at [558, 556] on p "👍" at bounding box center [1531, 729] width 21 height 20
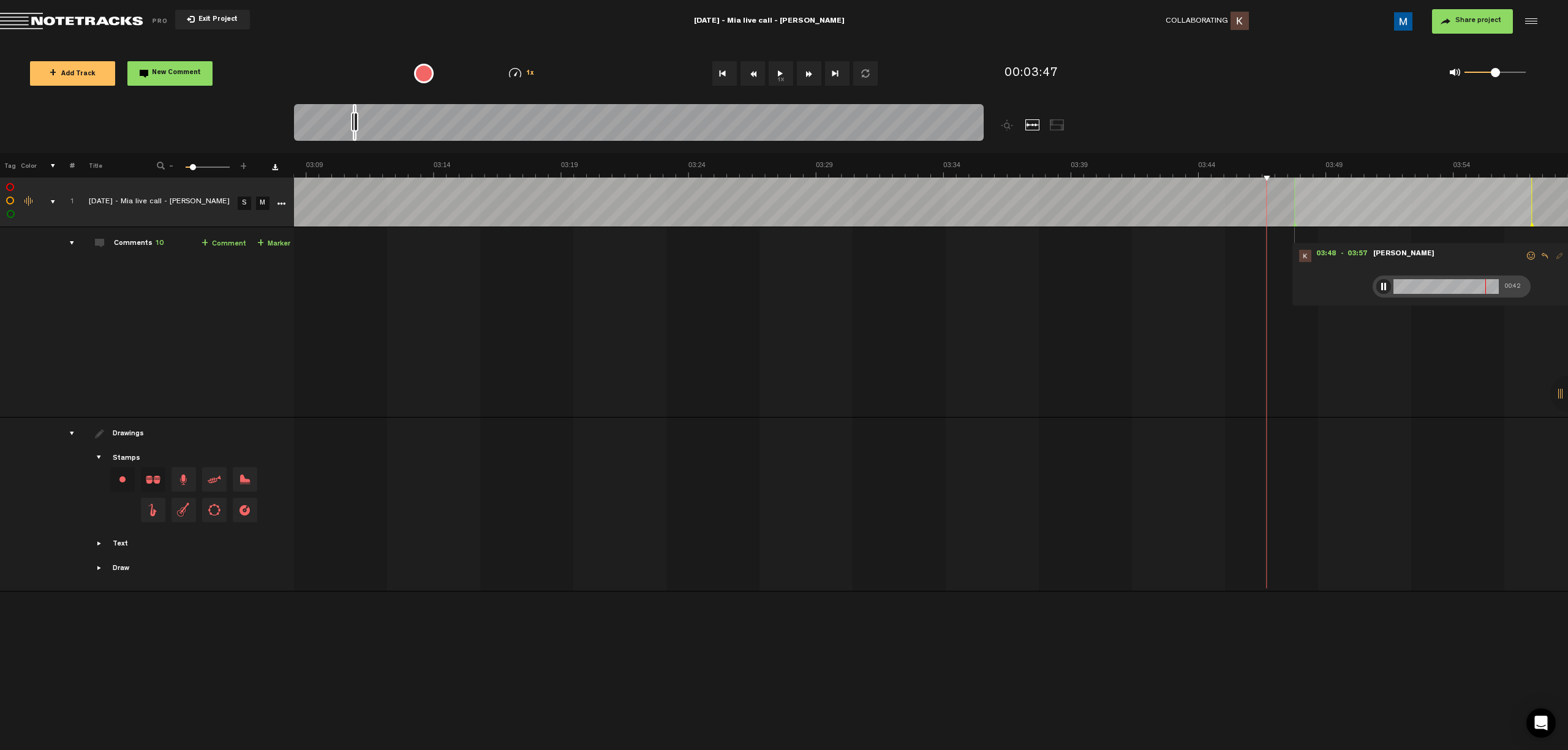
click at [558, 72] on button "1x" at bounding box center [781, 73] width 24 height 24
click at [558, 258] on span at bounding box center [1531, 256] width 13 height 9
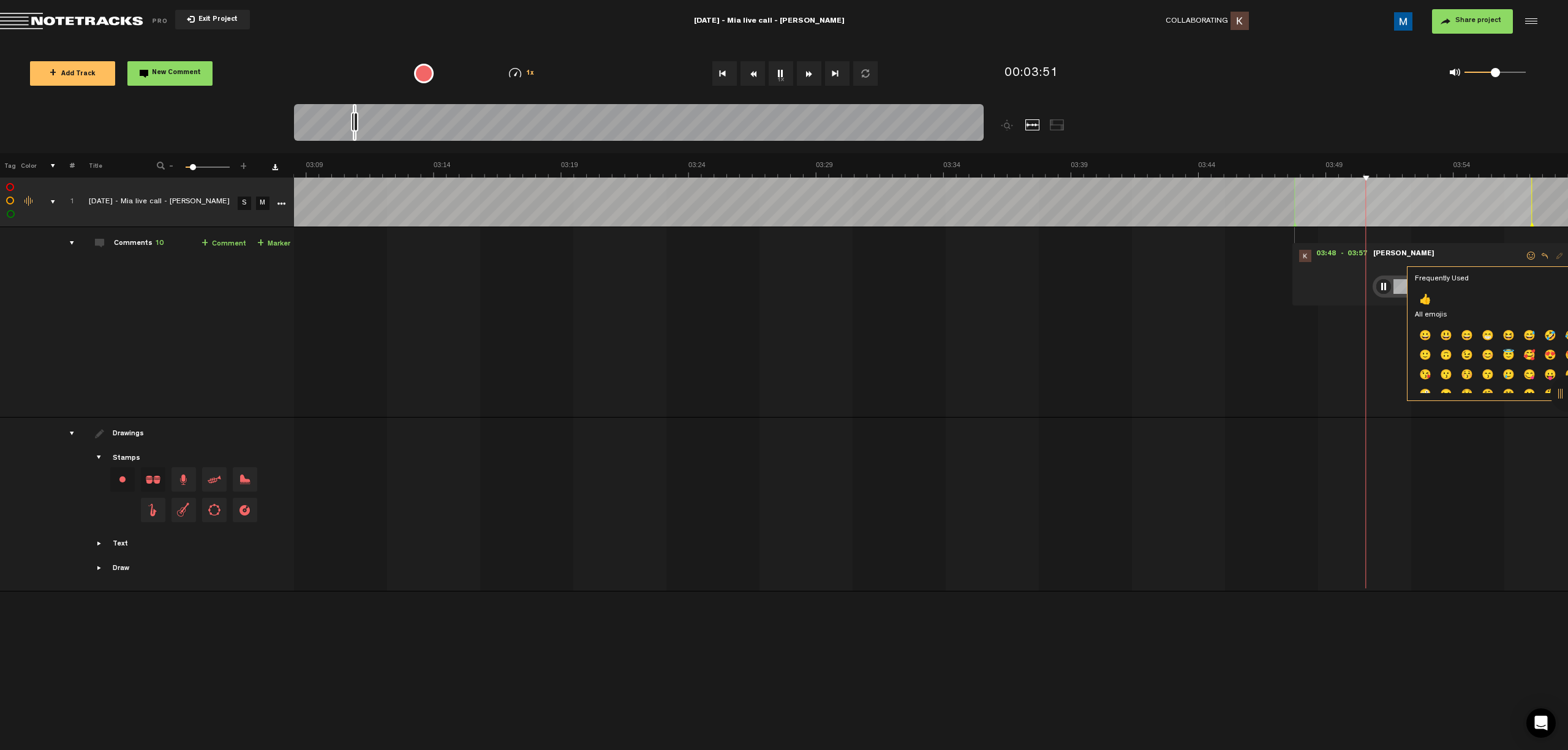
click at [558, 556] on p "👍" at bounding box center [1529, 728] width 21 height 20
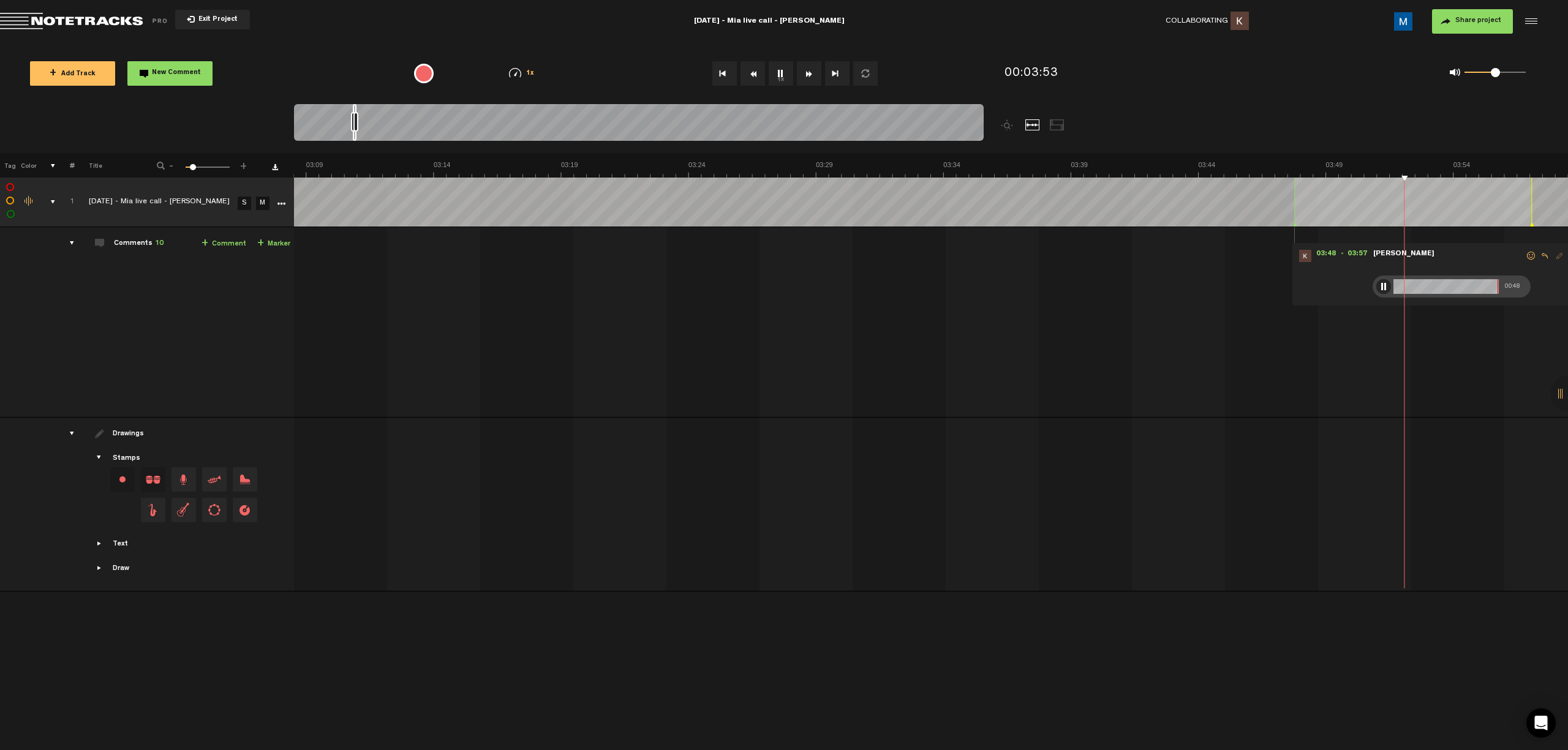
click at [558, 253] on span "Reply to comment" at bounding box center [1544, 256] width 15 height 9
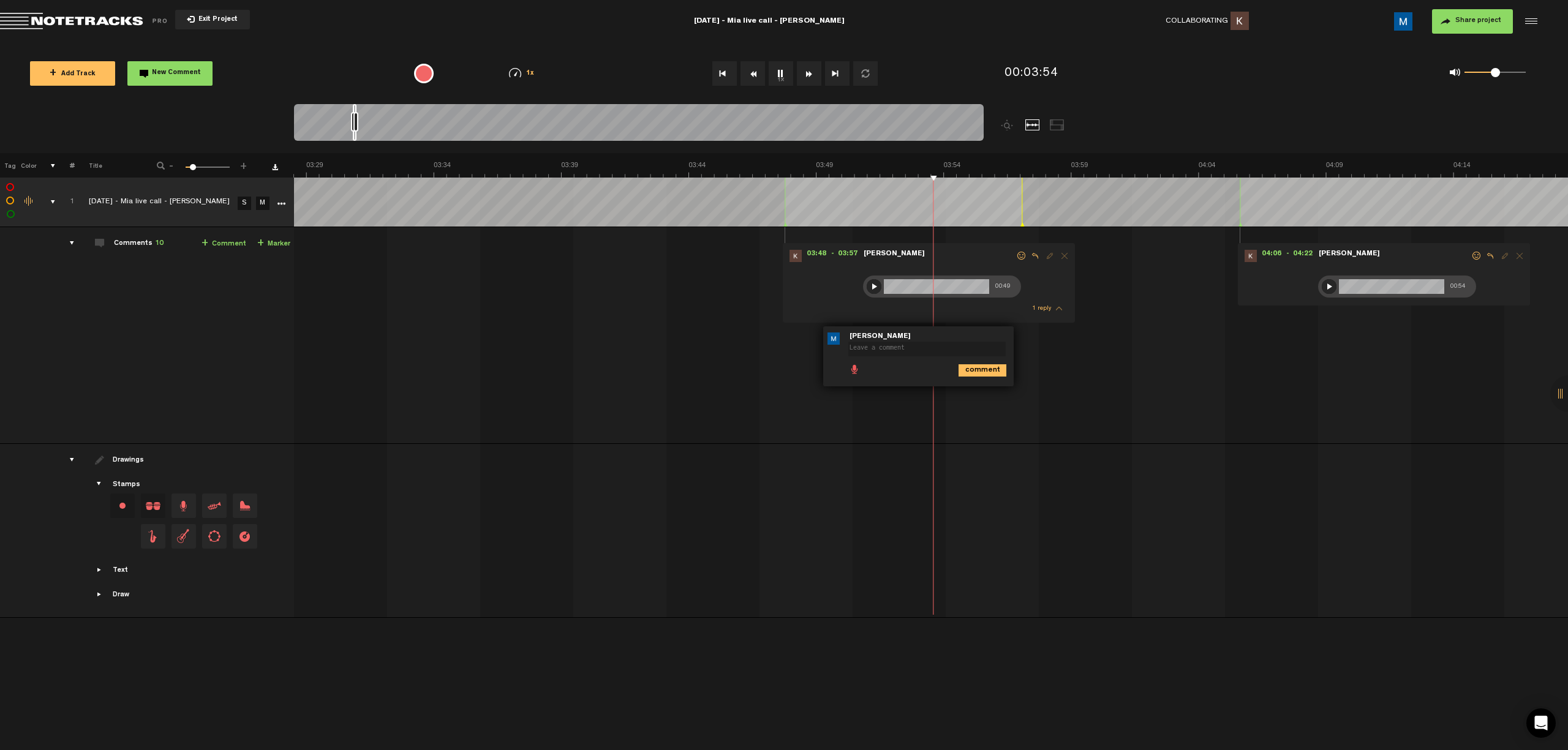
scroll to position [0, 5339]
click at [558, 256] on span at bounding box center [1021, 256] width 13 height 9
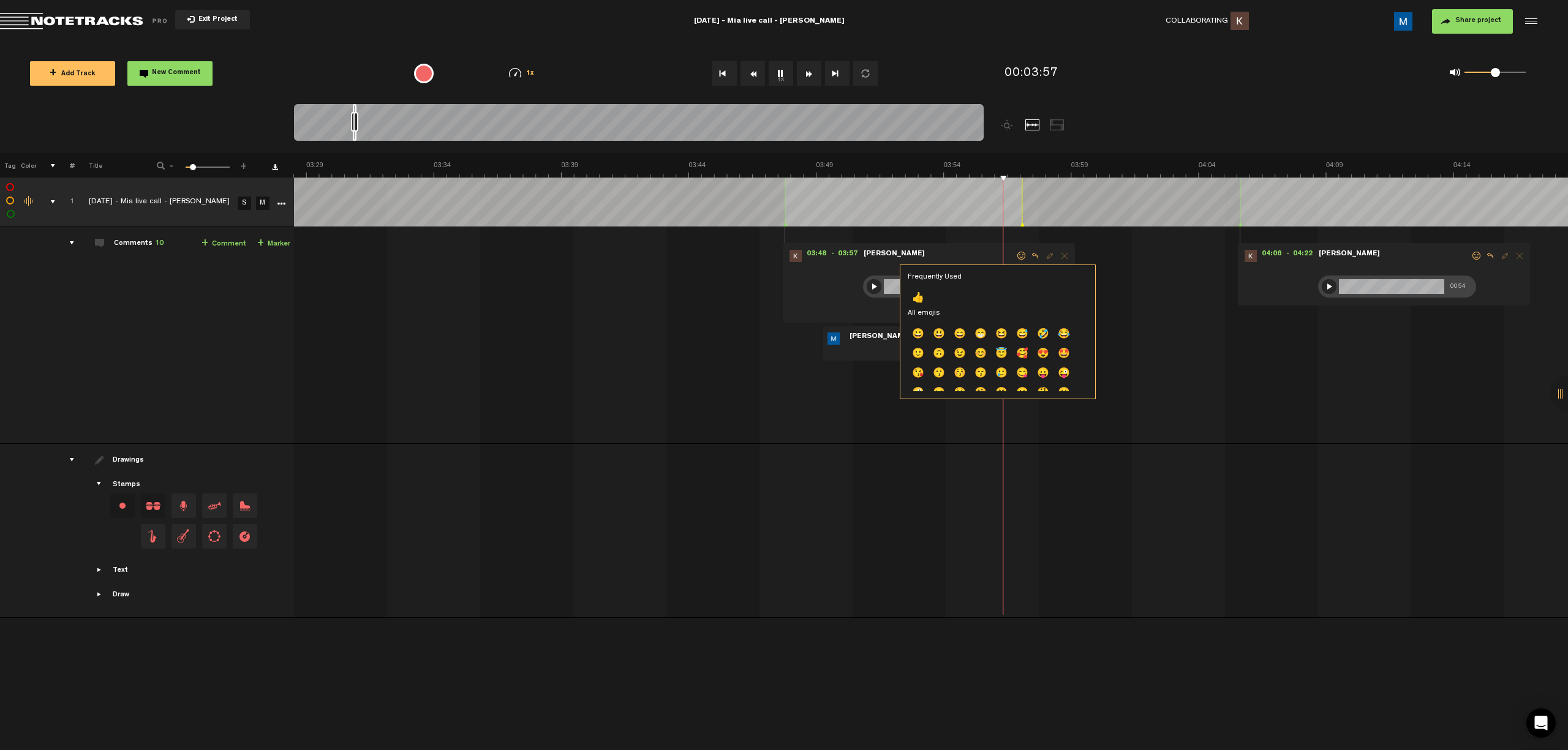
click at [558, 556] on p "👍" at bounding box center [1022, 726] width 21 height 20
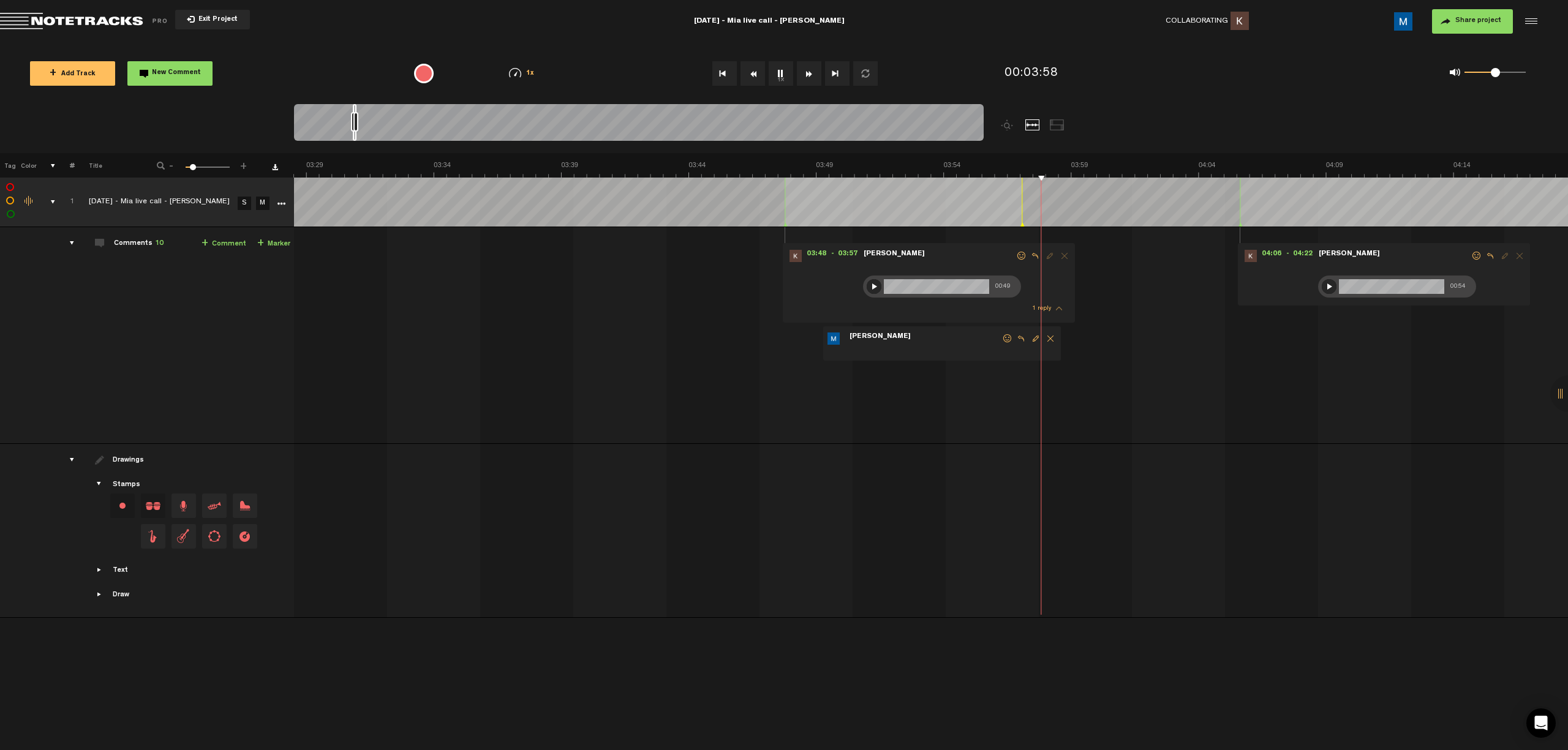
click at [558, 338] on span "Delete comment" at bounding box center [1051, 338] width 15 height 9
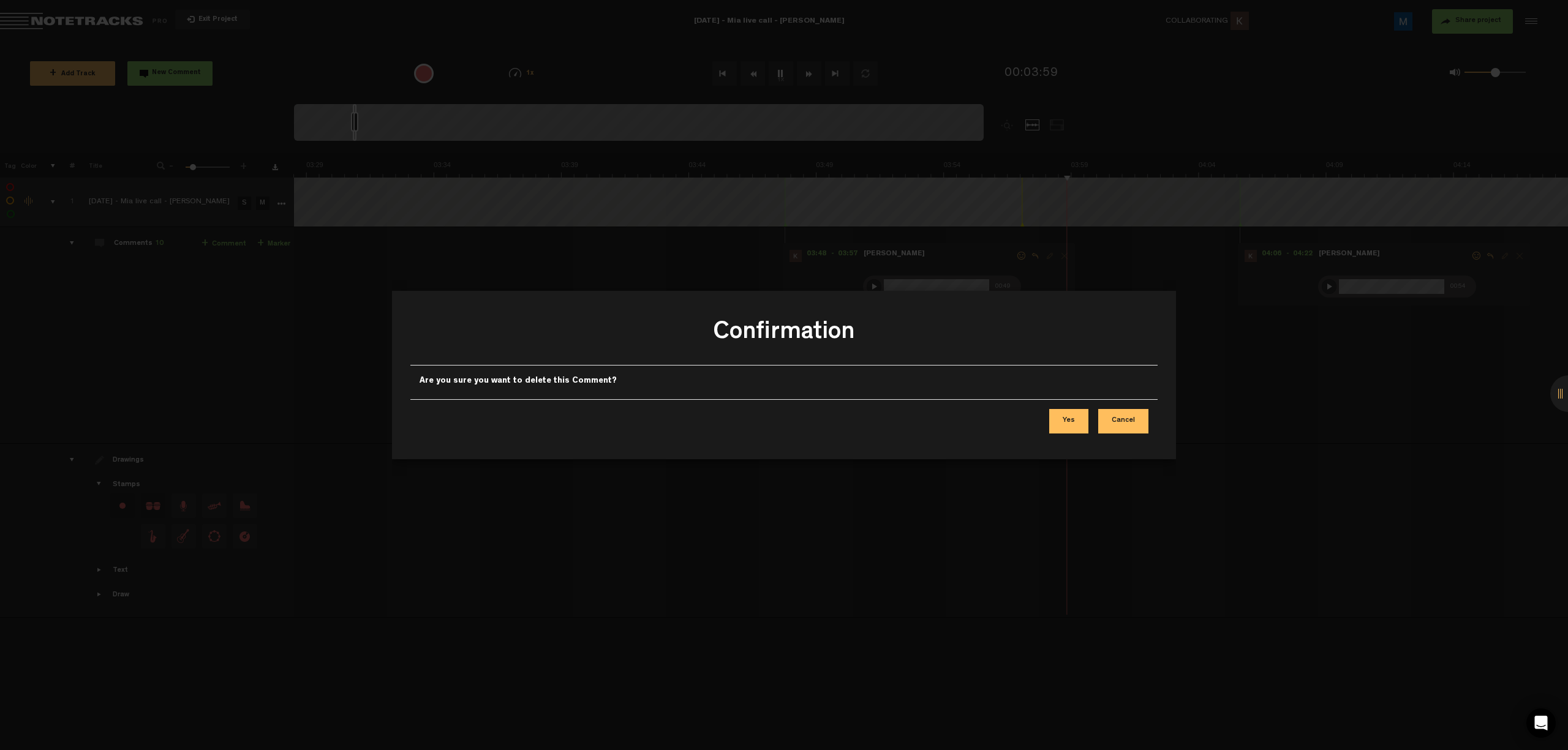
click at [558, 419] on button "Yes" at bounding box center [1068, 420] width 39 height 24
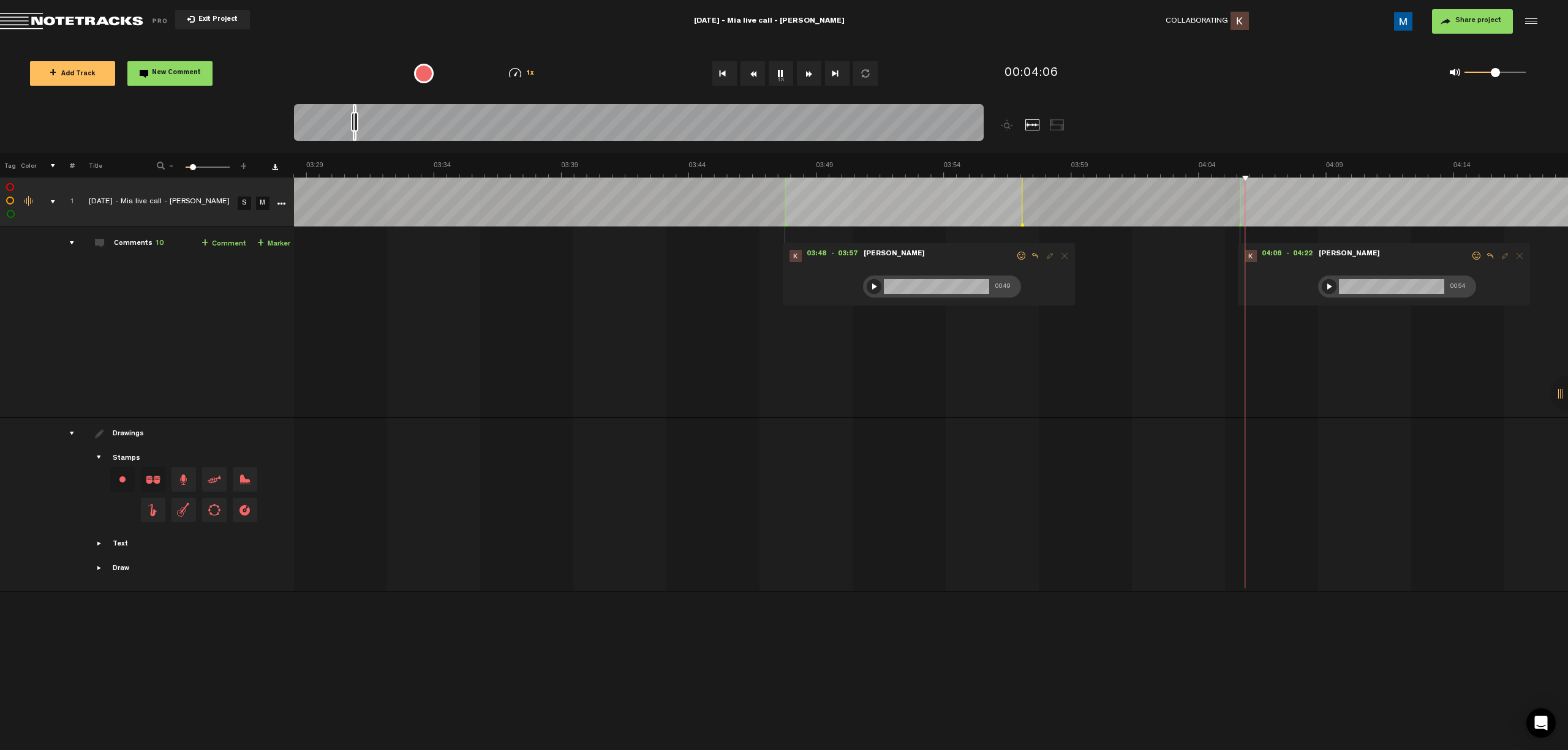
click at [558, 76] on button "1x" at bounding box center [781, 73] width 24 height 24
click at [558, 285] on div at bounding box center [1329, 287] width 15 height 15
click at [558, 255] on form at bounding box center [1394, 261] width 153 height 23
click at [558, 251] on span at bounding box center [1476, 256] width 13 height 9
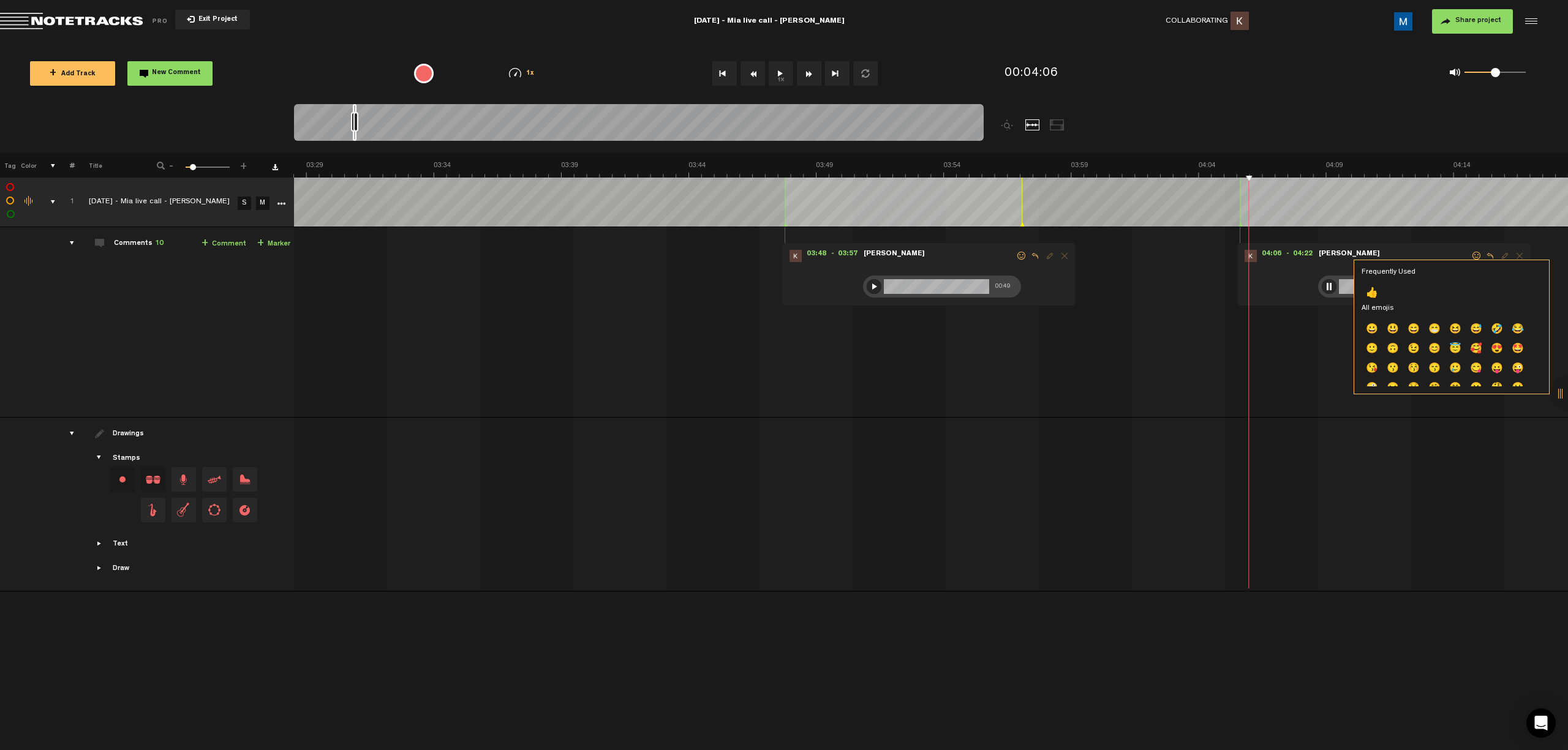
click at [558, 556] on p "👍" at bounding box center [1476, 721] width 21 height 20
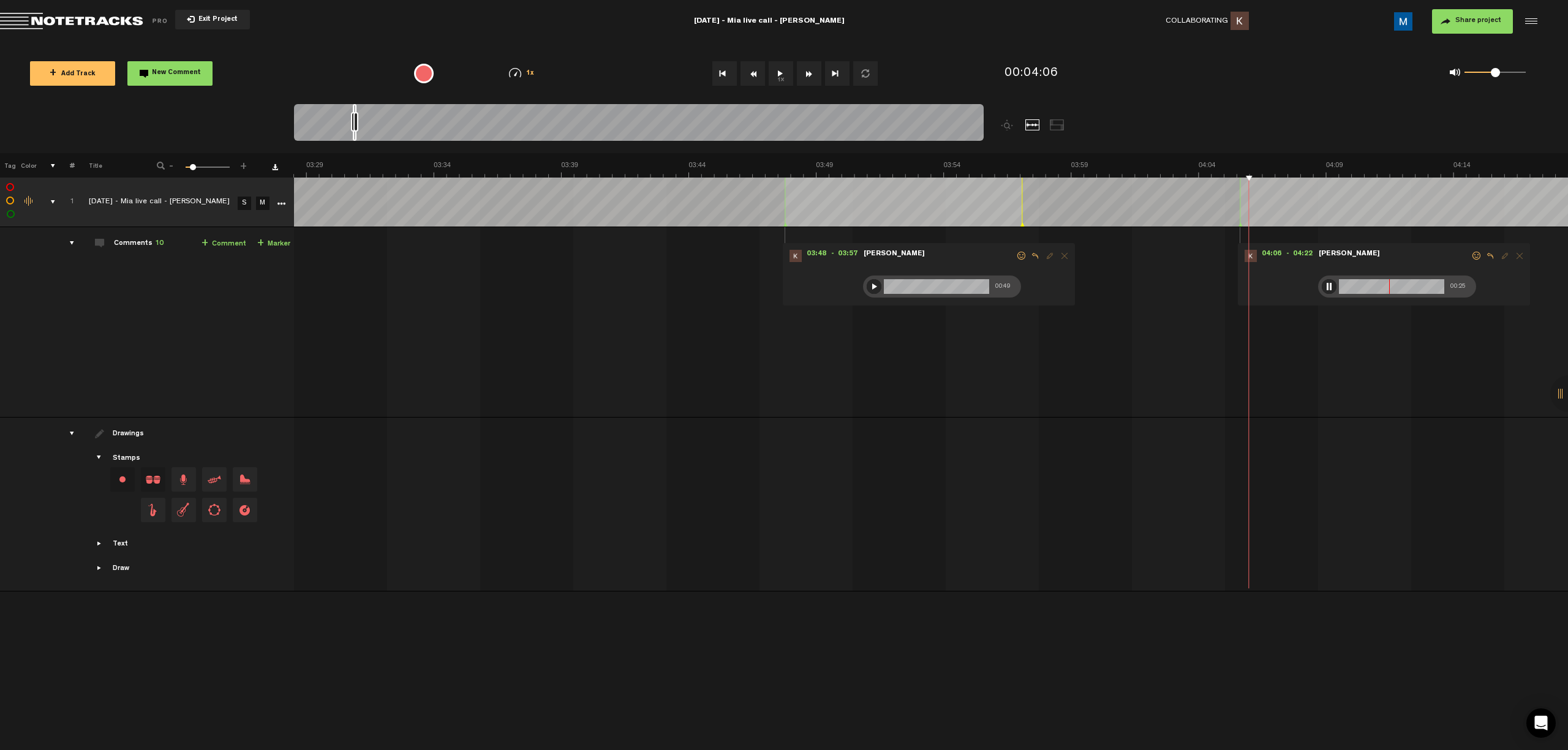
click at [558, 77] on button "1x" at bounding box center [781, 73] width 24 height 24
click at [558, 75] on button "1x" at bounding box center [781, 73] width 24 height 24
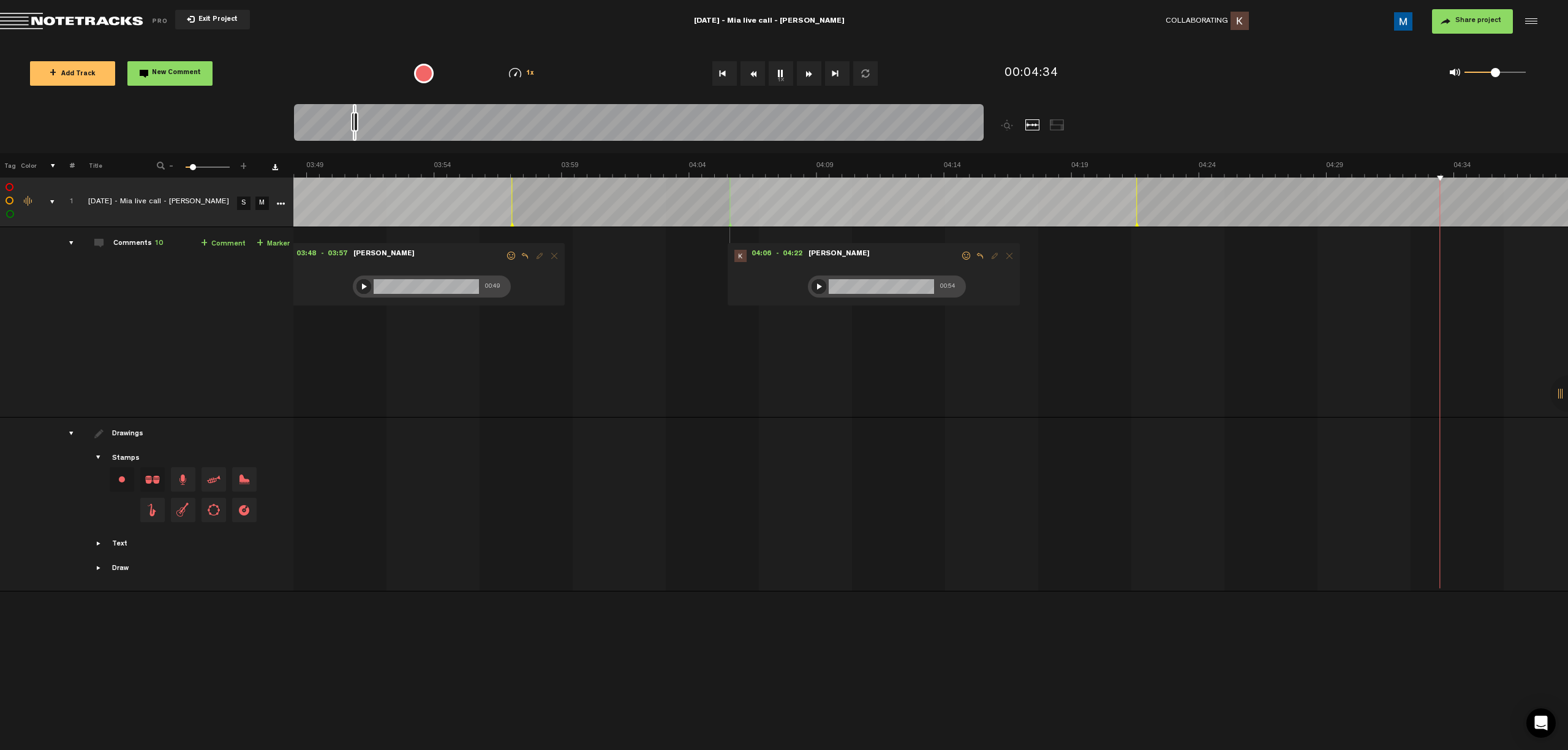
scroll to position [0, 6358]
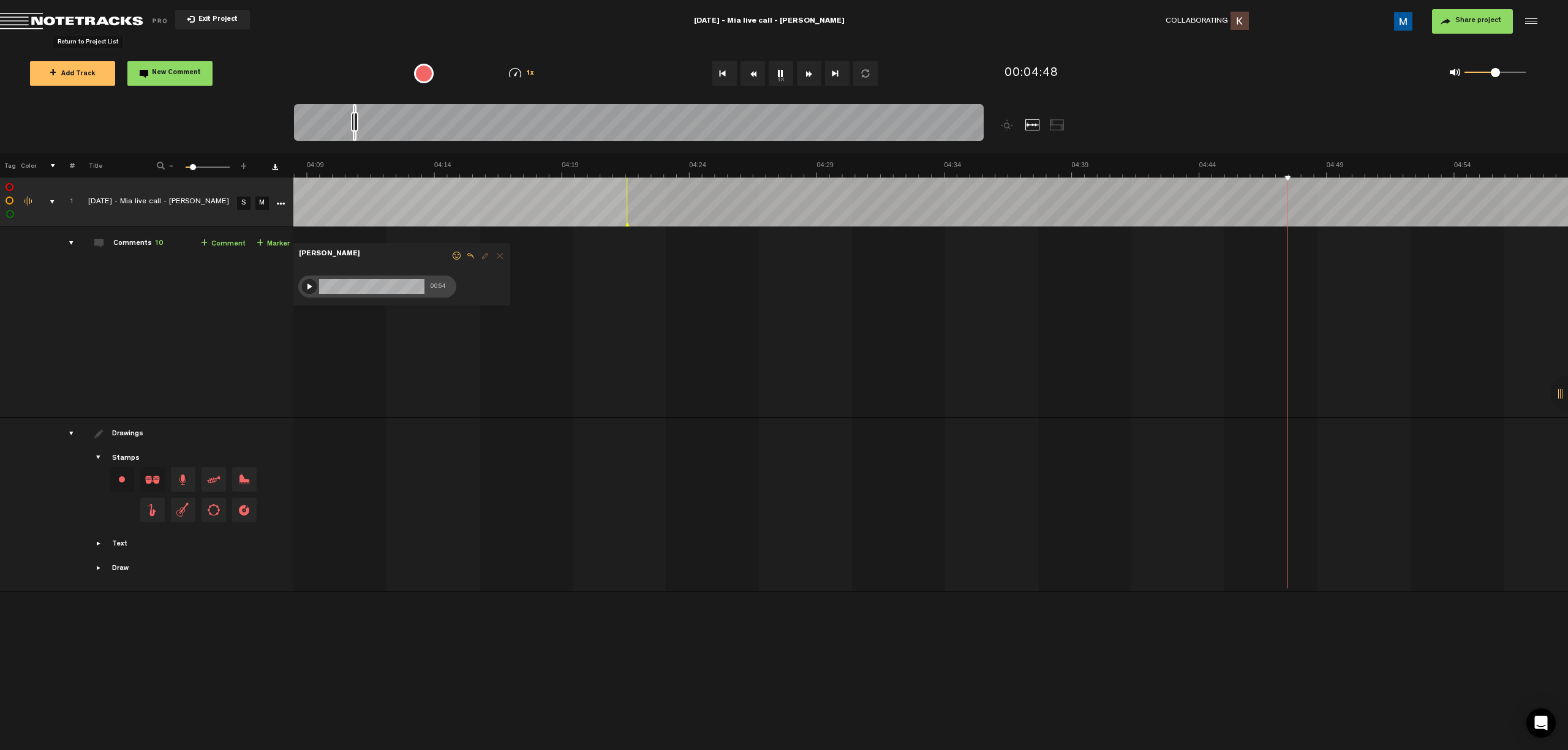
click at [15, 17] on span "Return to Project List" at bounding box center [86, 21] width 172 height 17
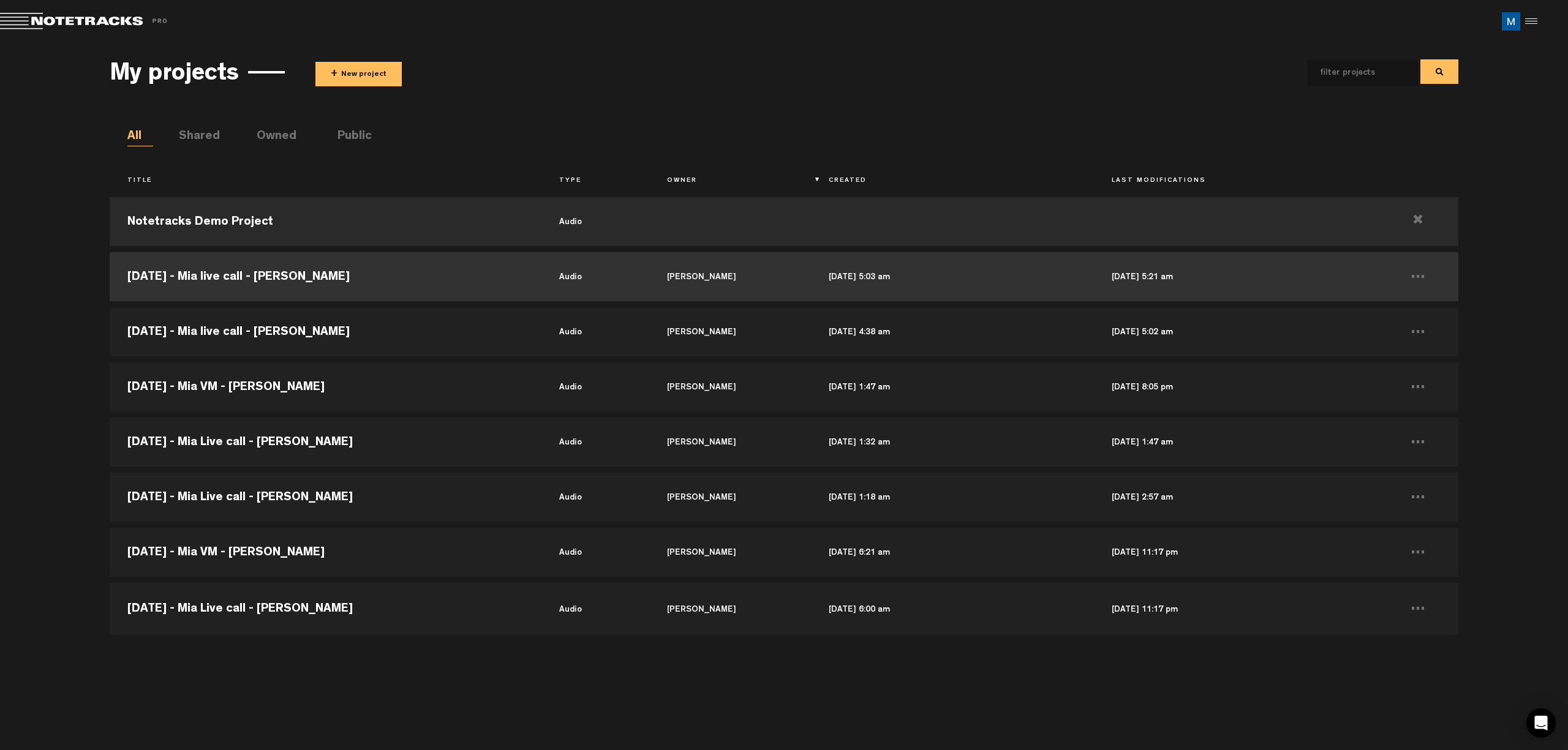
click at [558, 277] on td "[DATE] 5:03 am" at bounding box center [952, 276] width 283 height 55
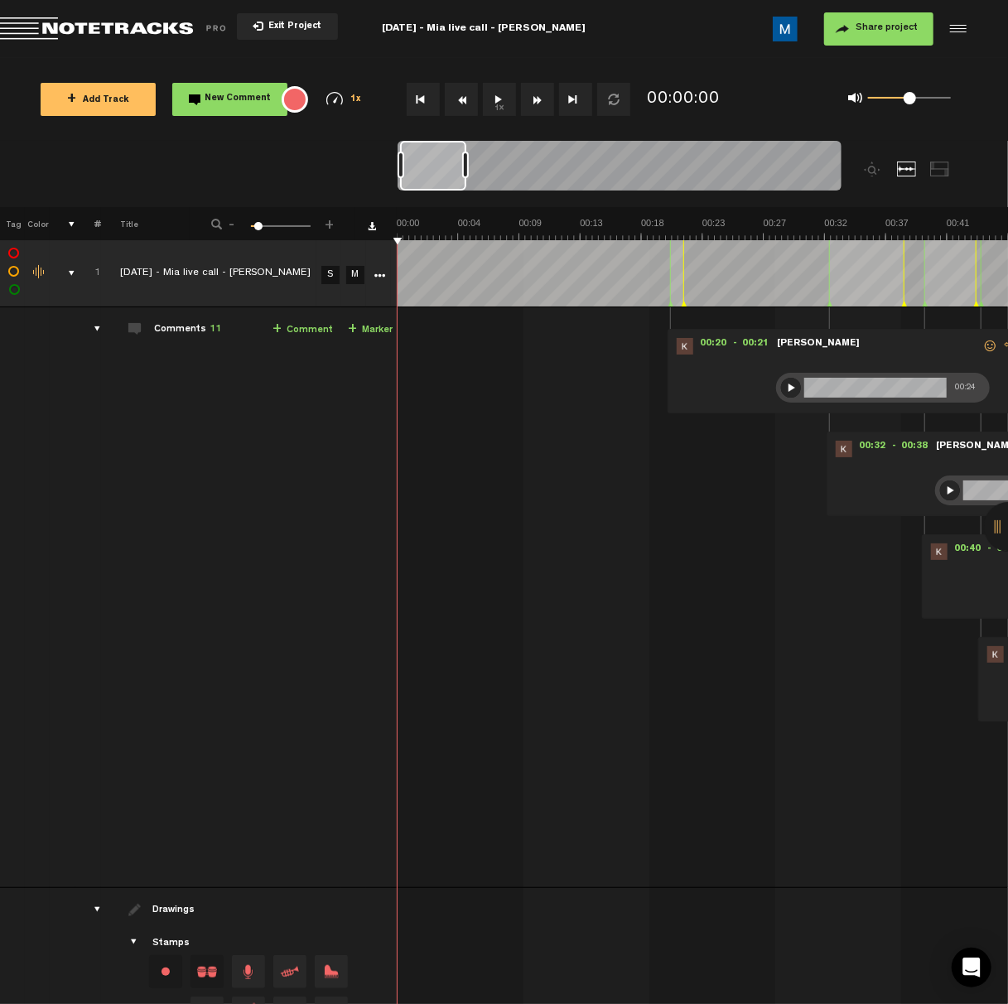
click at [495, 103] on button "1x" at bounding box center [499, 99] width 33 height 33
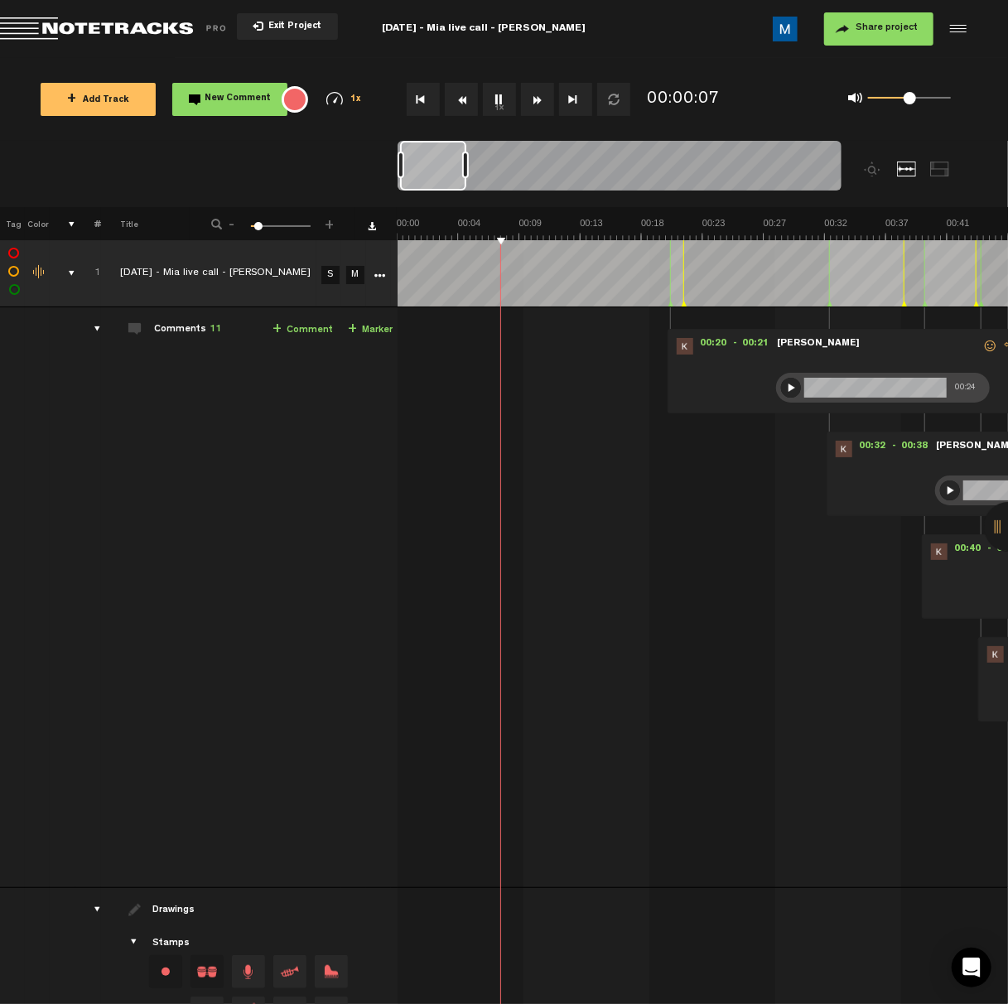
click at [494, 94] on button "1x" at bounding box center [499, 99] width 33 height 33
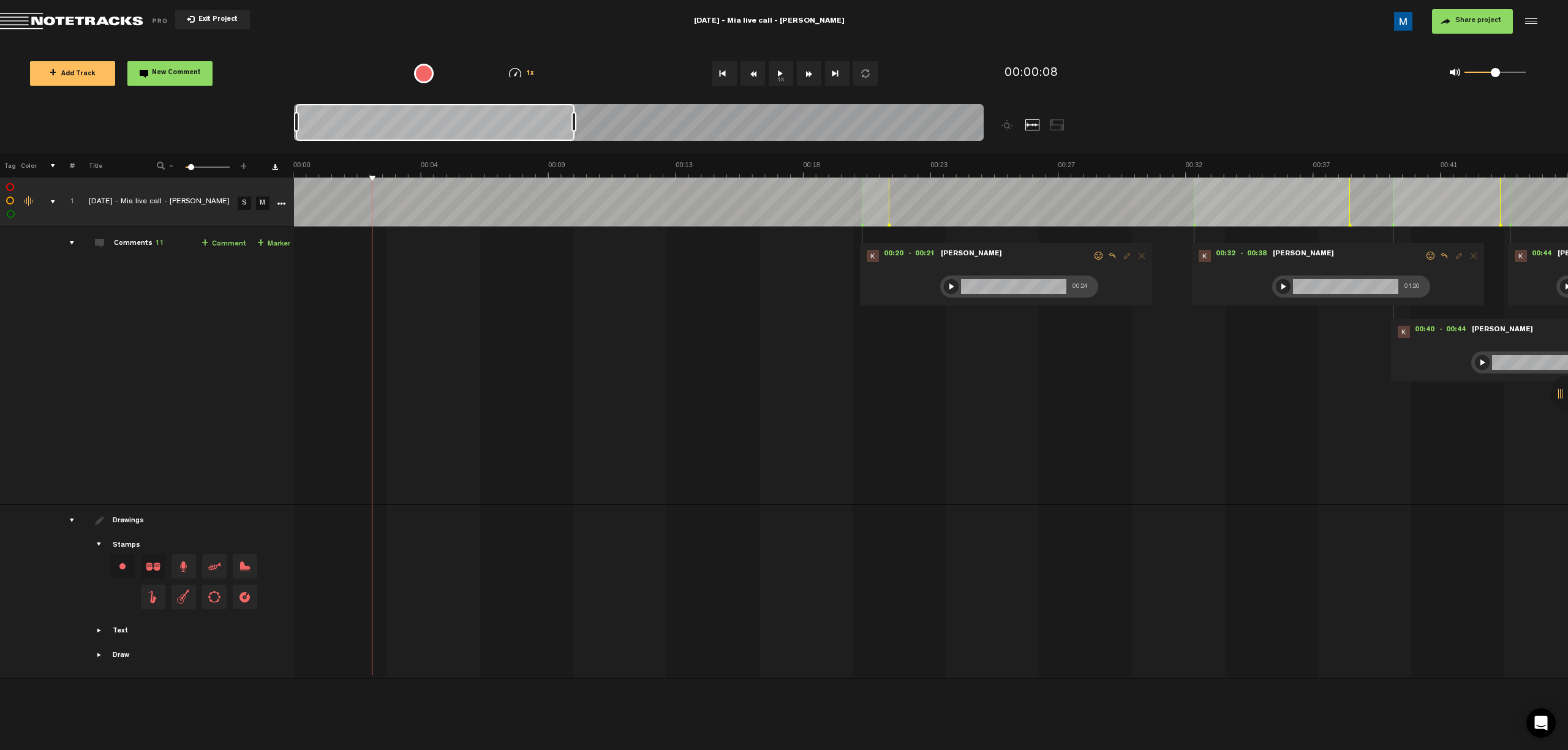
click at [558, 77] on button "1x" at bounding box center [781, 73] width 24 height 24
click at [558, 76] on button "1x" at bounding box center [781, 73] width 24 height 24
click at [558, 289] on div at bounding box center [951, 287] width 15 height 15
click at [558, 253] on span at bounding box center [1099, 256] width 13 height 9
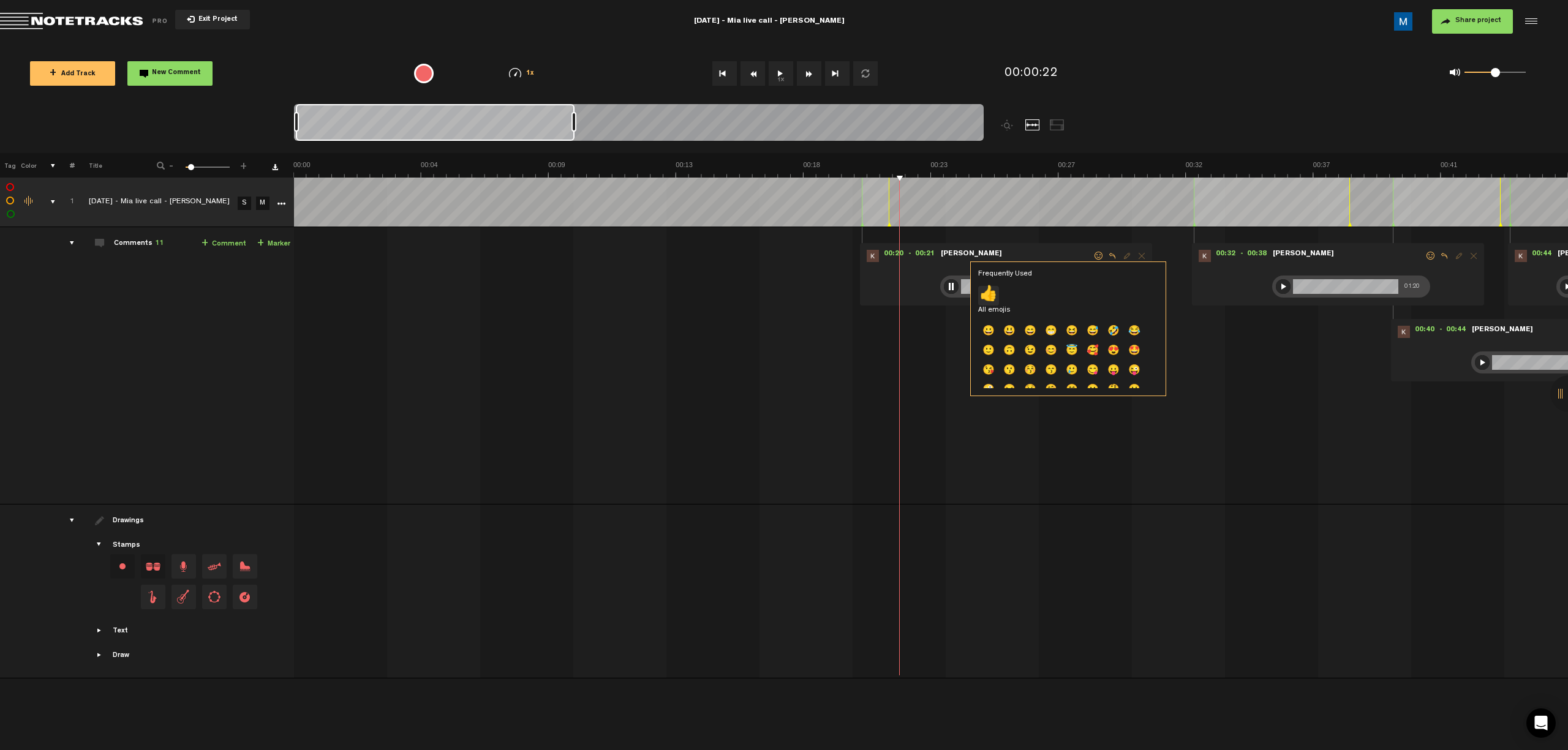
click at [558, 291] on p "👍" at bounding box center [988, 296] width 21 height 20
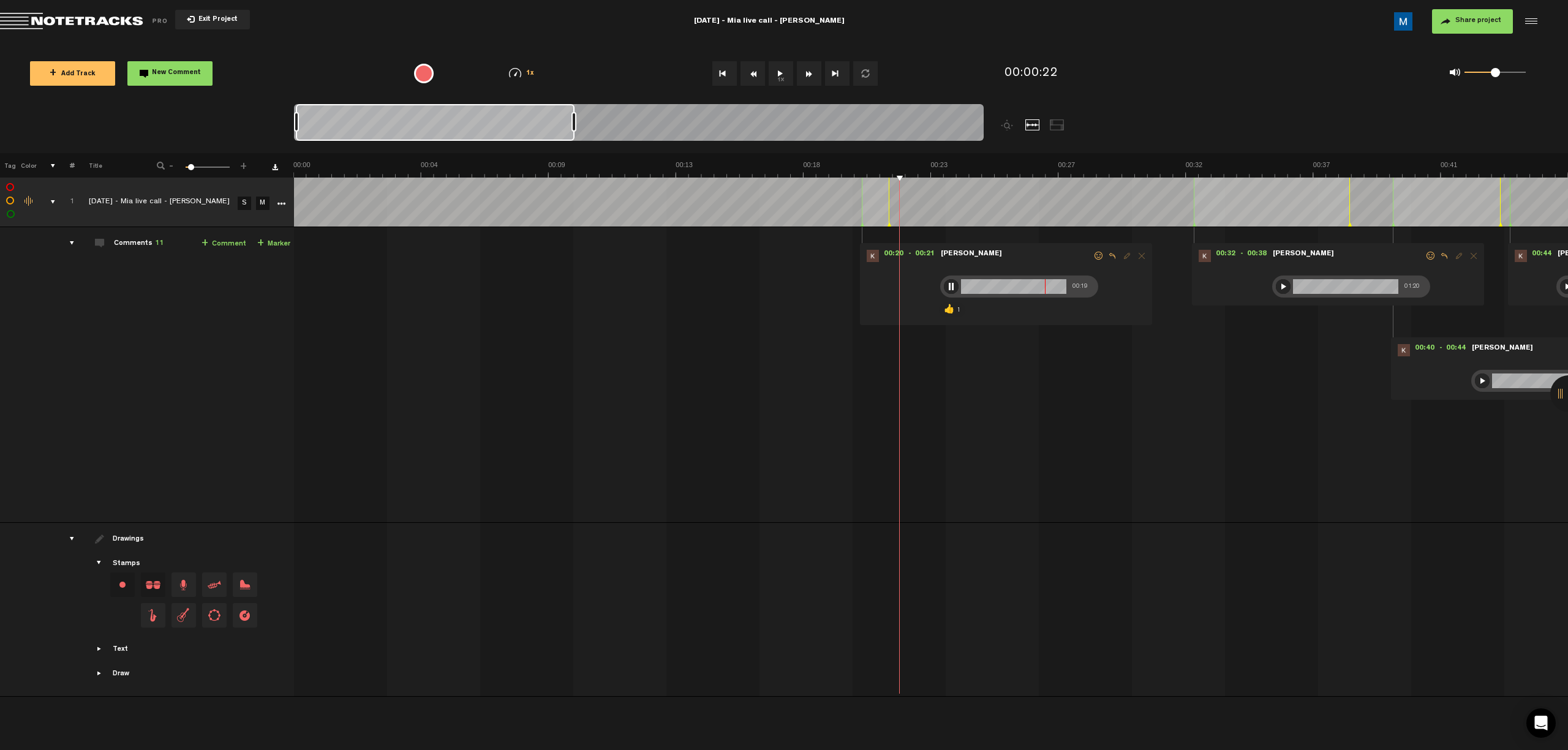
click at [558, 285] on div at bounding box center [951, 287] width 15 height 15
click at [558, 75] on button "1x" at bounding box center [781, 73] width 24 height 24
click at [558, 72] on button "1x" at bounding box center [781, 73] width 24 height 24
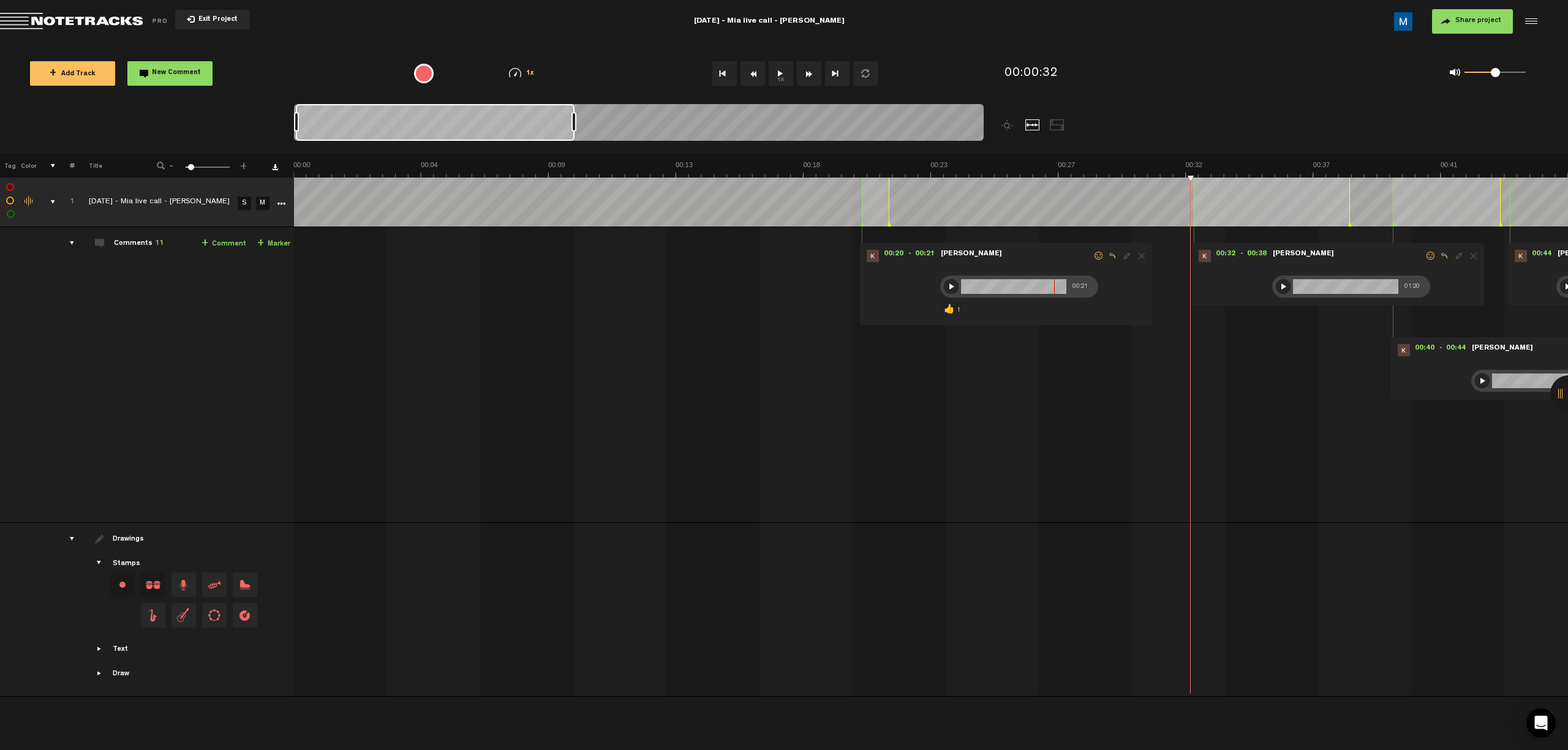
click at [558, 284] on div at bounding box center [1283, 287] width 15 height 15
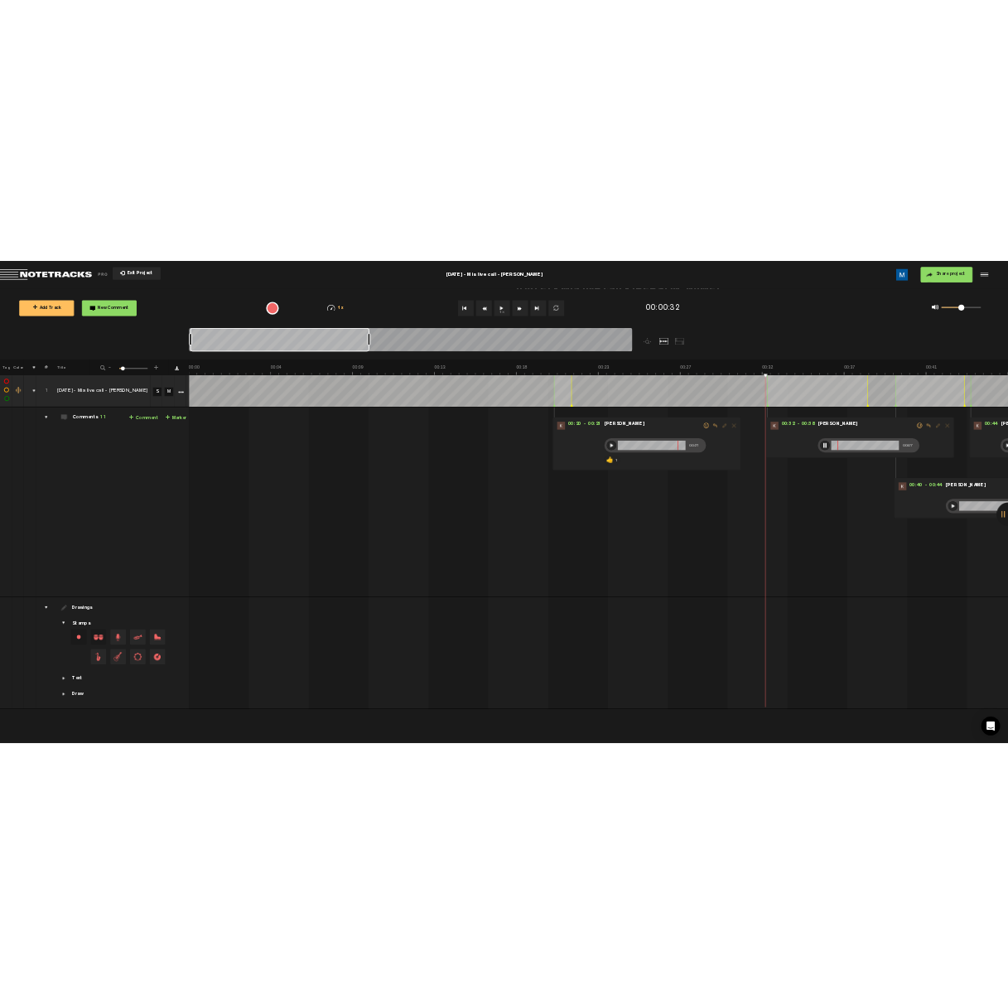
scroll to position [0, 1]
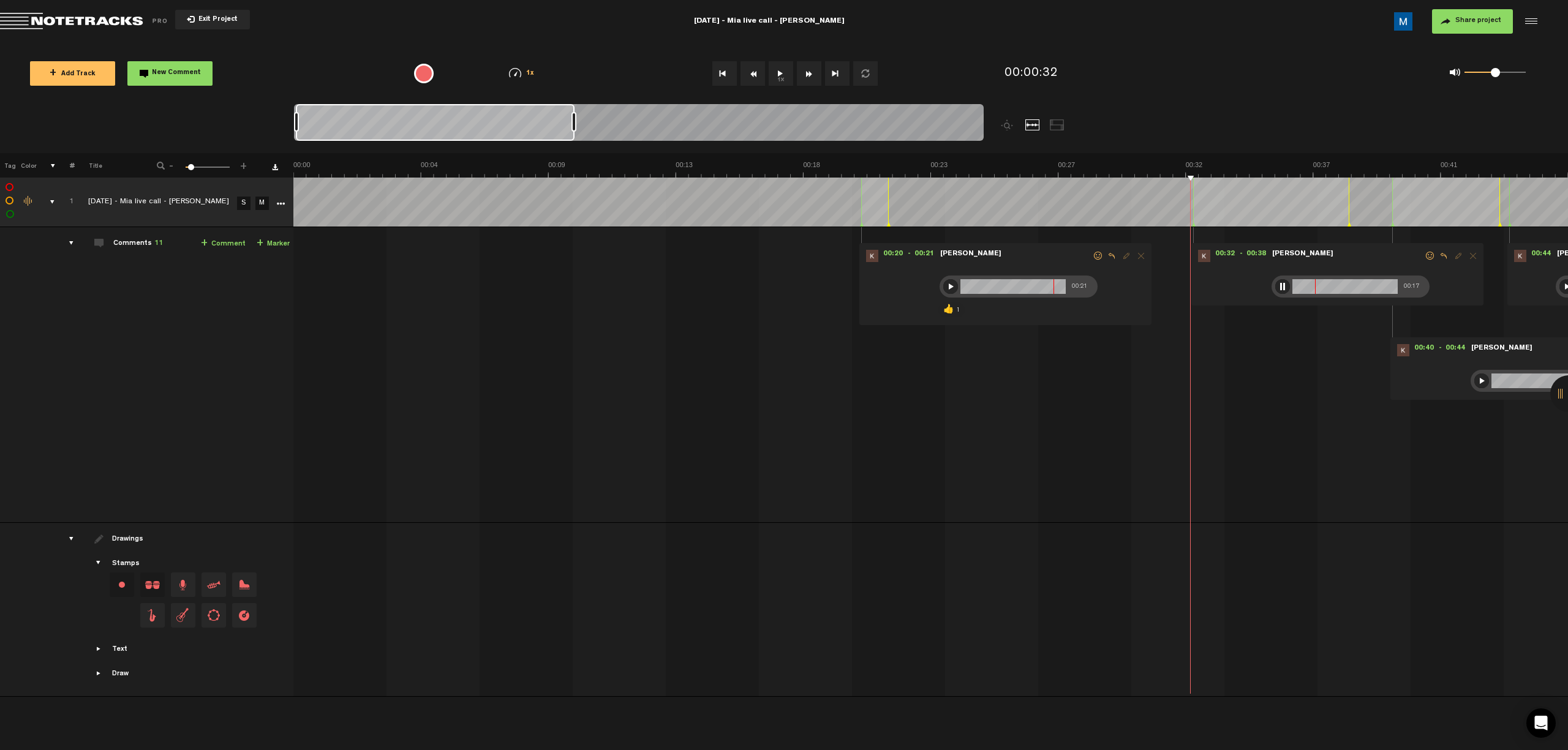
click at [558, 255] on span at bounding box center [1430, 256] width 13 height 9
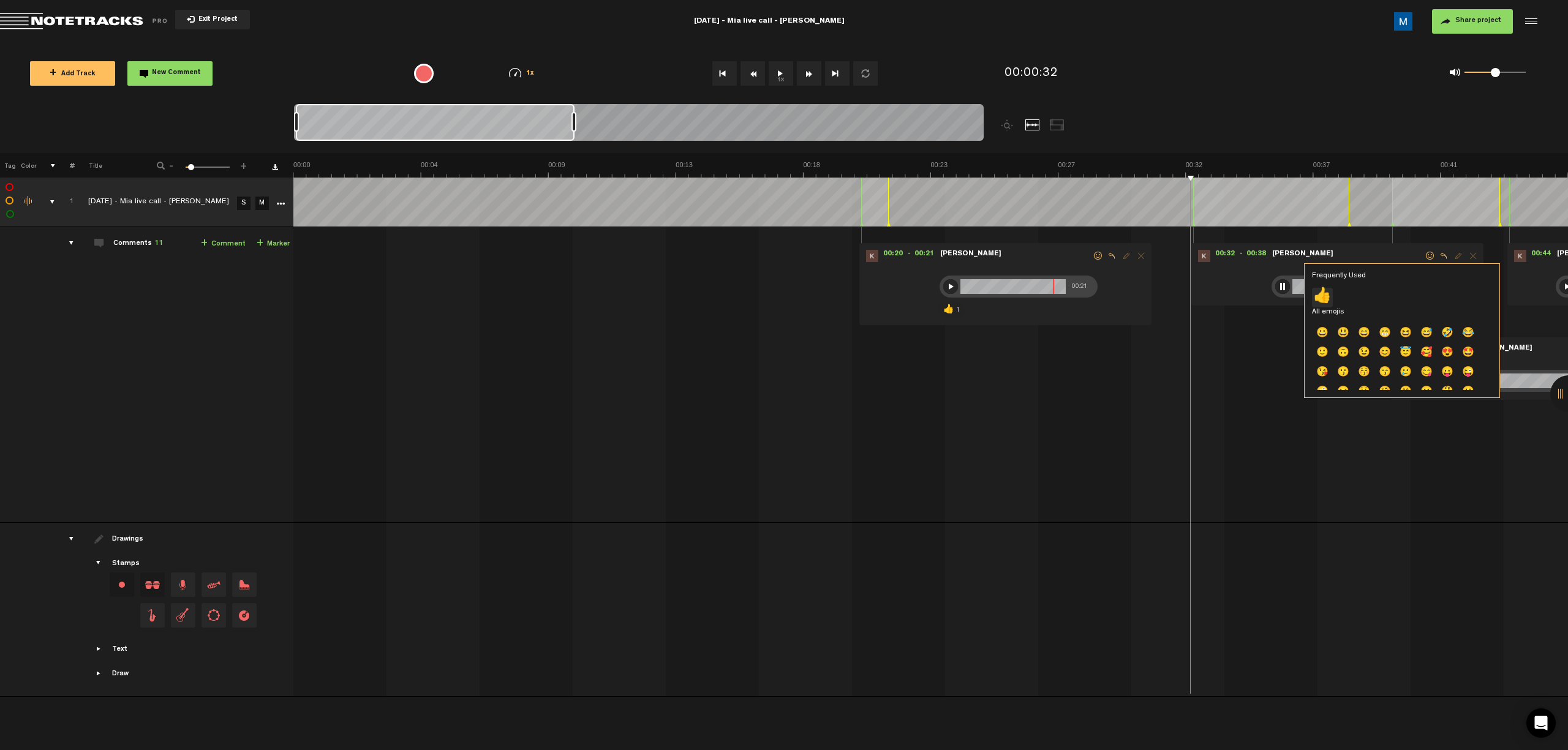
click at [558, 297] on p "👍" at bounding box center [1322, 297] width 21 height 20
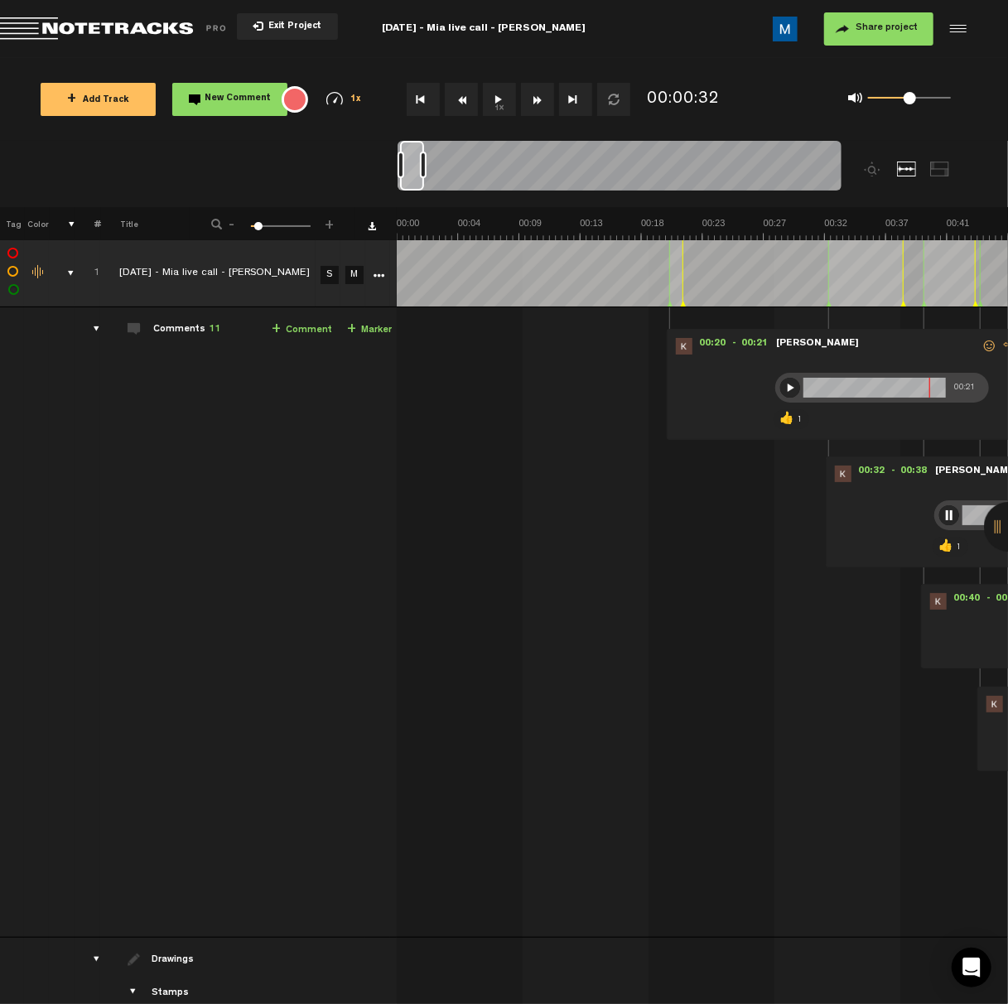
click at [755, 514] on div at bounding box center [949, 515] width 20 height 20
click at [540, 97] on button "Fast Forward" at bounding box center [537, 99] width 33 height 33
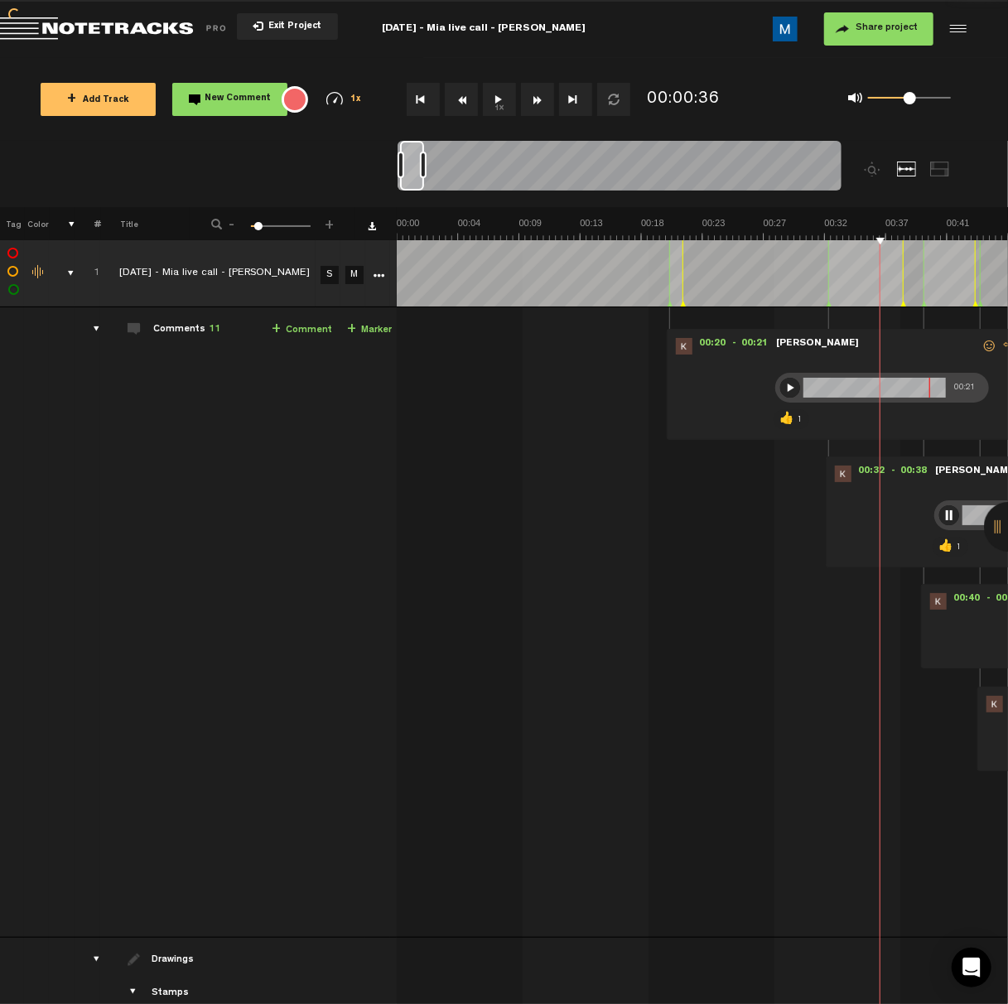
click at [540, 97] on button "Fast Forward" at bounding box center [537, 99] width 33 height 33
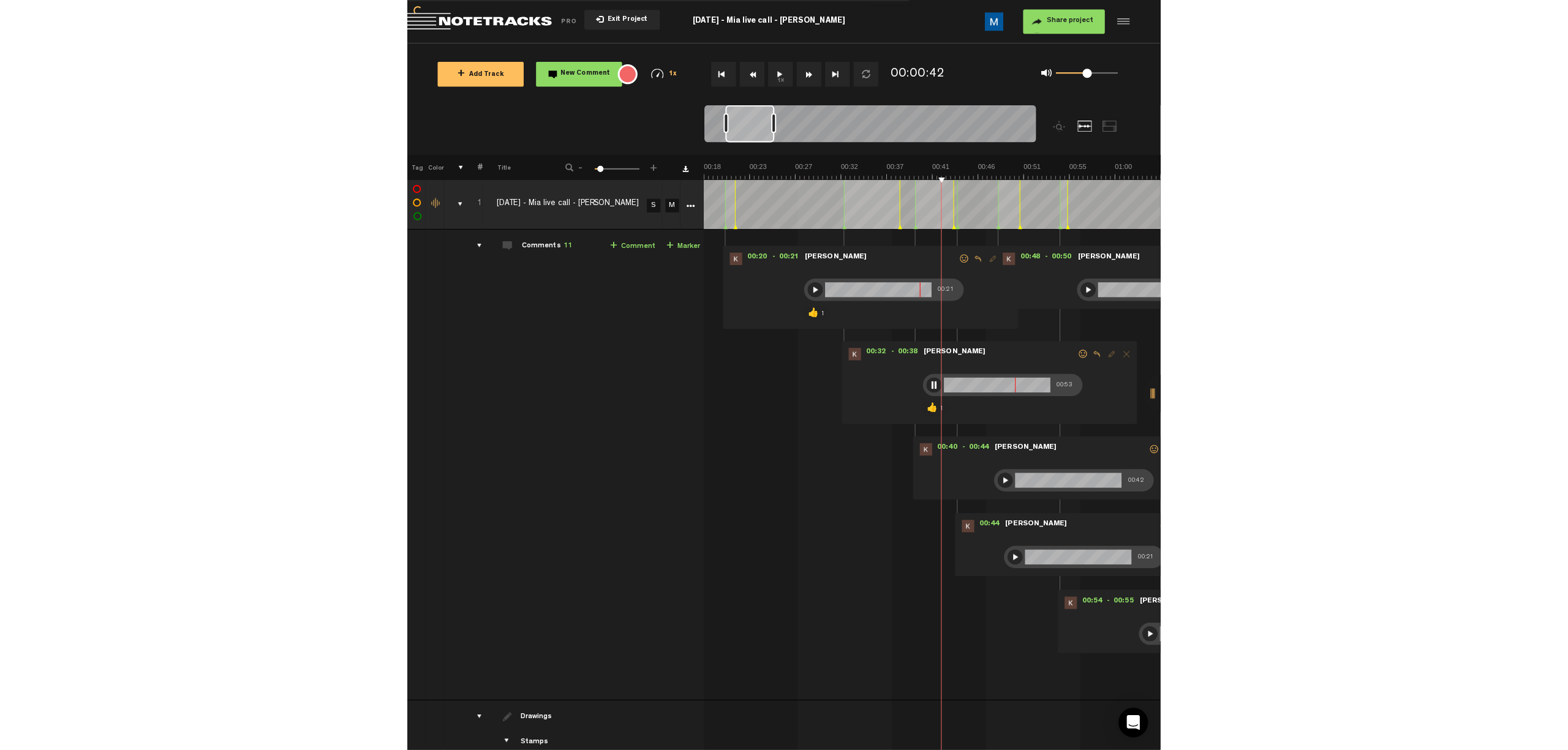
scroll to position [0, 180]
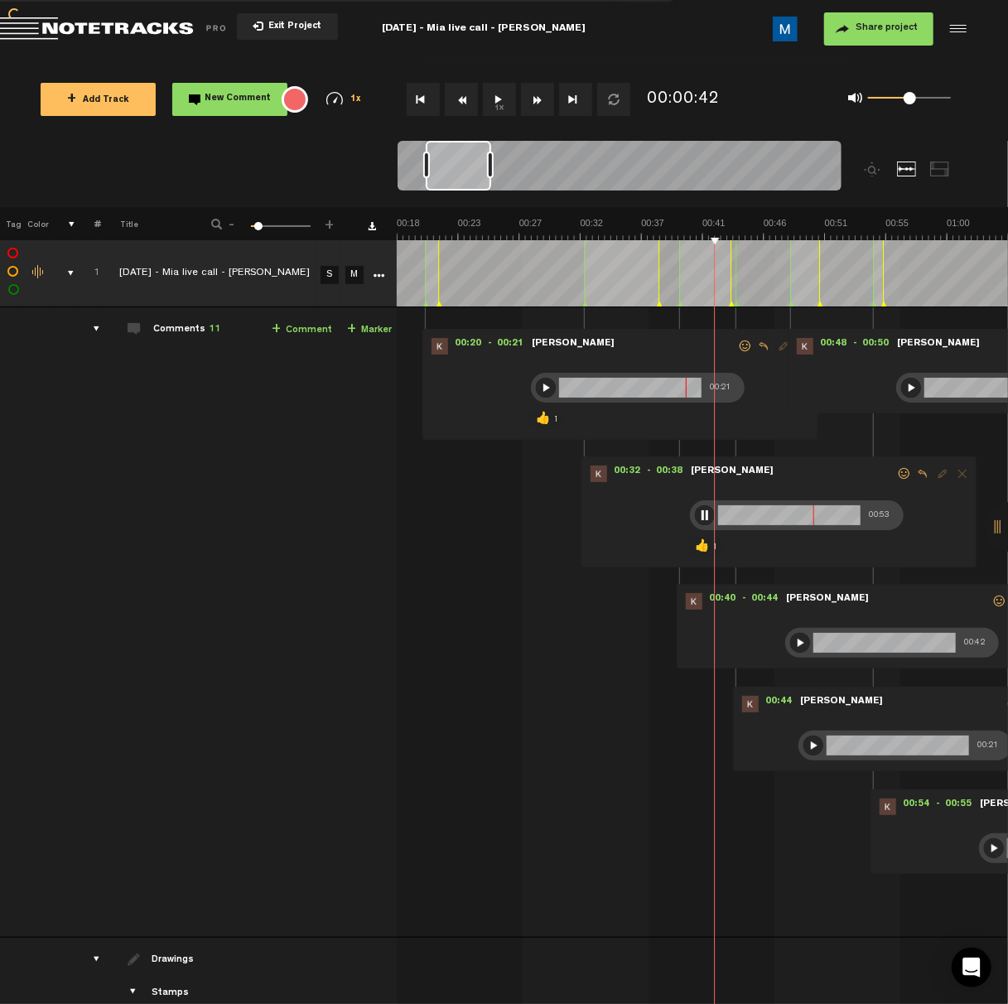
click at [540, 97] on button "Fast Forward" at bounding box center [537, 99] width 33 height 33
click at [495, 96] on button "1x" at bounding box center [499, 99] width 33 height 33
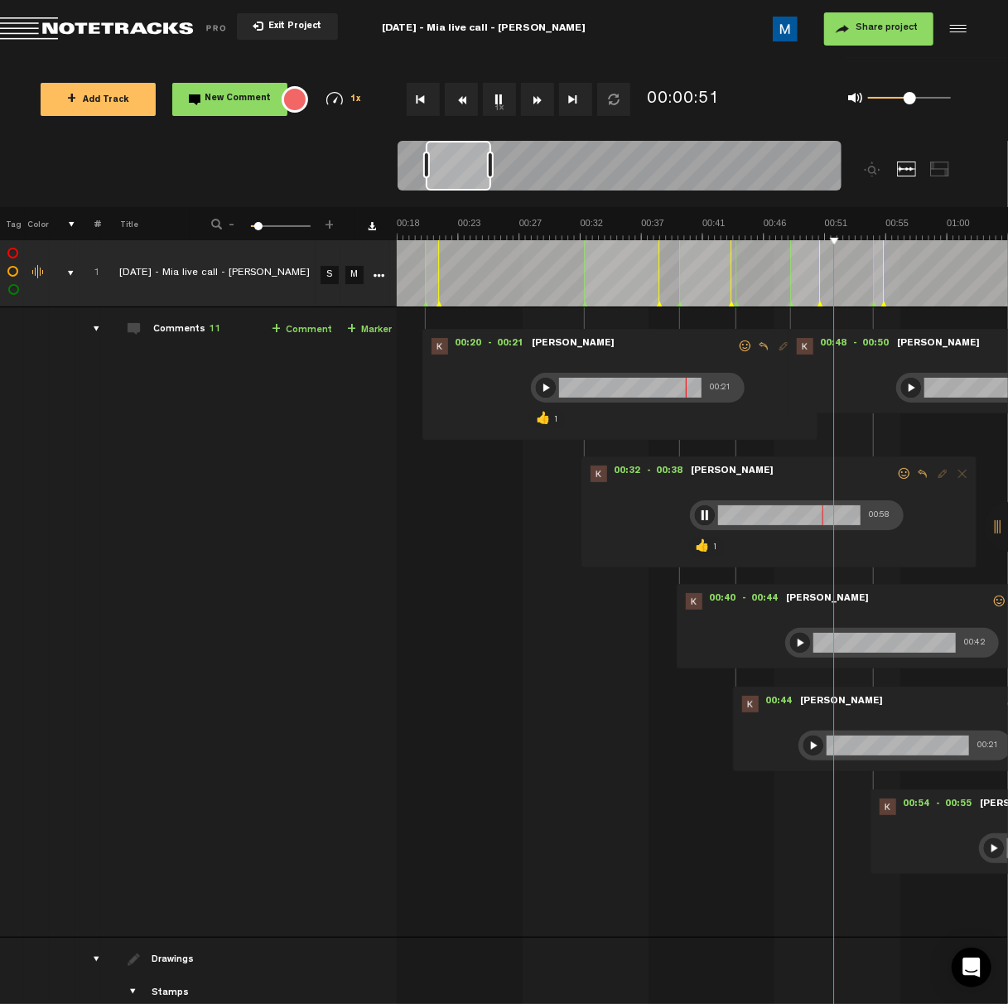
click at [695, 518] on div at bounding box center [705, 515] width 20 height 20
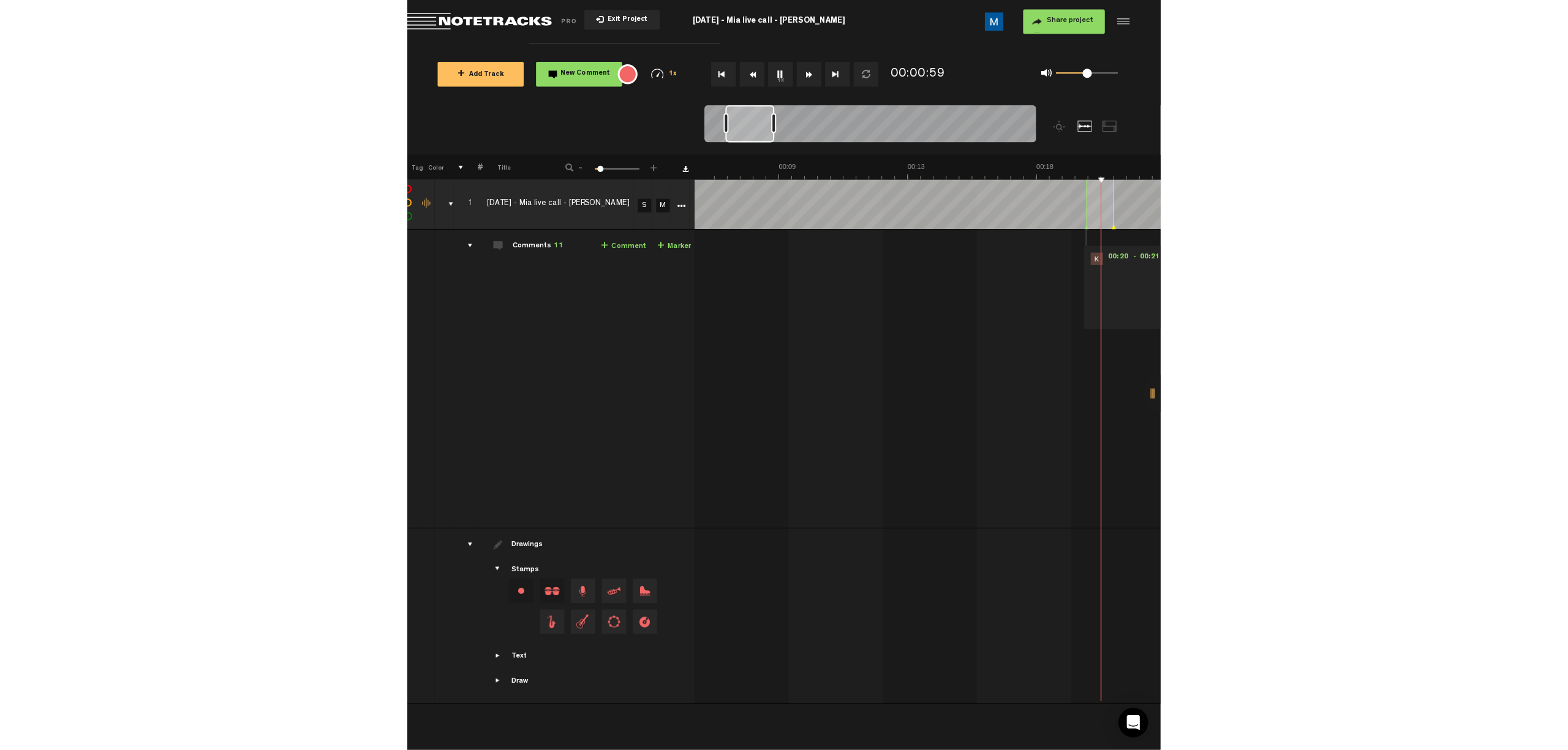
scroll to position [0, 0]
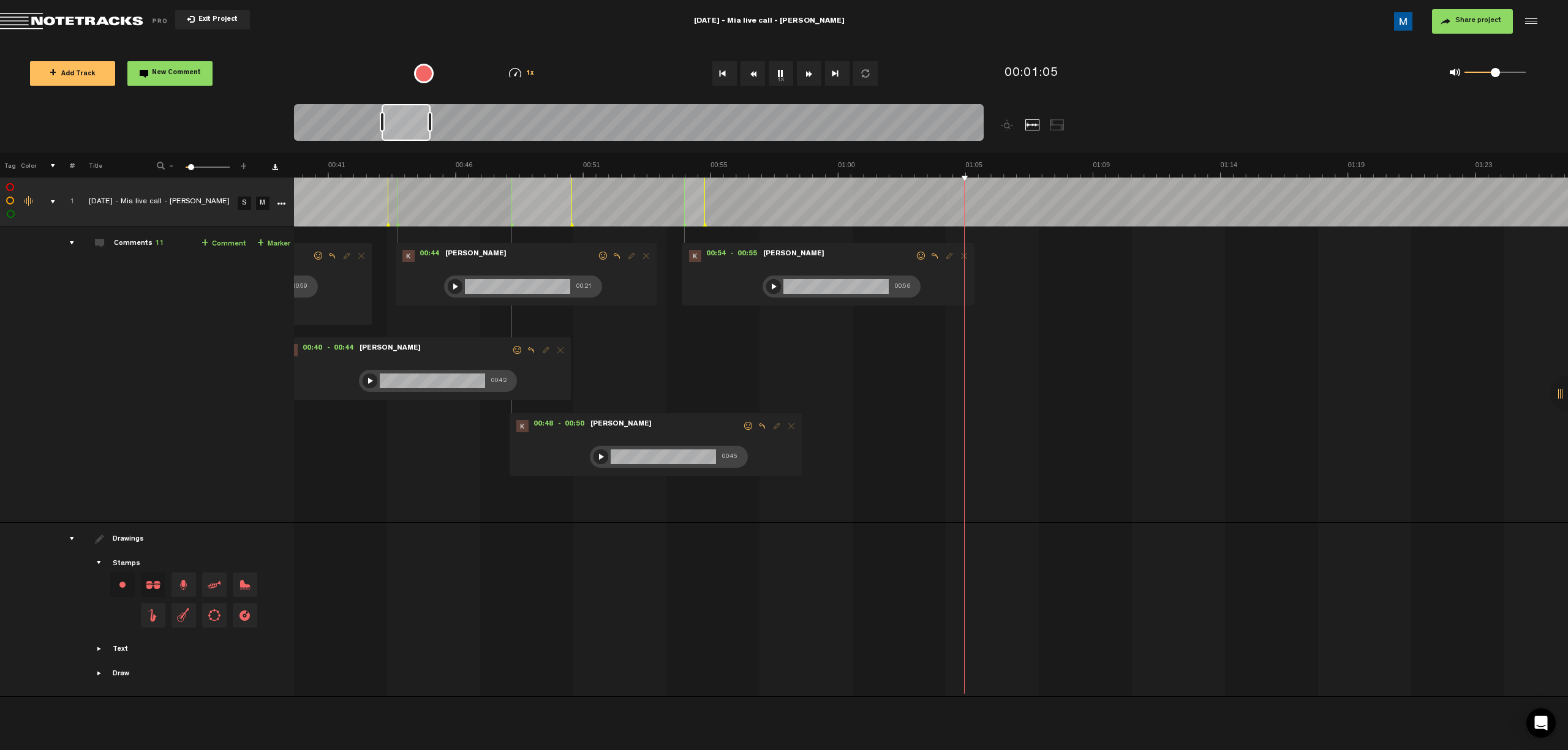
click at [558, 77] on button "Fast Forward" at bounding box center [809, 73] width 24 height 24
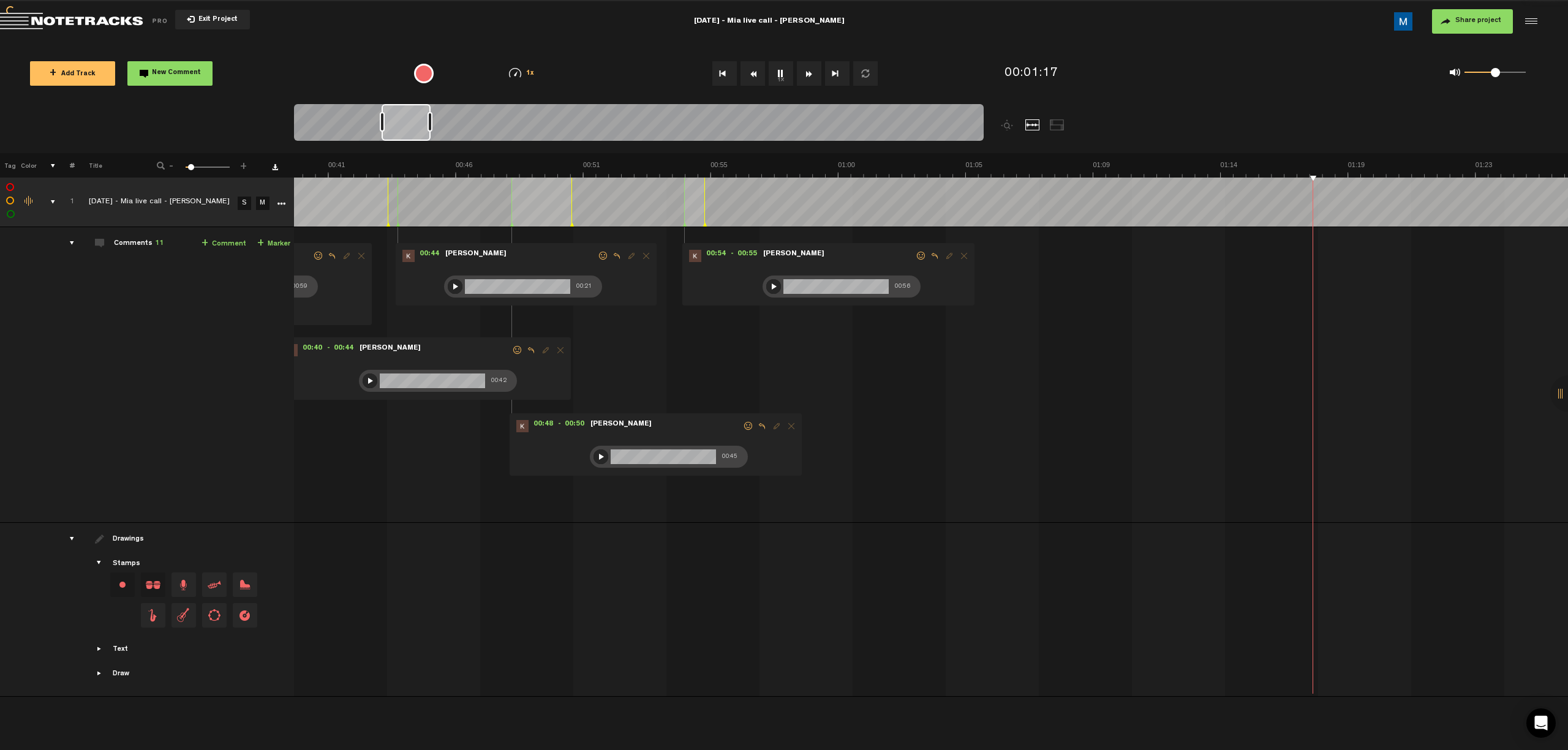
click at [558, 77] on button "Fast Forward" at bounding box center [809, 73] width 24 height 24
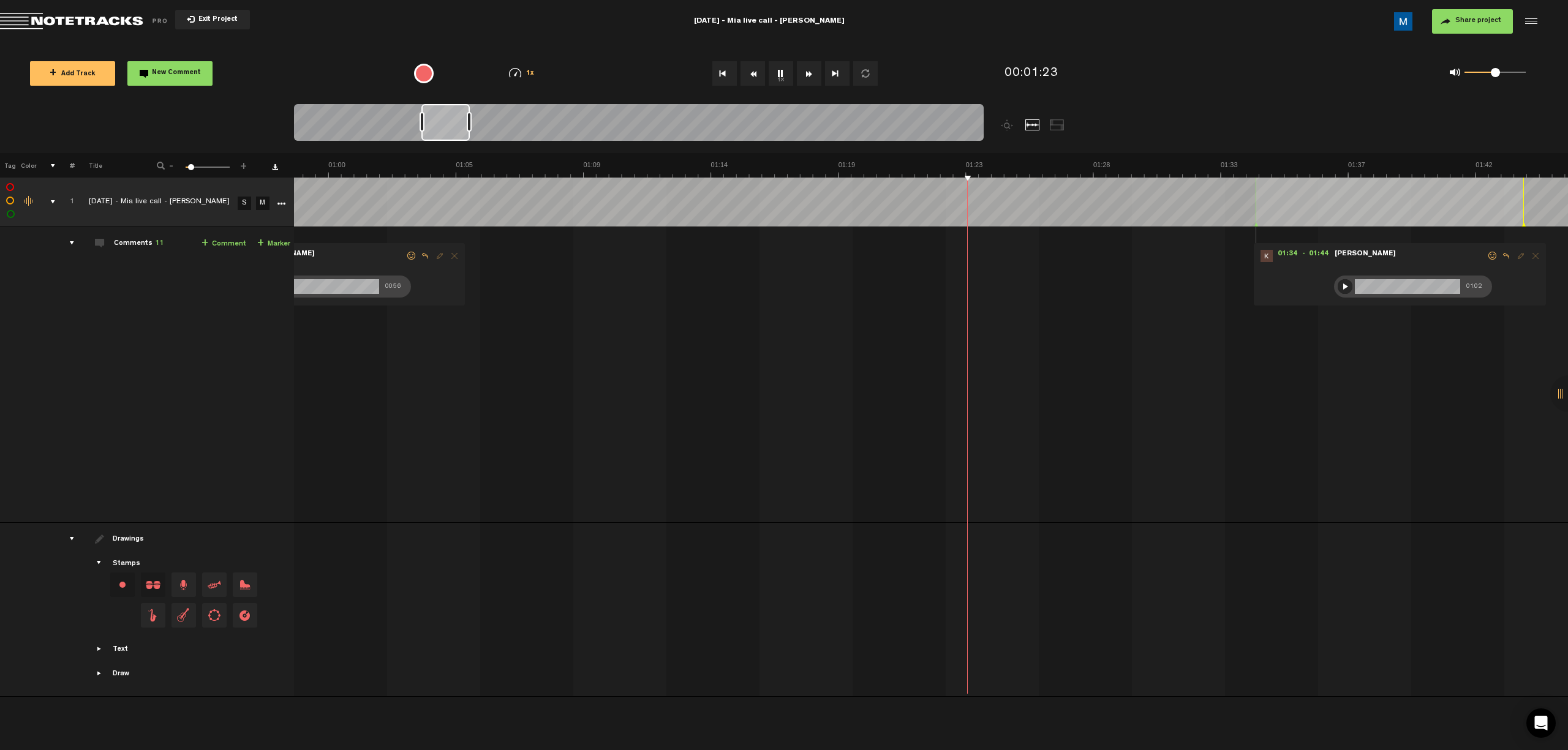
click at [558, 77] on button "Fast Forward" at bounding box center [809, 73] width 24 height 24
drag, startPoint x: 785, startPoint y: 79, endPoint x: 838, endPoint y: 101, distance: 57.4
click at [558, 82] on button "1x" at bounding box center [781, 73] width 24 height 24
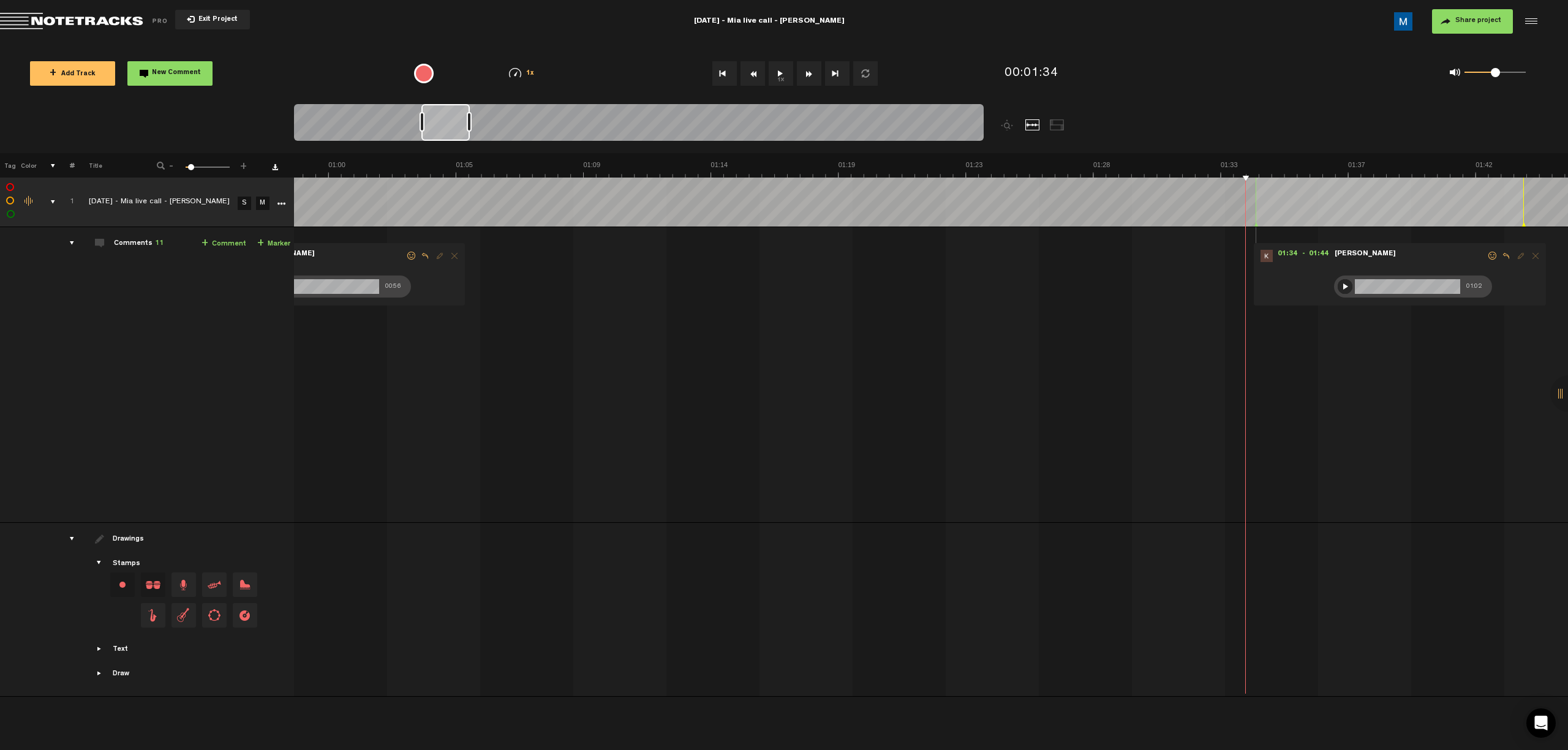
click at [558, 284] on div at bounding box center [1345, 287] width 15 height 15
click at [558, 75] on button "1x" at bounding box center [781, 73] width 24 height 24
click at [558, 78] on button "Fast Forward" at bounding box center [809, 73] width 24 height 24
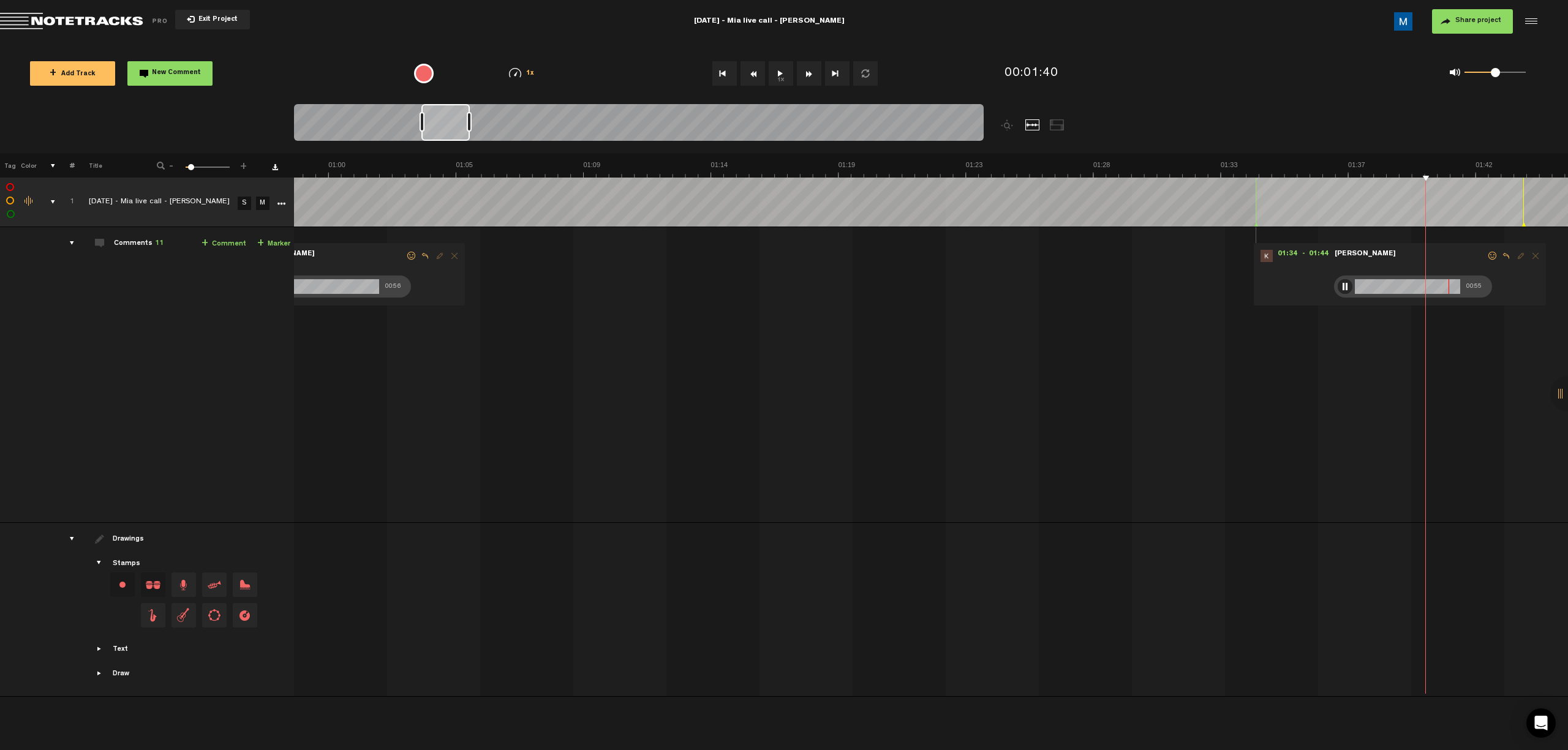
click at [558, 78] on button "Fast Forward" at bounding box center [809, 73] width 24 height 24
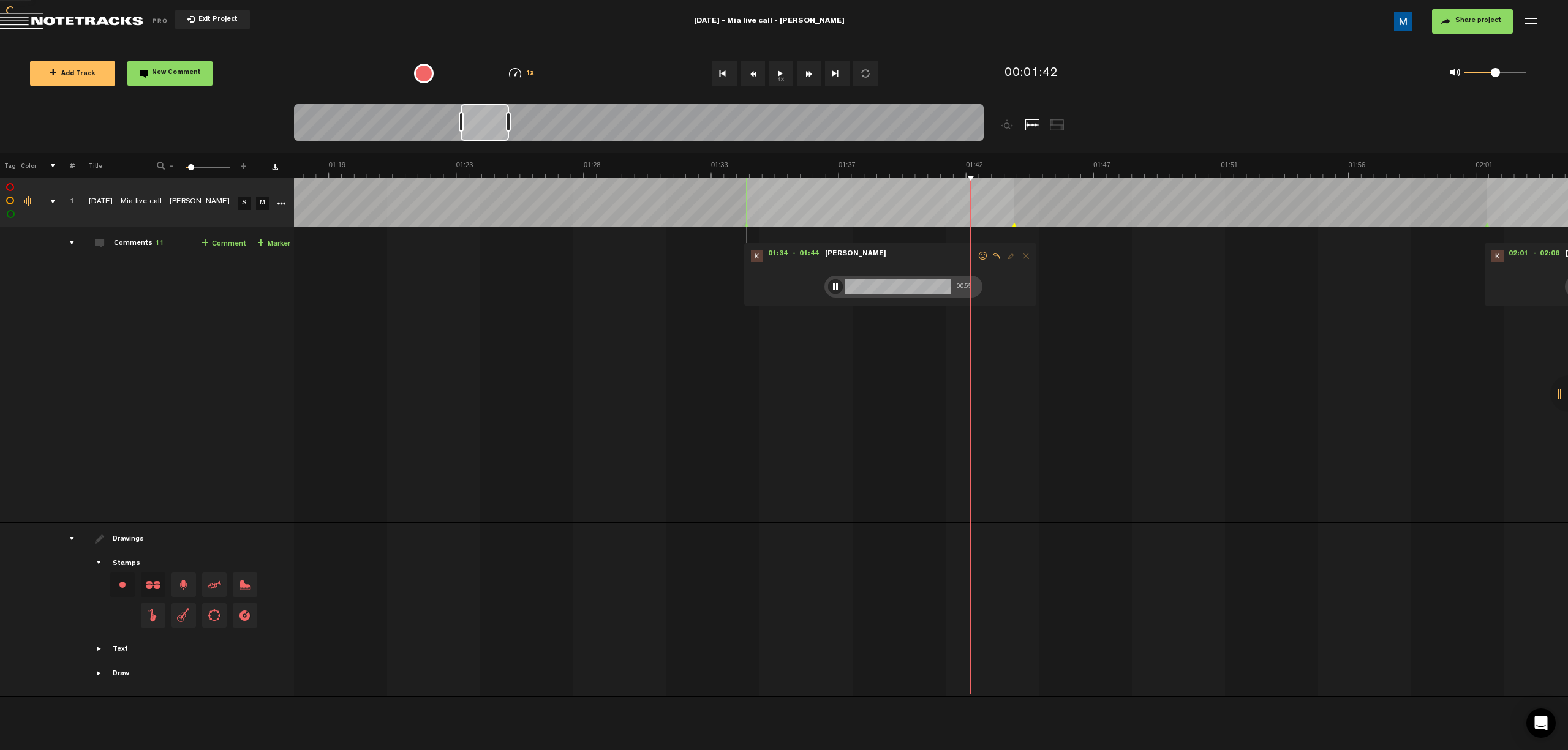
scroll to position [0, 2131]
click at [558, 78] on button "Fast Forward" at bounding box center [809, 73] width 24 height 24
click at [558, 75] on button "Fast Forward" at bounding box center [809, 73] width 24 height 24
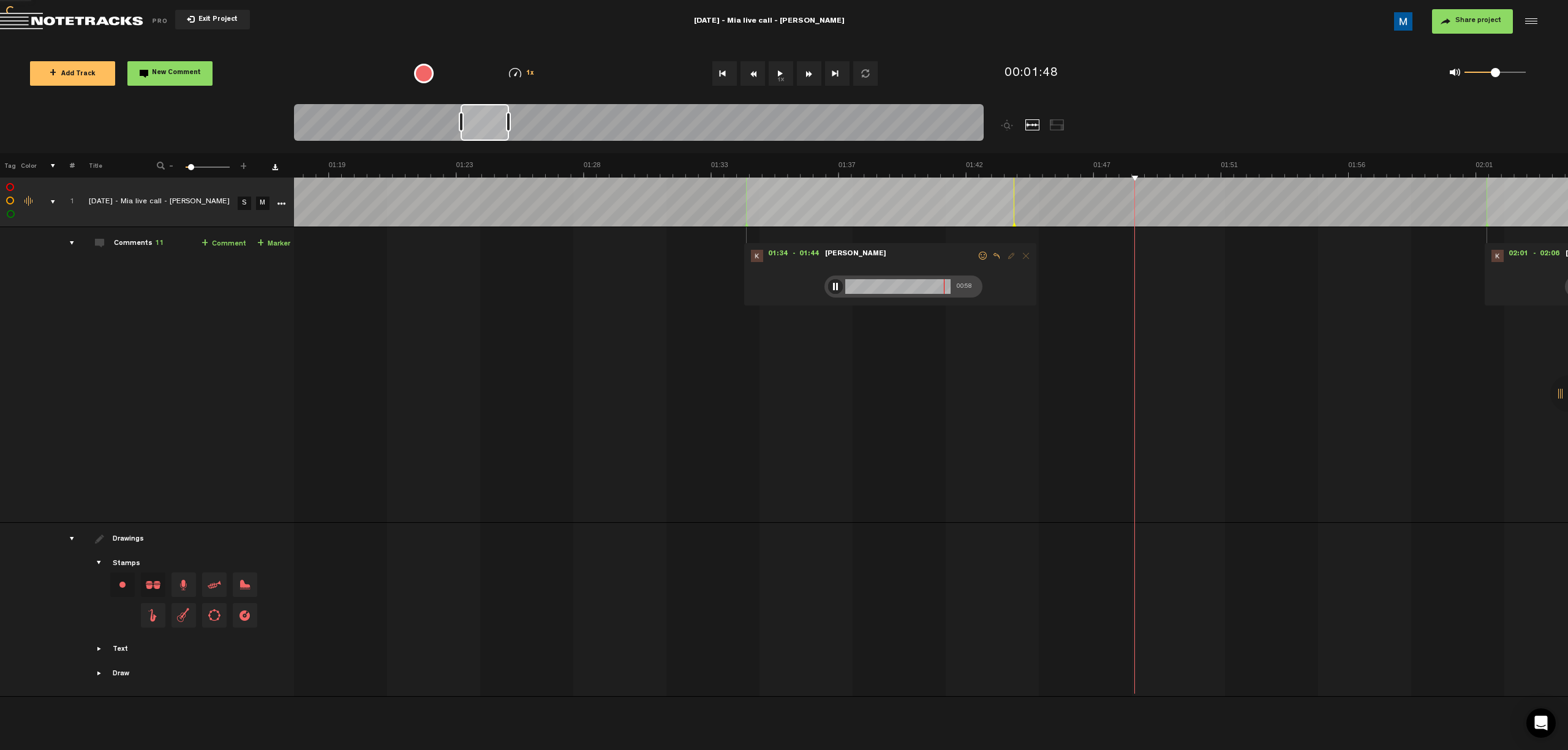
click at [558, 75] on button "Fast Forward" at bounding box center [809, 73] width 24 height 24
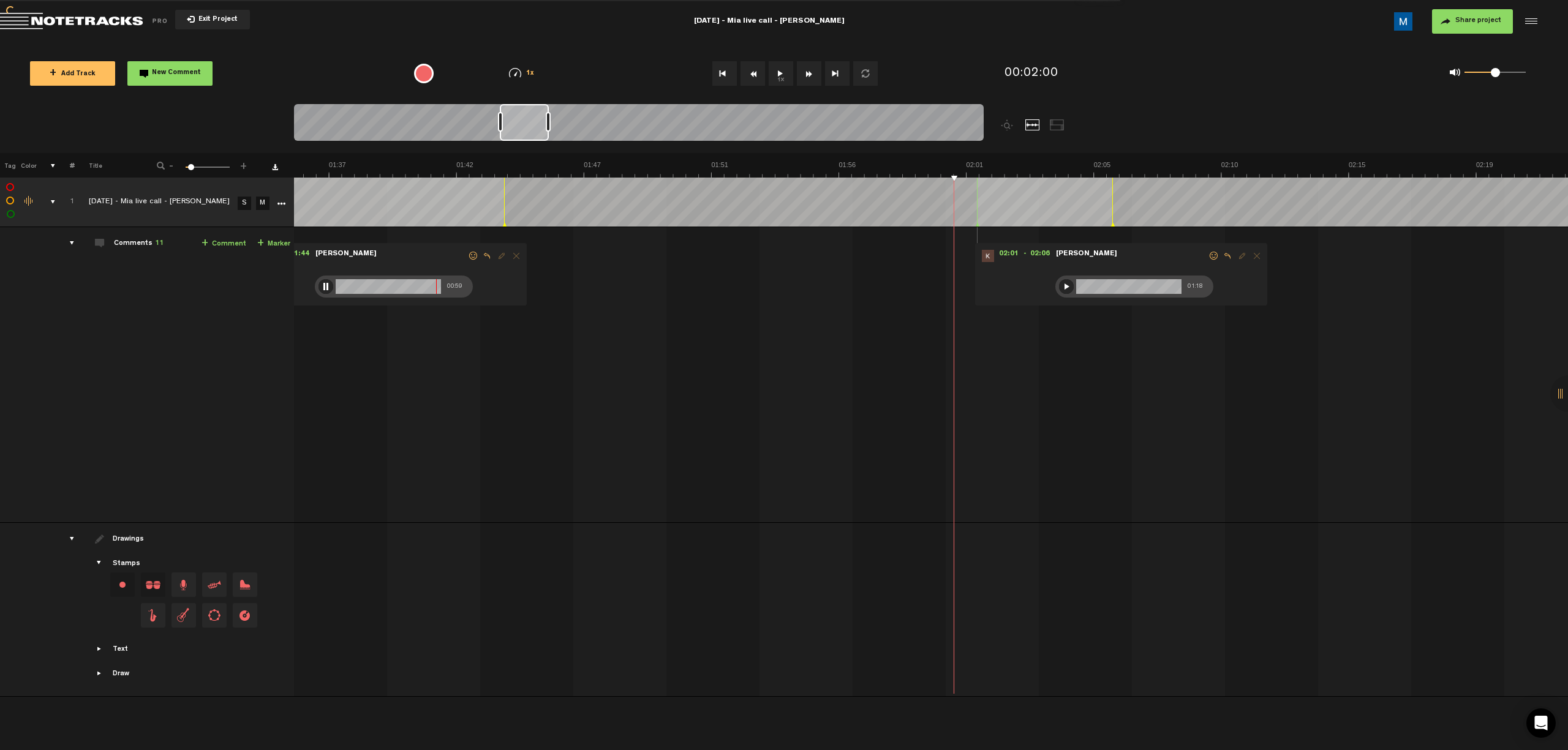
click at [558, 75] on button "Fast Forward" at bounding box center [809, 73] width 24 height 24
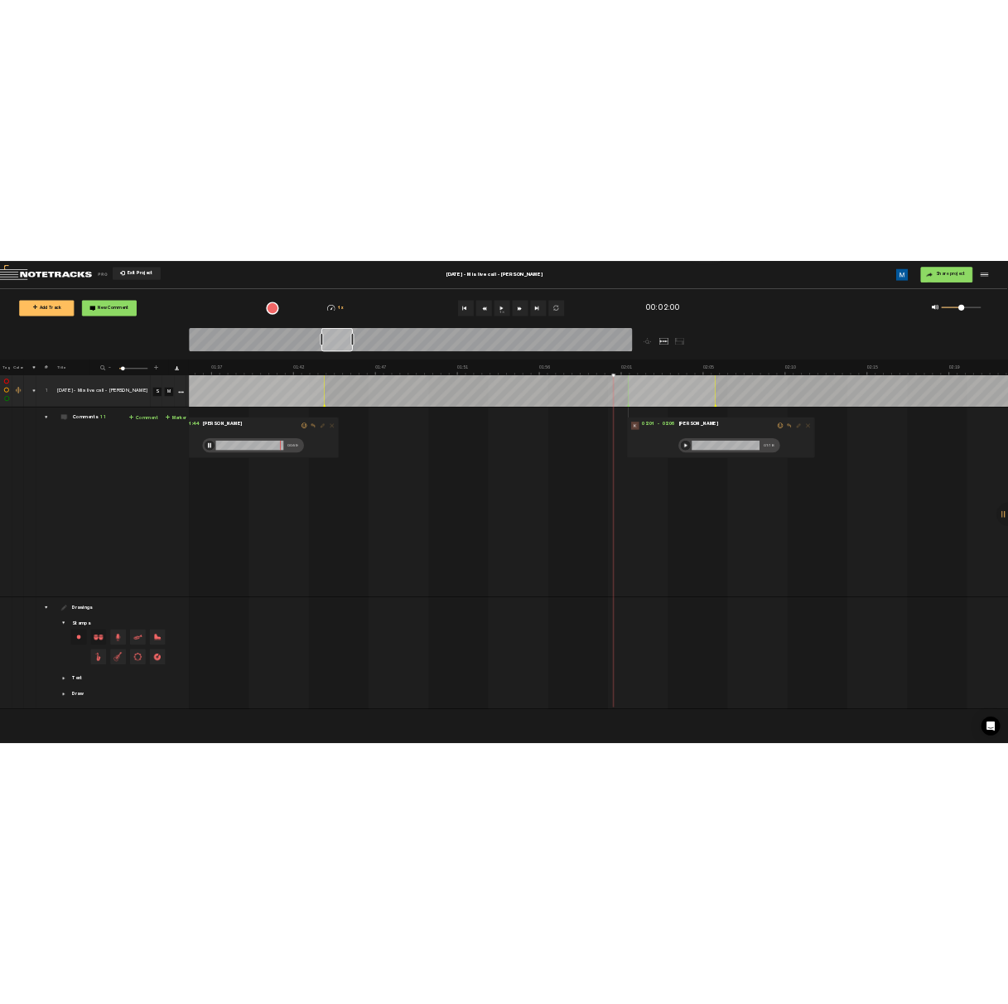
scroll to position [0, 3572]
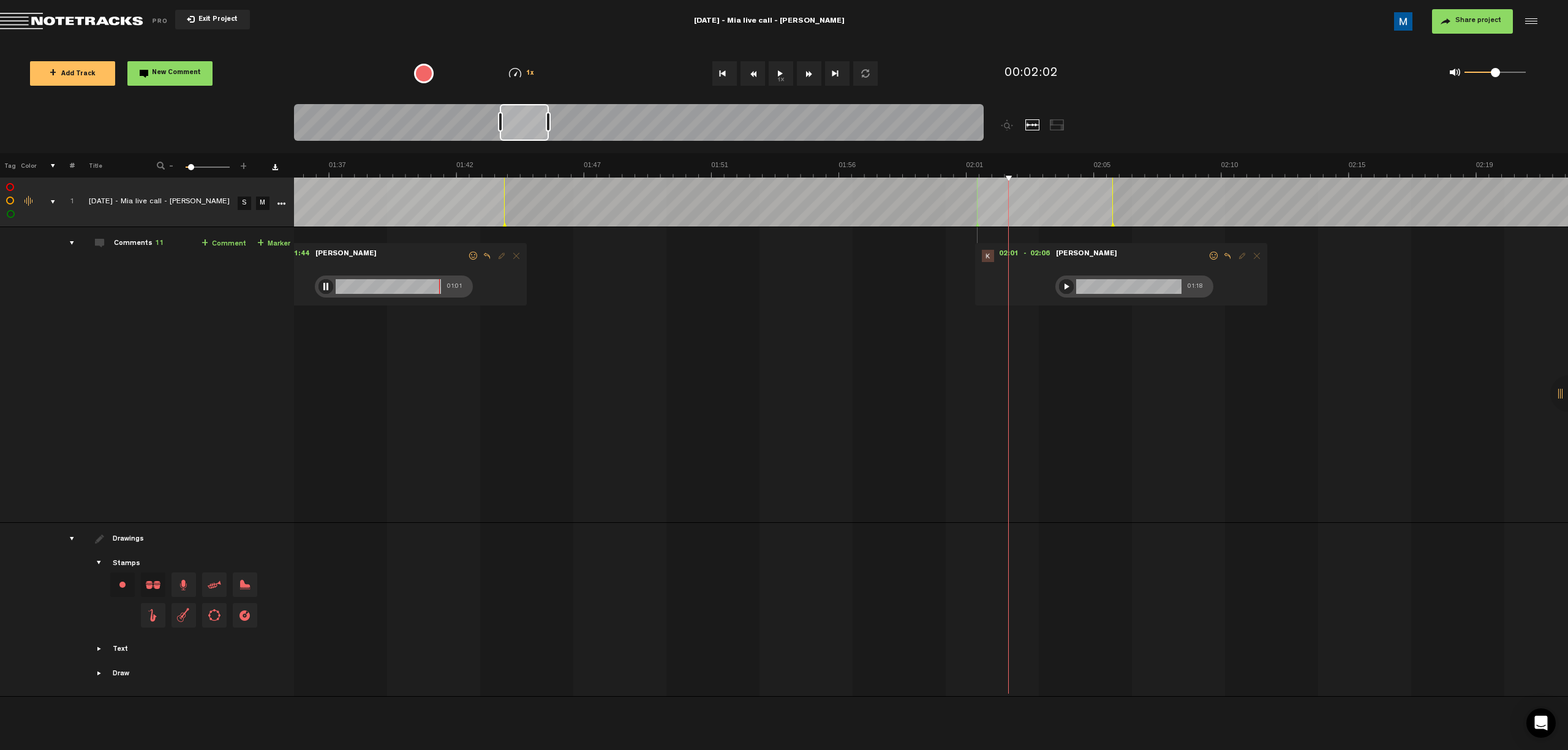
click at [322, 285] on div at bounding box center [326, 287] width 15 height 15
click at [558, 290] on div at bounding box center [1066, 287] width 15 height 15
click at [558, 75] on button "Rewind" at bounding box center [752, 73] width 24 height 24
click at [558, 287] on div at bounding box center [1066, 287] width 15 height 15
click at [558, 76] on button "1x" at bounding box center [781, 73] width 24 height 24
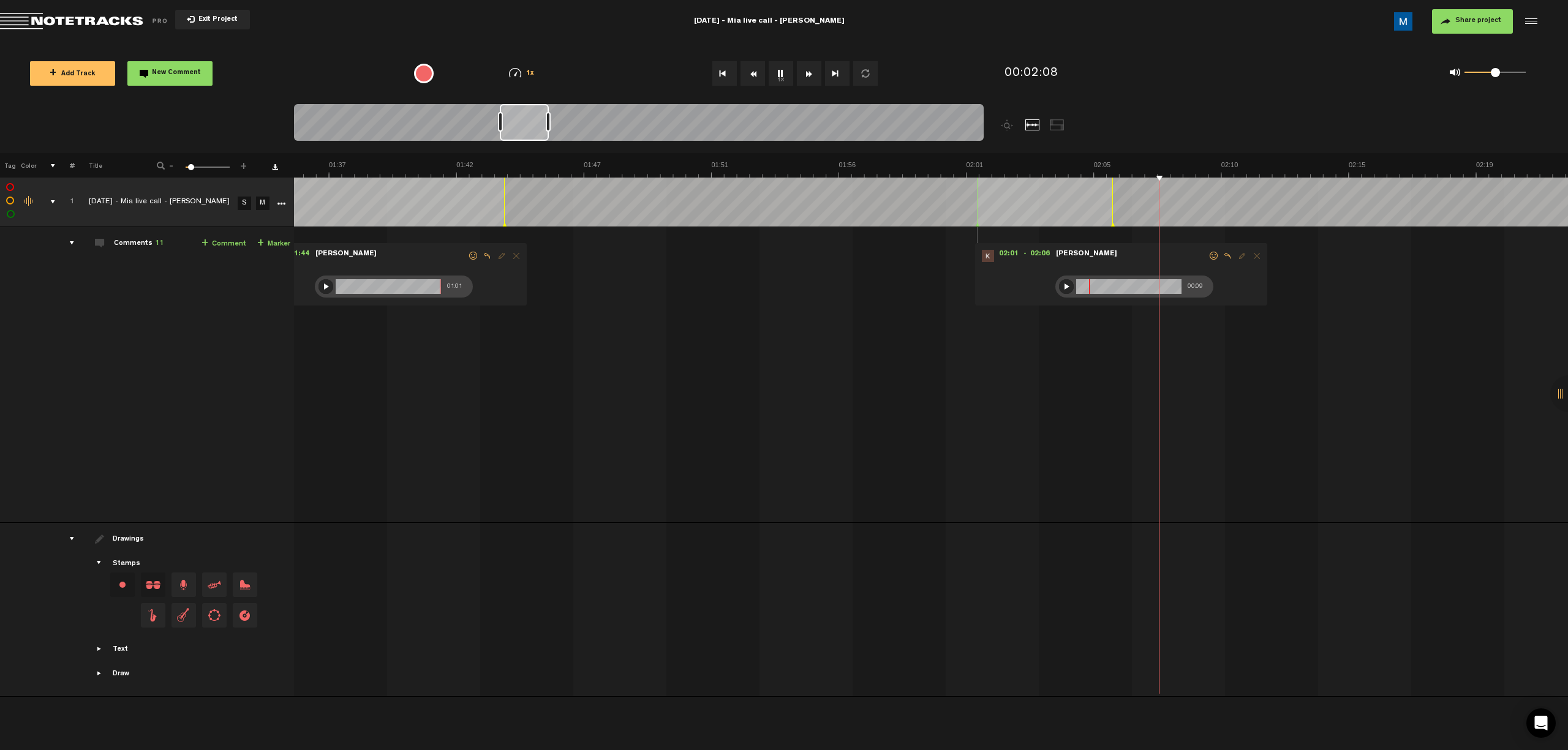
click at [558, 73] on button "1x" at bounding box center [781, 73] width 24 height 24
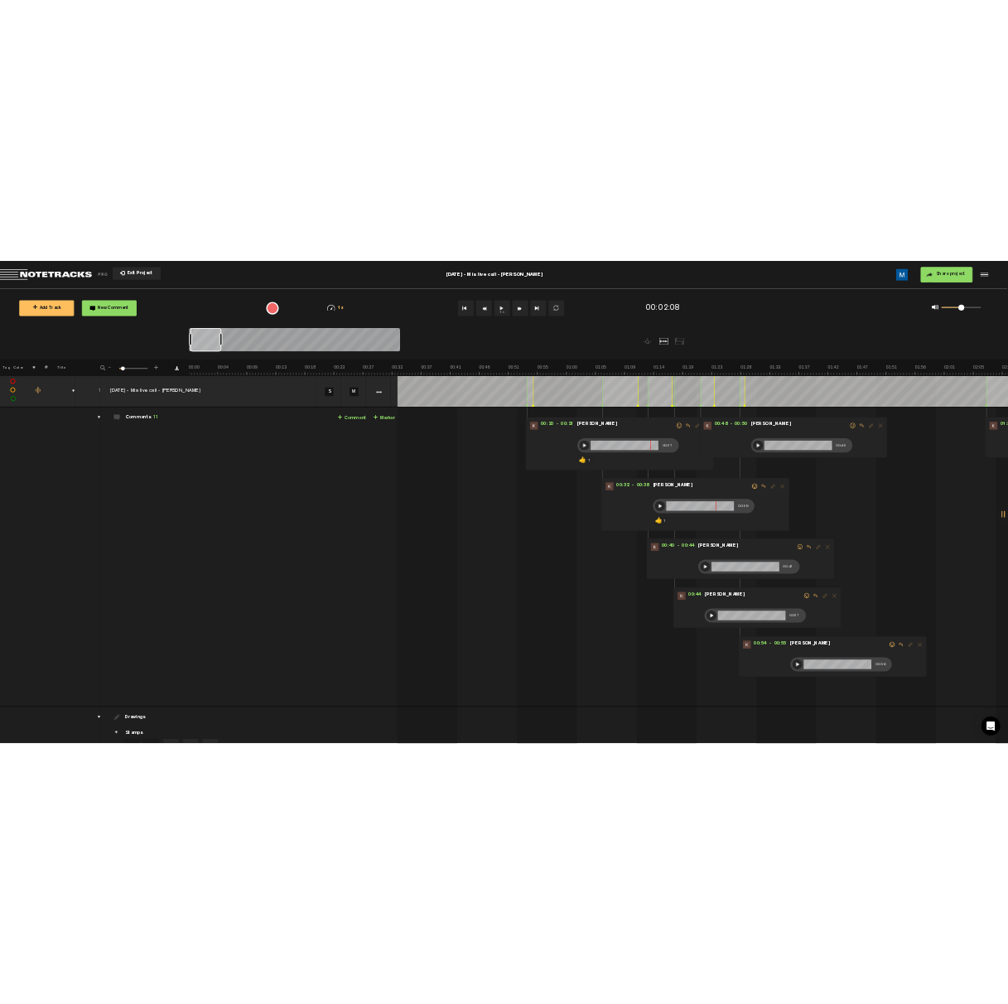
scroll to position [0, 0]
